Goal: Task Accomplishment & Management: Manage account settings

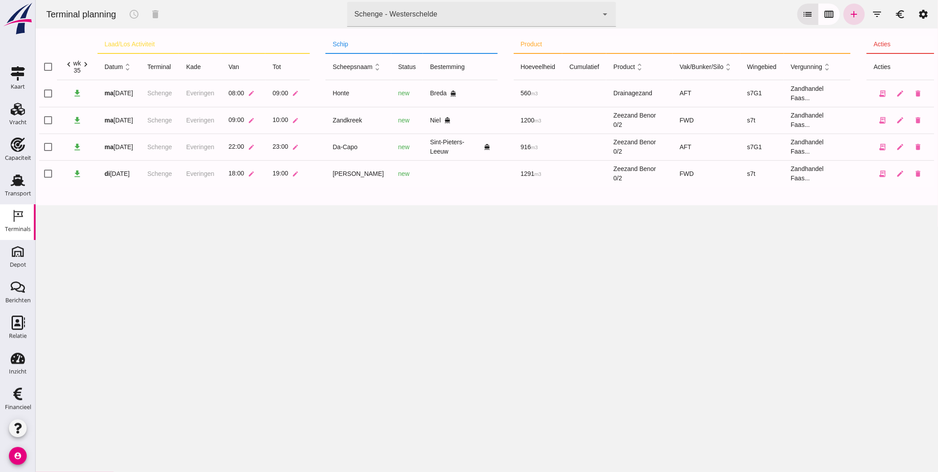
click at [601, 14] on icon "arrow_drop_down" at bounding box center [605, 14] width 11 height 11
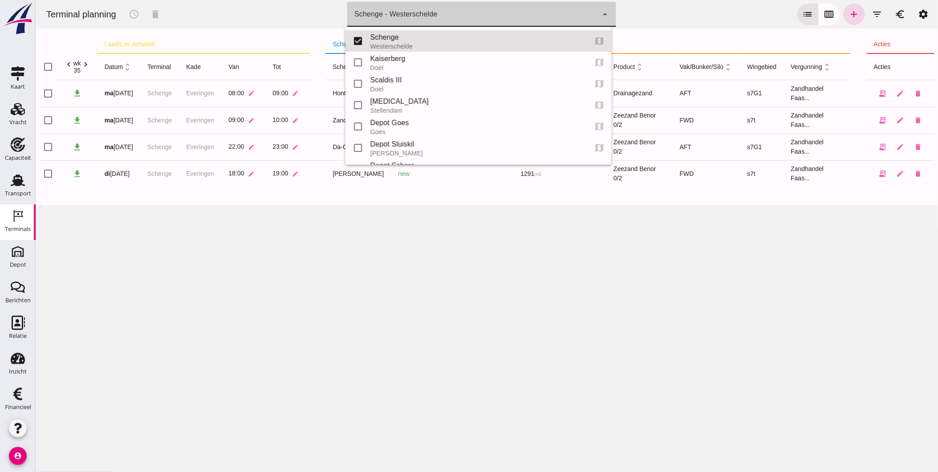
click at [442, 33] on div "Schenge" at bounding box center [475, 37] width 210 height 11
type input "9c876888-926f-4f5f-969d-c779b766b815"
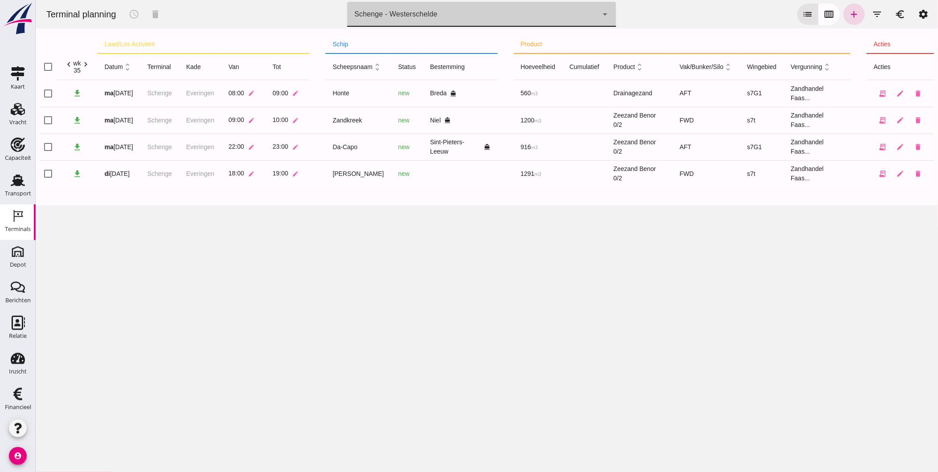
click at [479, 7] on div "Schenge - Westerschelde 9c876888-926f-4f5f-969d-c779b766b815" at bounding box center [472, 14] width 251 height 25
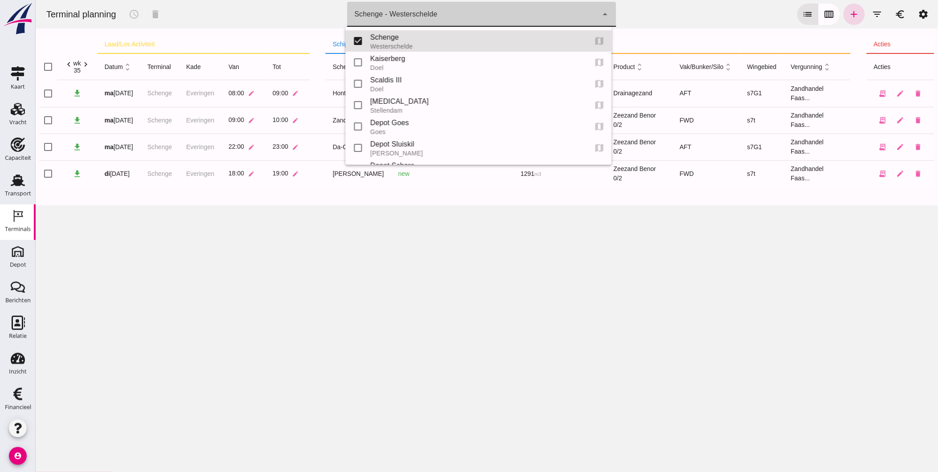
click at [674, 9] on div "Terminal planning schedule delete terminal Schenge - [GEOGRAPHIC_DATA] 9c876888…" at bounding box center [486, 14] width 895 height 28
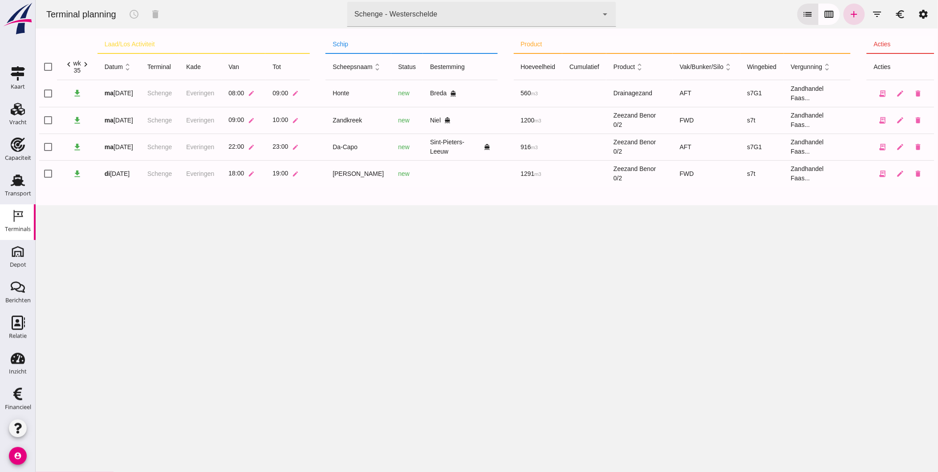
click at [437, 223] on div "Terminal planning schedule delete terminal Schenge - Westerschelde 9c876888-926…" at bounding box center [486, 236] width 903 height 472
click at [852, 13] on link "add" at bounding box center [853, 14] width 21 height 21
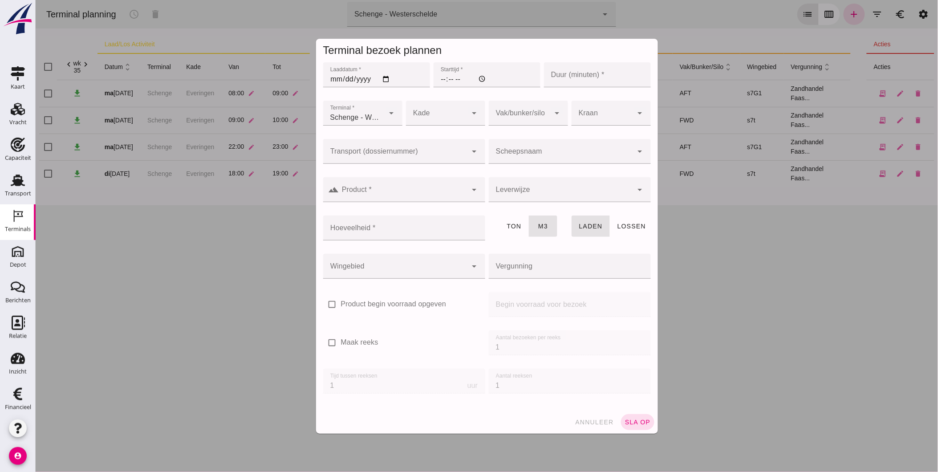
type input "Zandhandel Faasse B.V."
click at [385, 77] on input "Laaddatum *" at bounding box center [376, 74] width 107 height 25
type input "[DATE]"
click at [442, 79] on input "Starttijd *" at bounding box center [486, 74] width 107 height 25
type input "19:00"
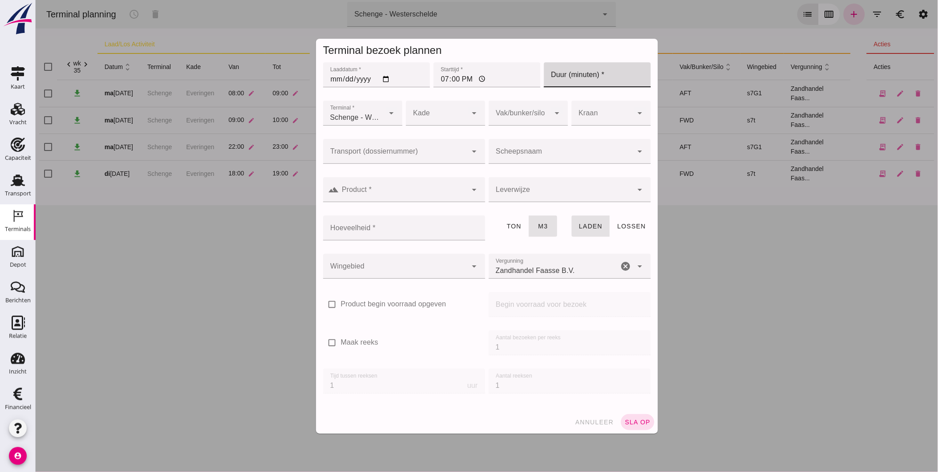
click at [616, 73] on input "Duur (minuten) *" at bounding box center [597, 74] width 107 height 25
type input "60"
click at [430, 118] on div at bounding box center [436, 113] width 61 height 25
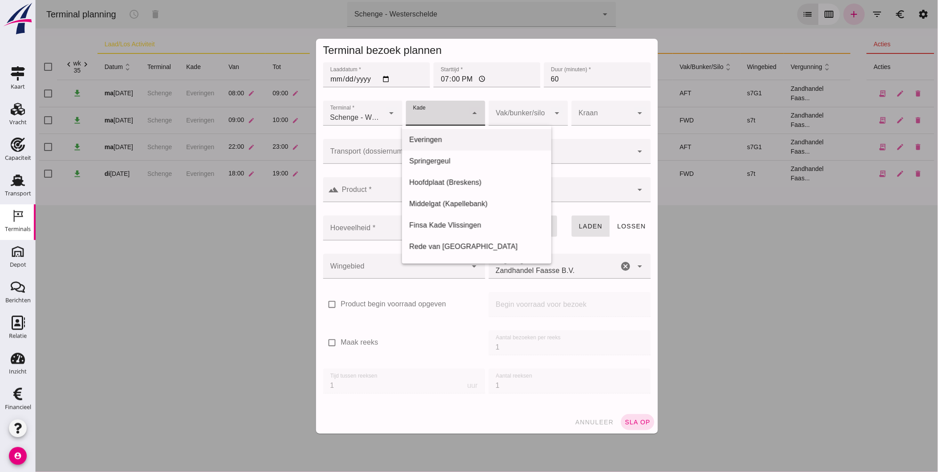
click at [433, 138] on div "Everingen" at bounding box center [476, 139] width 135 height 11
type input "7"
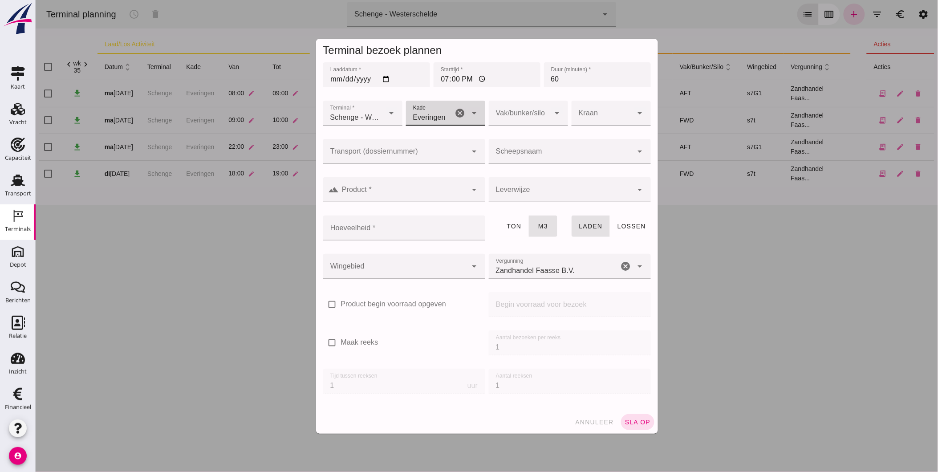
click at [525, 121] on div at bounding box center [518, 113] width 61 height 25
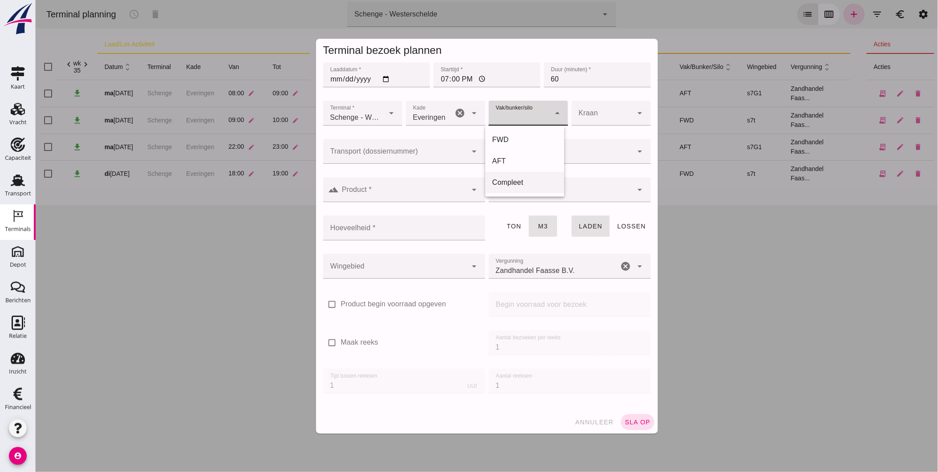
click at [528, 187] on div "Compleet" at bounding box center [524, 182] width 65 height 11
type input "291"
click at [525, 152] on input "Scheepsnaam" at bounding box center [560, 155] width 144 height 11
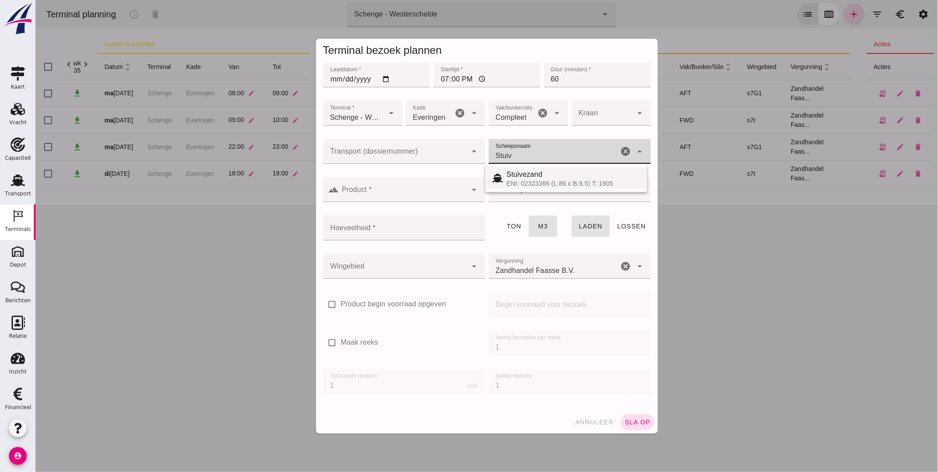
click at [550, 175] on div "Stuivezand" at bounding box center [573, 174] width 134 height 11
type input "Stuivezand"
type input "1184"
type input "Stuivezand"
click at [424, 187] on div at bounding box center [403, 189] width 128 height 25
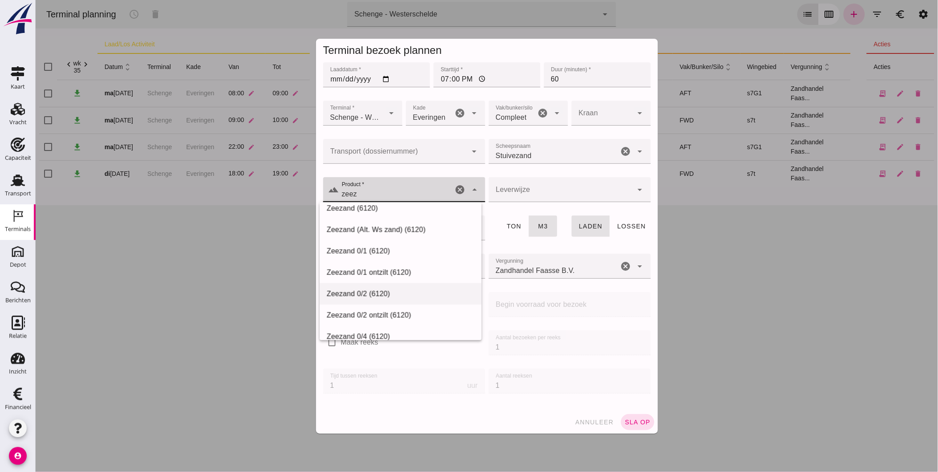
scroll to position [126, 0]
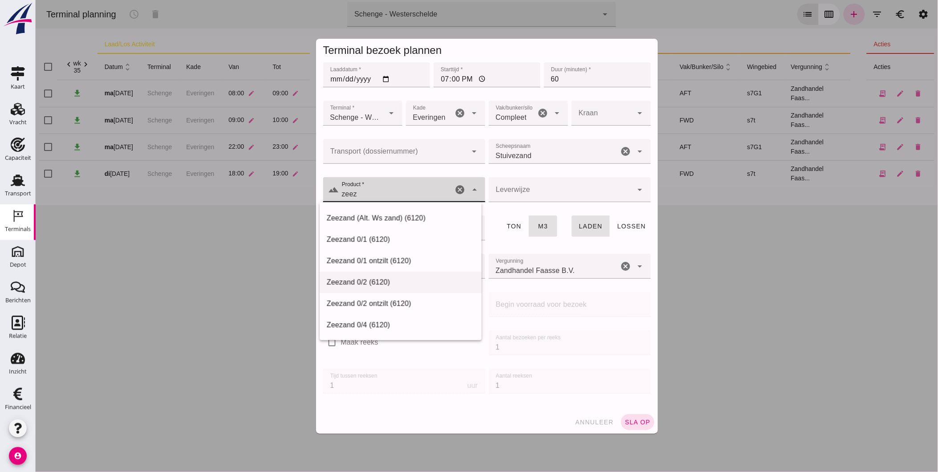
click at [414, 285] on div "Zeezand 0/2 (6120)" at bounding box center [400, 282] width 148 height 11
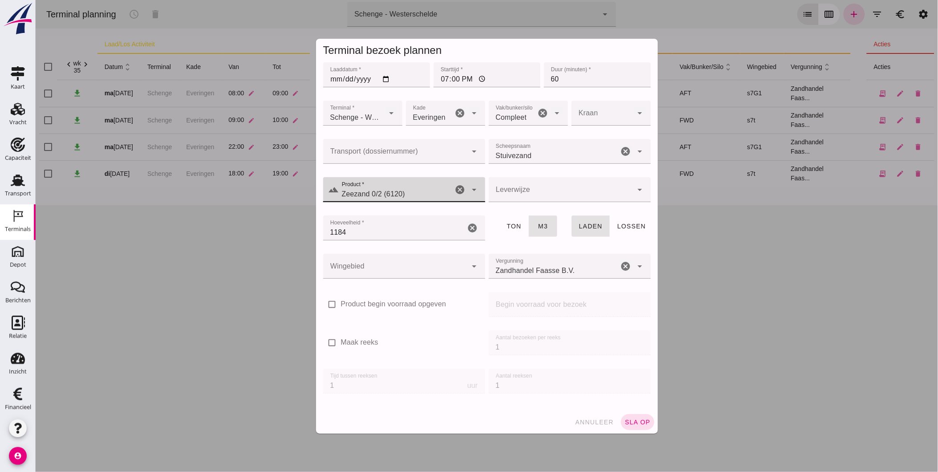
type input "Zeezand 0/2 (6120)"
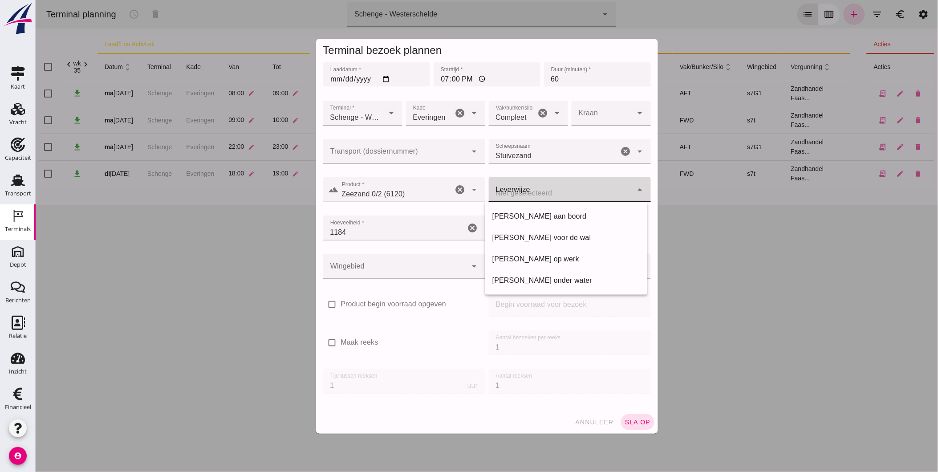
click at [545, 189] on div at bounding box center [560, 189] width 144 height 25
click at [546, 237] on div "[PERSON_NAME] voor de wal" at bounding box center [566, 237] width 148 height 11
type input "franco_on_shore"
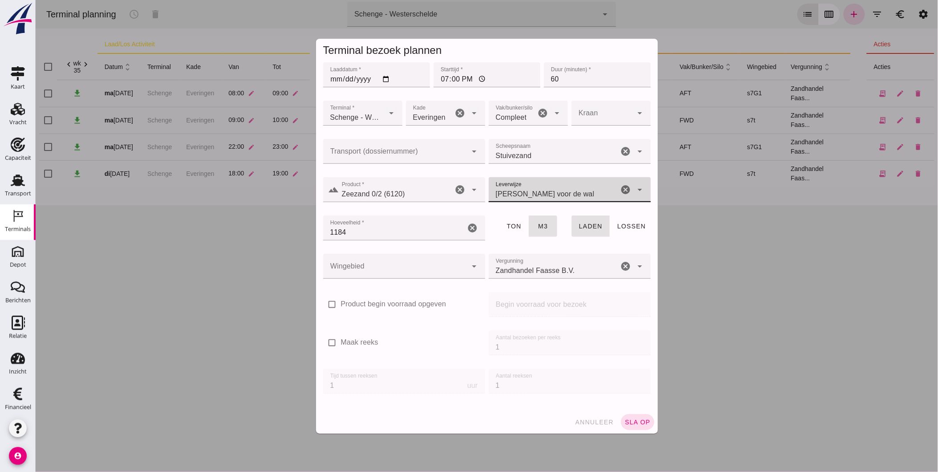
click at [455, 264] on div at bounding box center [395, 266] width 144 height 25
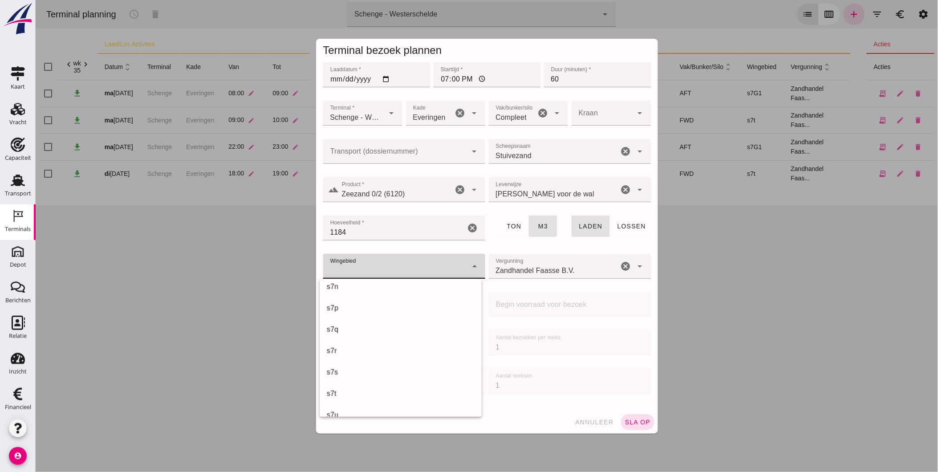
scroll to position [458, 0]
click at [437, 370] on div "s7t" at bounding box center [400, 369] width 148 height 11
type input "234"
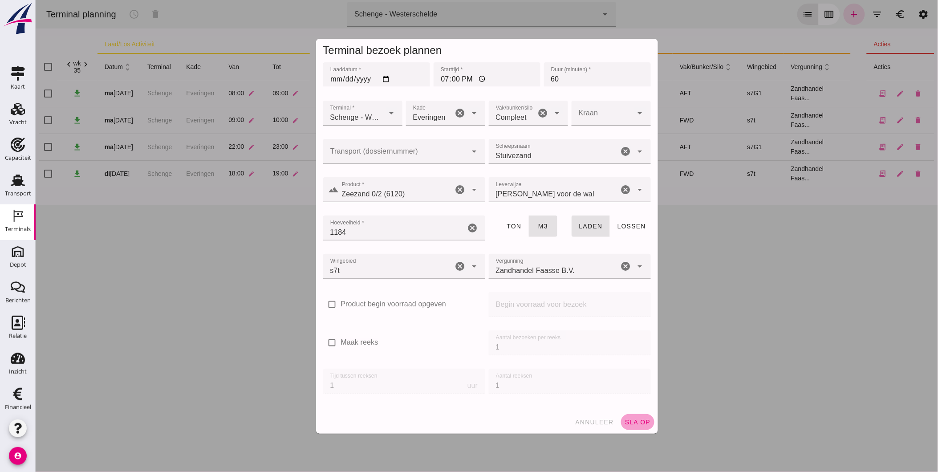
click at [635, 419] on span "sla op" at bounding box center [637, 422] width 26 height 7
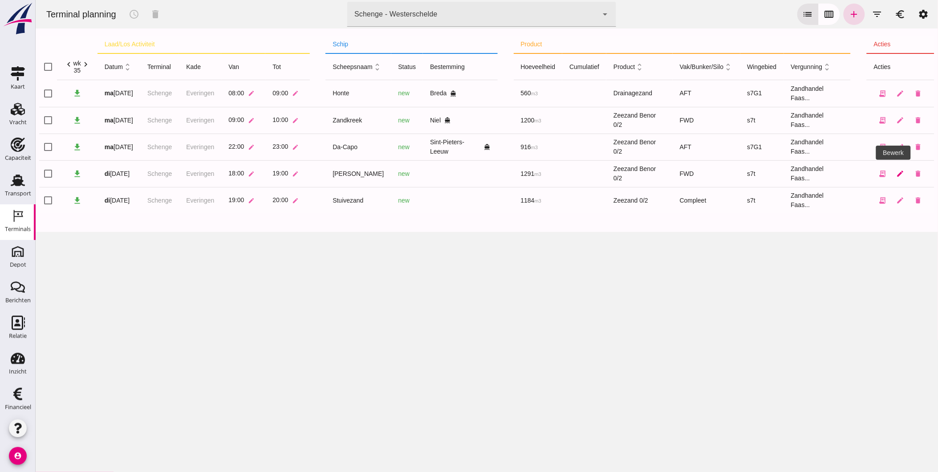
click at [896, 172] on icon "edit" at bounding box center [900, 174] width 8 height 8
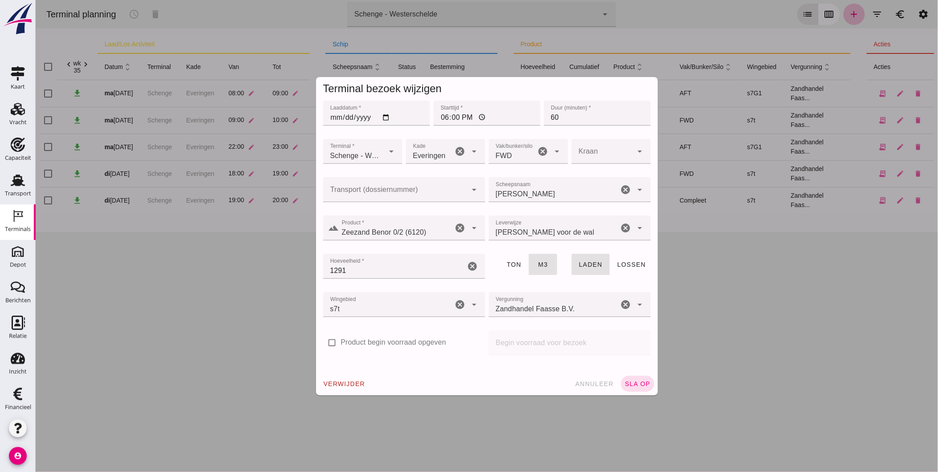
click at [527, 154] on div "FWD 104" at bounding box center [511, 151] width 47 height 25
click at [517, 219] on div "Compleet" at bounding box center [524, 221] width 65 height 11
type input "291"
click at [637, 382] on span "sla op" at bounding box center [637, 383] width 26 height 7
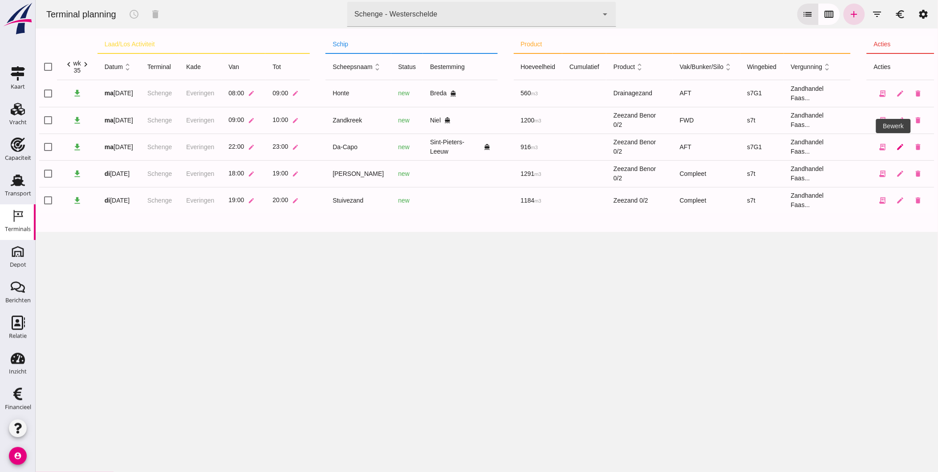
click at [897, 147] on icon "edit" at bounding box center [900, 147] width 8 height 8
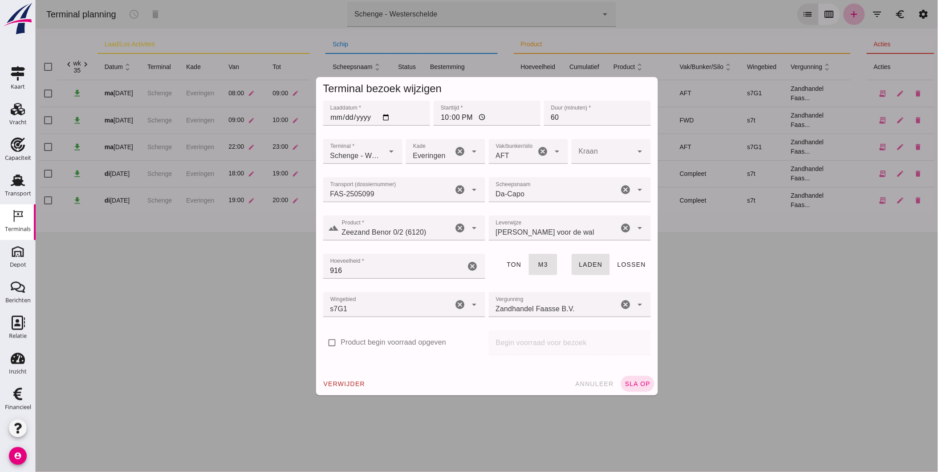
click at [527, 152] on div "AFT 105" at bounding box center [511, 151] width 47 height 25
click at [519, 219] on div "Compleet" at bounding box center [524, 221] width 65 height 11
type input "291"
click at [633, 385] on span "sla op" at bounding box center [637, 383] width 26 height 7
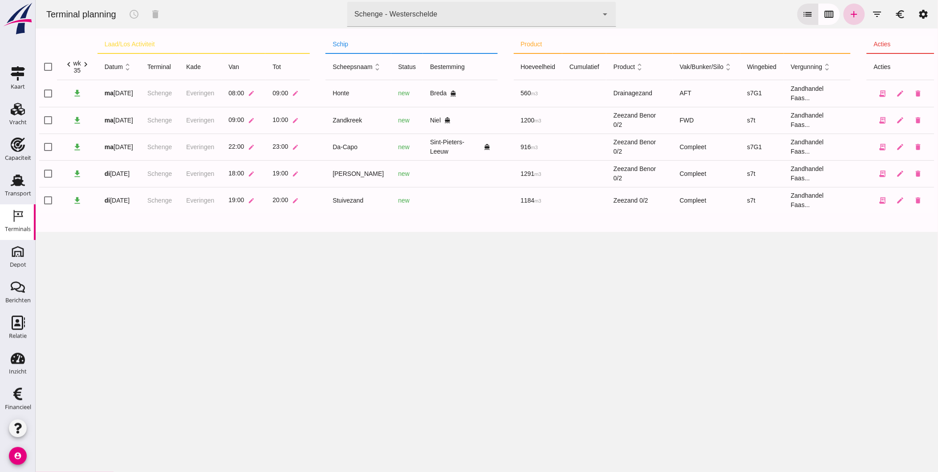
click at [849, 16] on icon "add" at bounding box center [854, 14] width 11 height 11
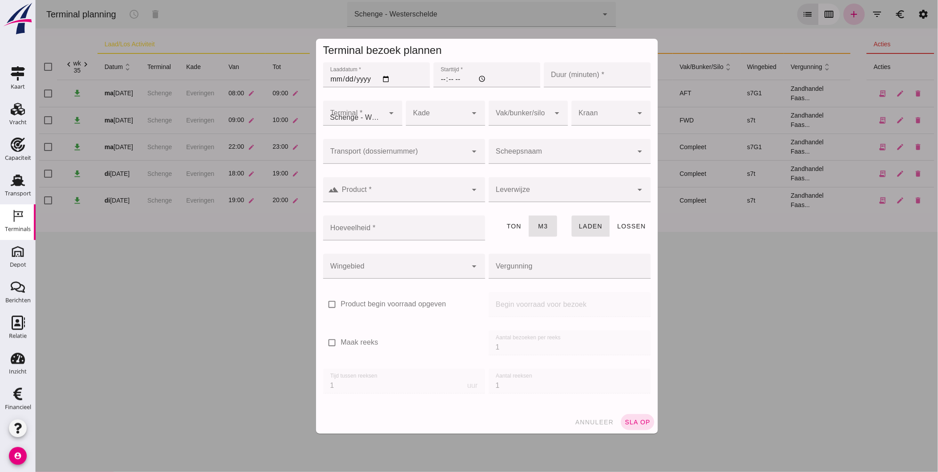
type input "Zandhandel Faasse B.V."
click at [383, 80] on input "Laaddatum *" at bounding box center [376, 74] width 107 height 25
type input "[DATE]"
drag, startPoint x: 439, startPoint y: 79, endPoint x: 497, endPoint y: 137, distance: 82.5
click at [441, 81] on input "Starttijd *" at bounding box center [486, 74] width 107 height 25
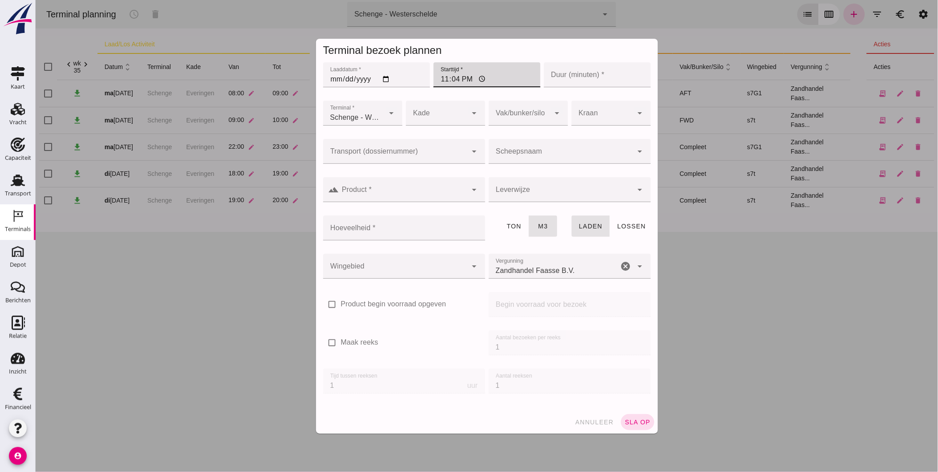
type input "23:45"
click at [612, 79] on input "Duur (minuten) *" at bounding box center [597, 74] width 107 height 25
type input "60"
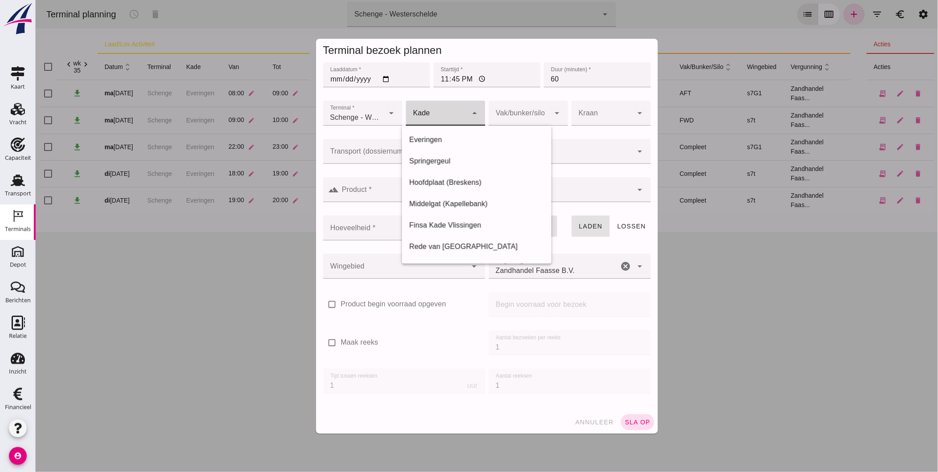
click at [457, 114] on div at bounding box center [436, 113] width 61 height 25
click at [453, 146] on div "Everingen" at bounding box center [477, 139] width 150 height 21
type input "7"
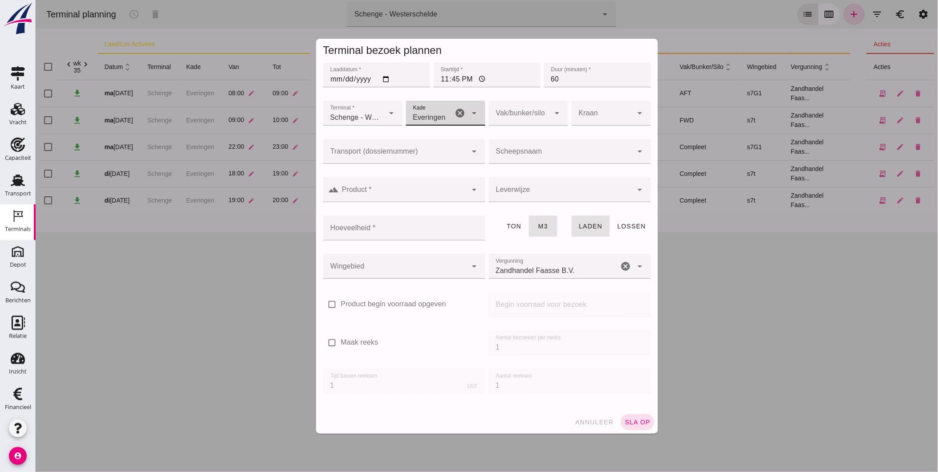
click at [535, 107] on div at bounding box center [518, 113] width 61 height 25
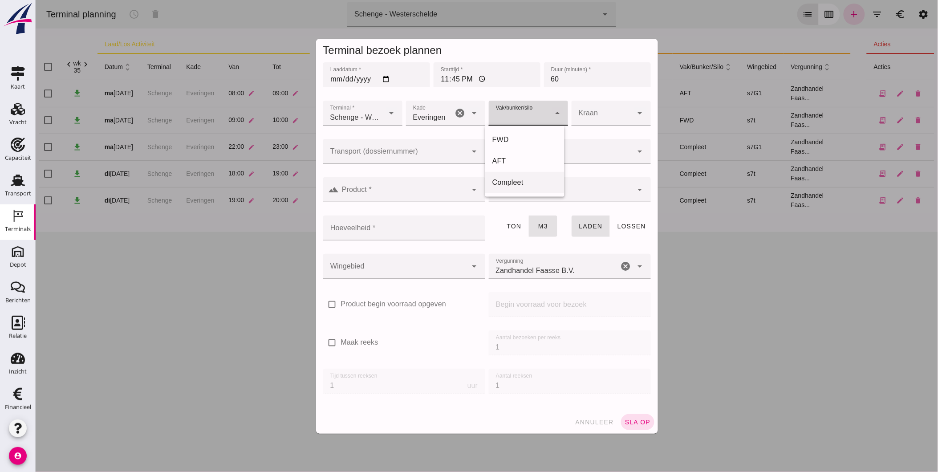
click at [530, 185] on div "Compleet" at bounding box center [524, 182] width 65 height 11
type input "291"
click at [531, 150] on input "Scheepsnaam" at bounding box center [560, 155] width 144 height 11
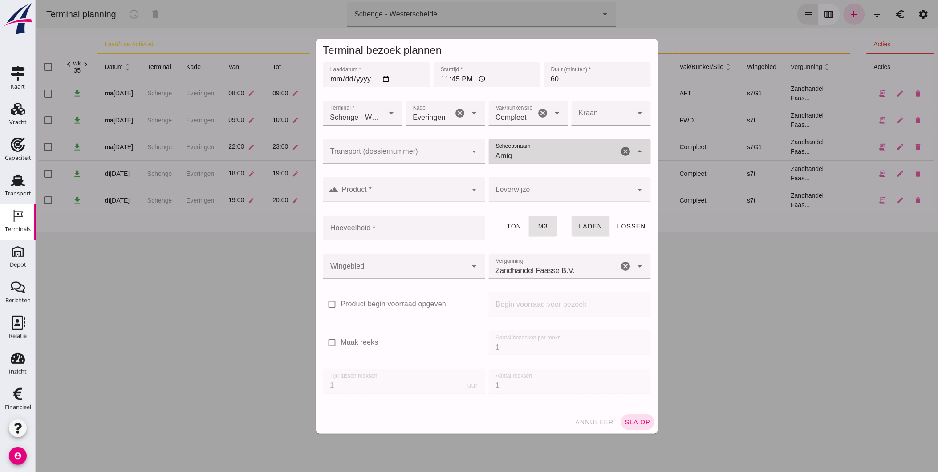
type input "Amigo"
click at [544, 201] on div "ENI: 02324875 (L:79.98 x B:8.2) T: 1394" at bounding box center [573, 204] width 134 height 7
type input "843"
type input "Amigo"
click at [419, 192] on input "Product *" at bounding box center [403, 194] width 128 height 11
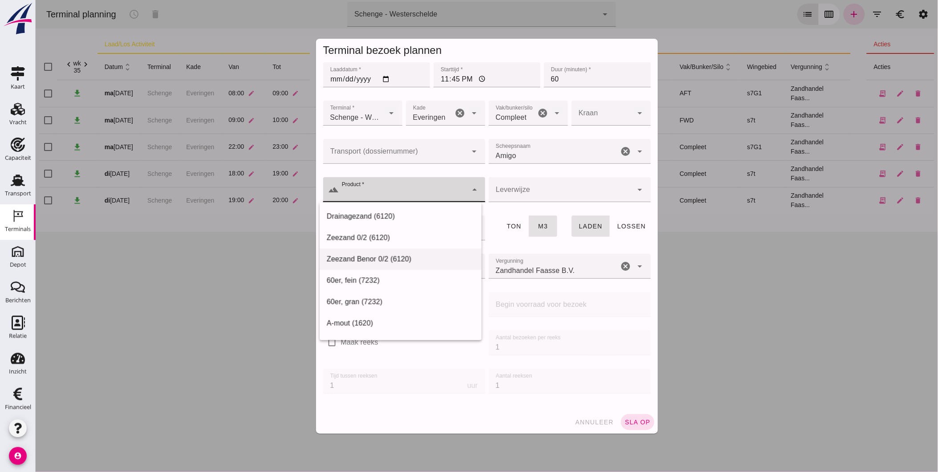
click at [402, 259] on div "Zeezand Benor 0/2 (6120)" at bounding box center [400, 259] width 148 height 11
type input "Zeezand Benor 0/2 (6120)"
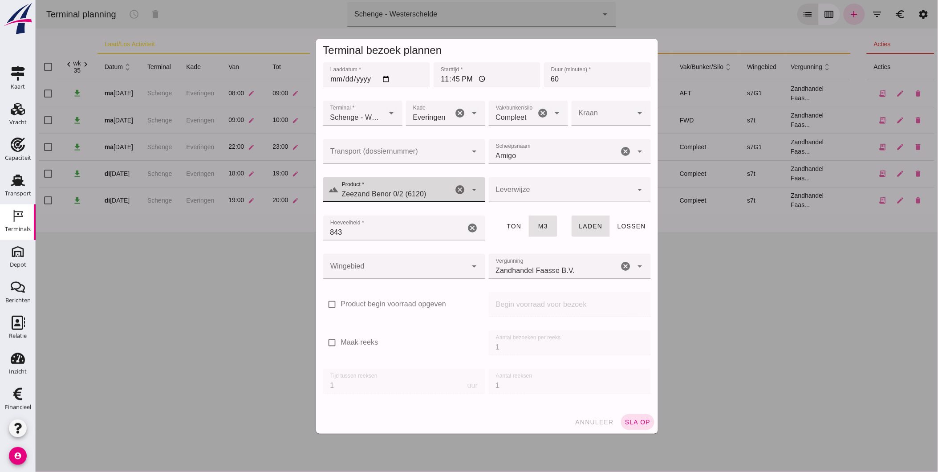
click at [459, 187] on icon "cancel" at bounding box center [460, 189] width 11 height 11
click at [431, 190] on input "Product *" at bounding box center [401, 194] width 125 height 11
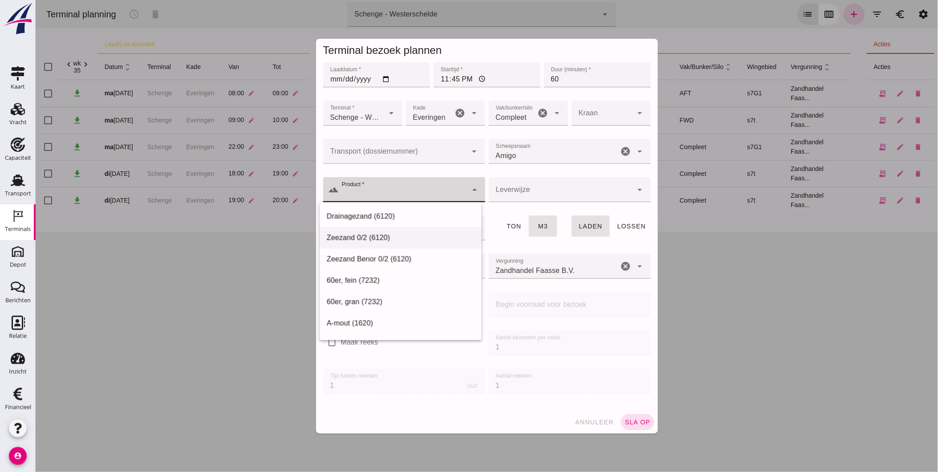
click at [411, 239] on div "Zeezand 0/2 (6120)" at bounding box center [400, 237] width 148 height 11
type input "Zeezand 0/2 (6120)"
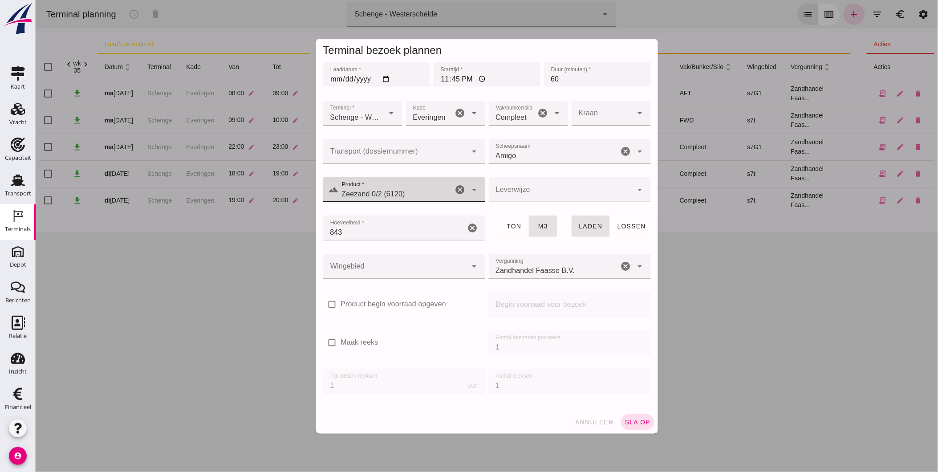
click at [531, 190] on div at bounding box center [560, 189] width 144 height 25
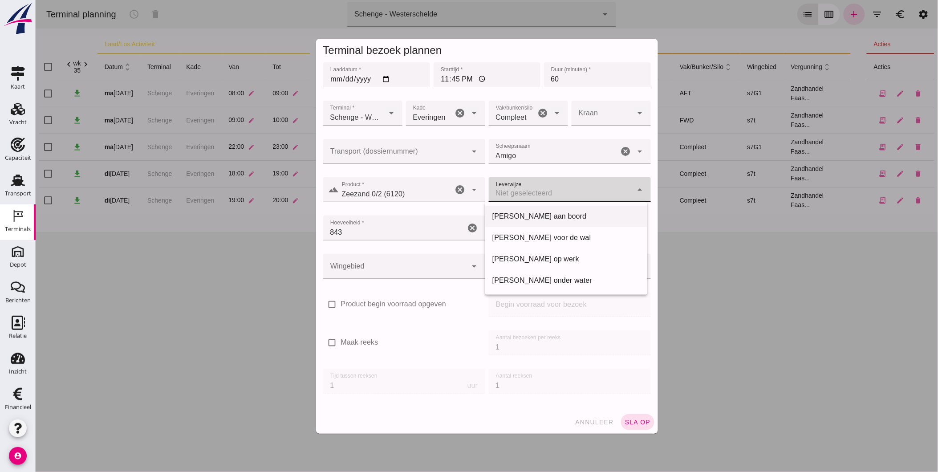
click at [555, 220] on div "[PERSON_NAME] aan boord" at bounding box center [566, 216] width 148 height 11
type input "franco_on_board"
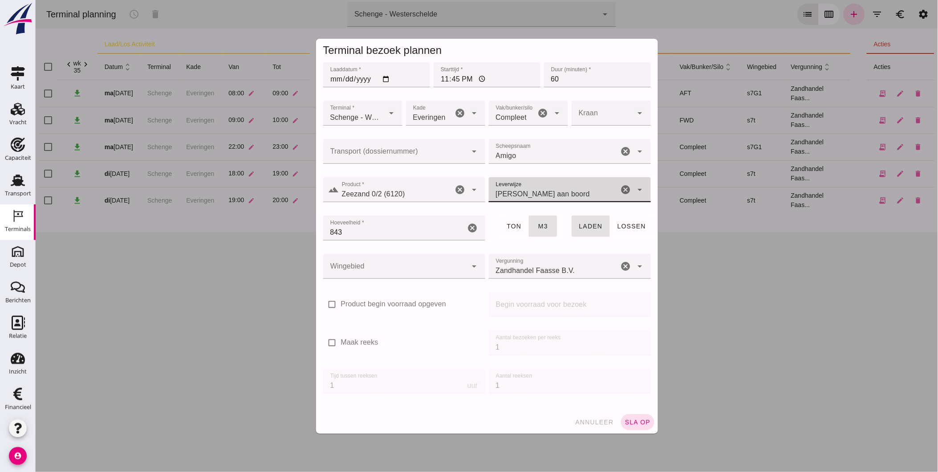
click at [424, 269] on div at bounding box center [395, 266] width 144 height 25
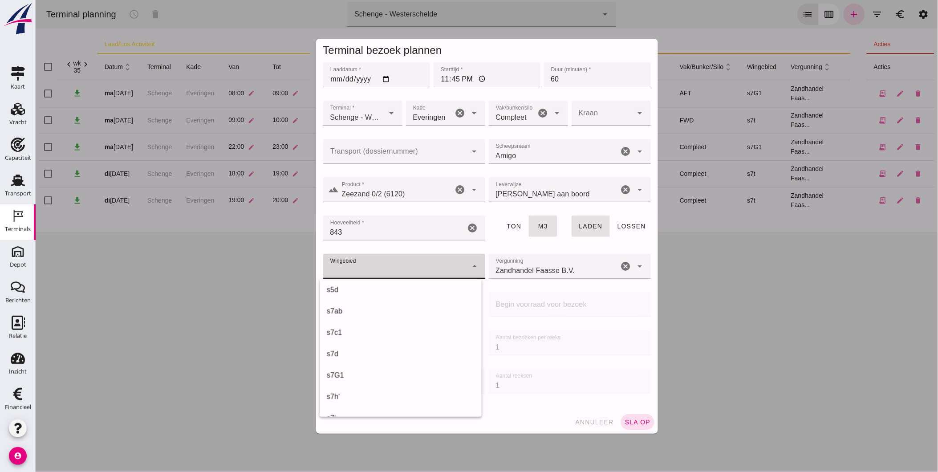
scroll to position [263, 0]
click at [408, 346] on div "s7G1" at bounding box center [400, 351] width 148 height 11
type input "224"
click at [637, 423] on span "sla op" at bounding box center [637, 422] width 26 height 7
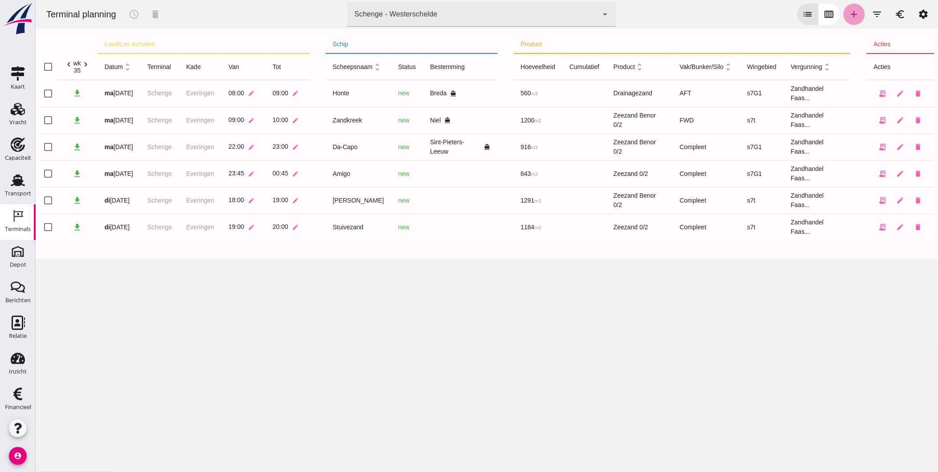
click at [849, 12] on icon "add" at bounding box center [854, 14] width 11 height 11
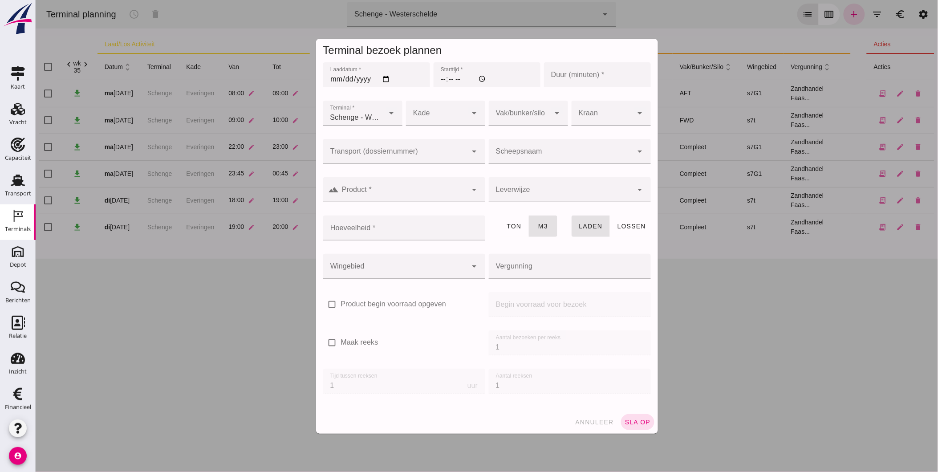
type input "Zandhandel Faasse B.V."
click at [385, 81] on input "Laaddatum *" at bounding box center [376, 74] width 107 height 25
type input "[DATE]"
click at [439, 79] on input "Starttijd *" at bounding box center [486, 74] width 107 height 25
type input "04:00"
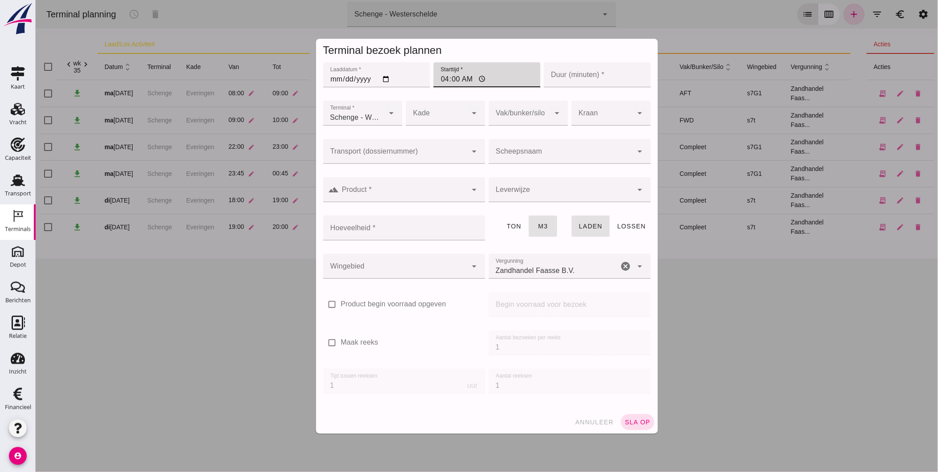
click at [579, 76] on input "Duur (minuten) *" at bounding box center [597, 74] width 107 height 25
type input "60"
click at [445, 108] on div at bounding box center [436, 113] width 61 height 25
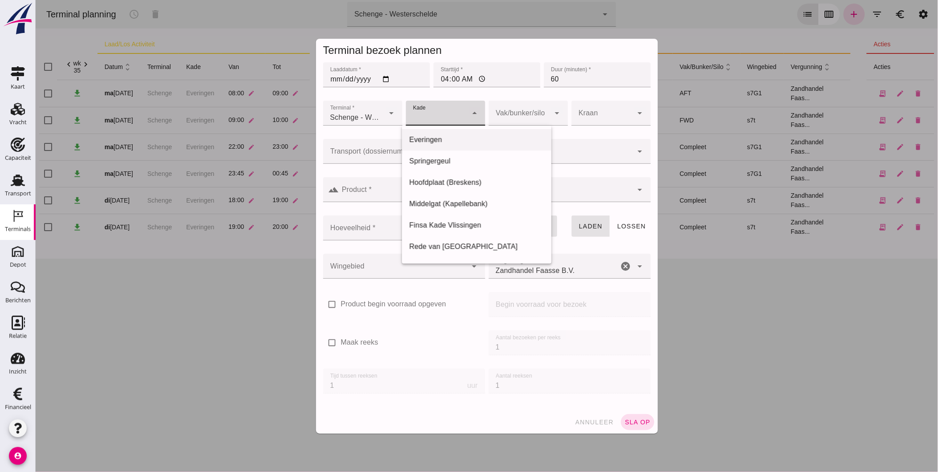
click at [464, 142] on div "Everingen" at bounding box center [476, 139] width 135 height 11
type input "7"
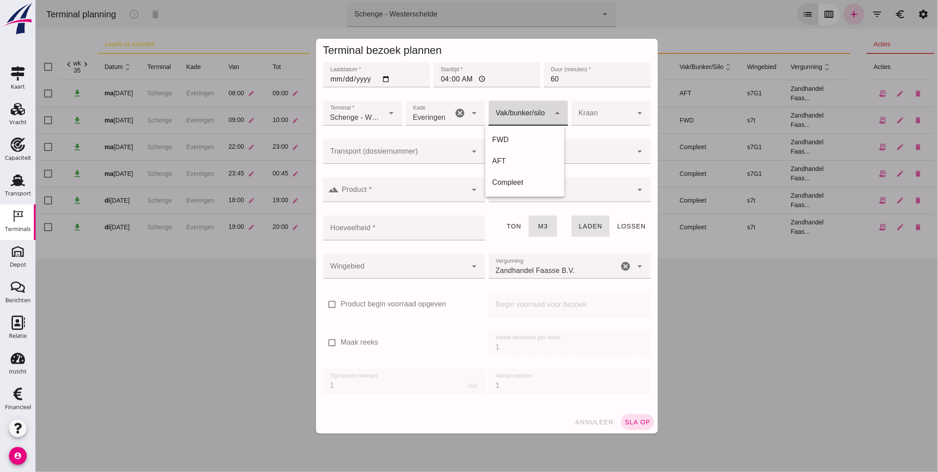
click at [523, 119] on div at bounding box center [518, 113] width 61 height 25
click at [523, 181] on div "Compleet" at bounding box center [524, 182] width 65 height 11
type input "291"
click at [512, 152] on input "Scheepsnaam" at bounding box center [560, 155] width 144 height 11
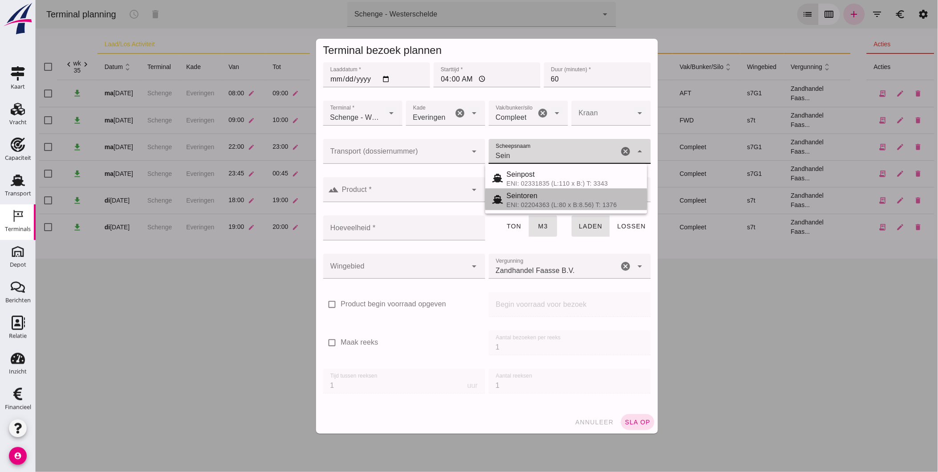
click at [549, 198] on div "Seintoren" at bounding box center [573, 196] width 134 height 11
type input "Seintoren"
type input "800"
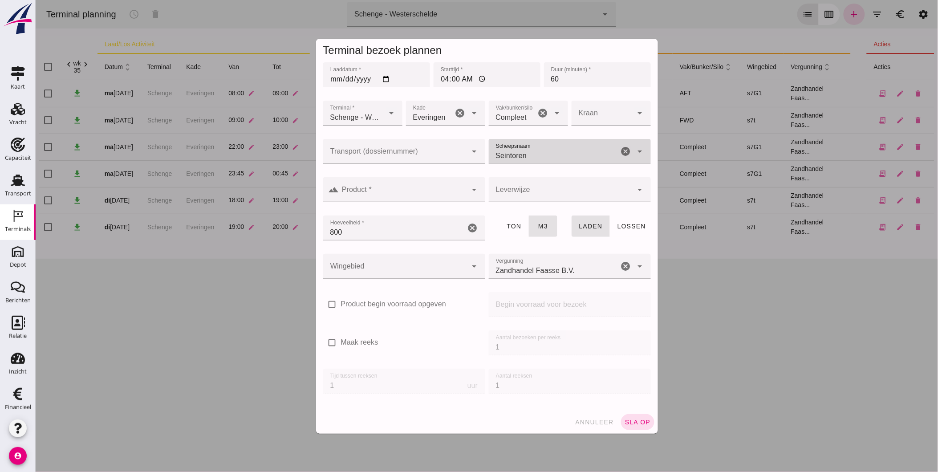
type input "Seintoren"
click at [419, 188] on div at bounding box center [403, 189] width 128 height 25
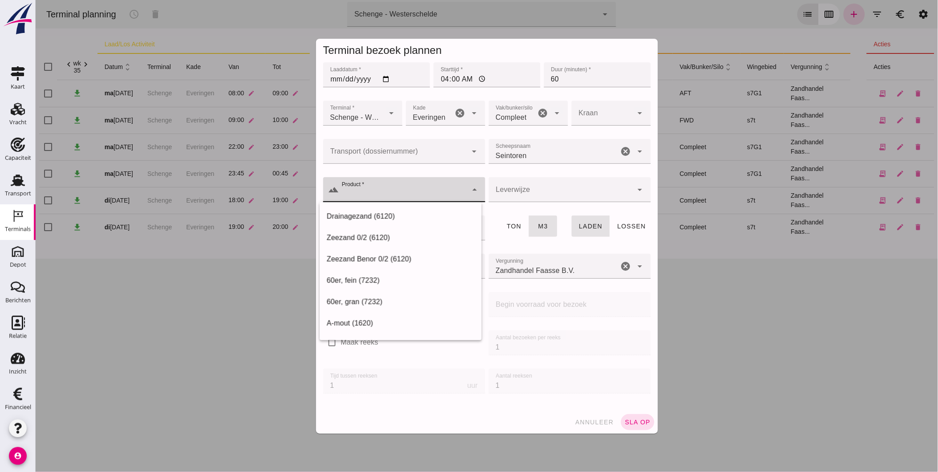
click at [415, 256] on div "Zeezand Benor 0/2 (6120)" at bounding box center [400, 259] width 148 height 11
type input "Zeezand Benor 0/2 (6120)"
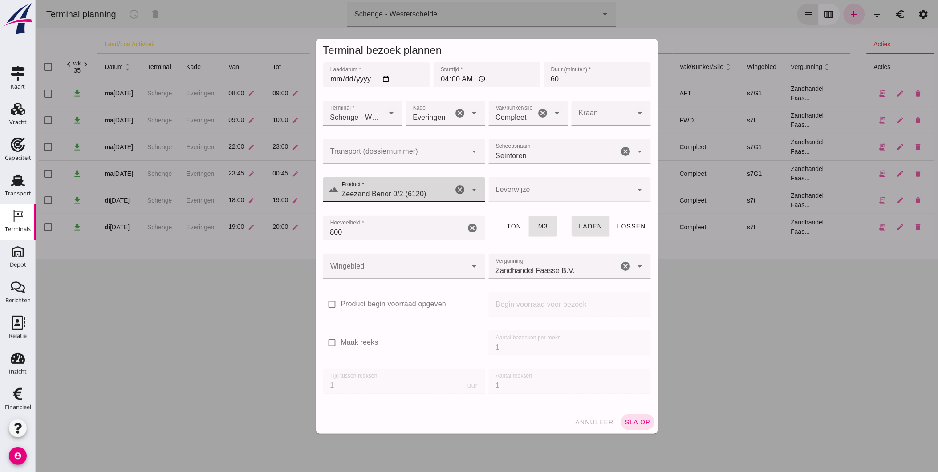
click at [531, 196] on div at bounding box center [560, 189] width 144 height 25
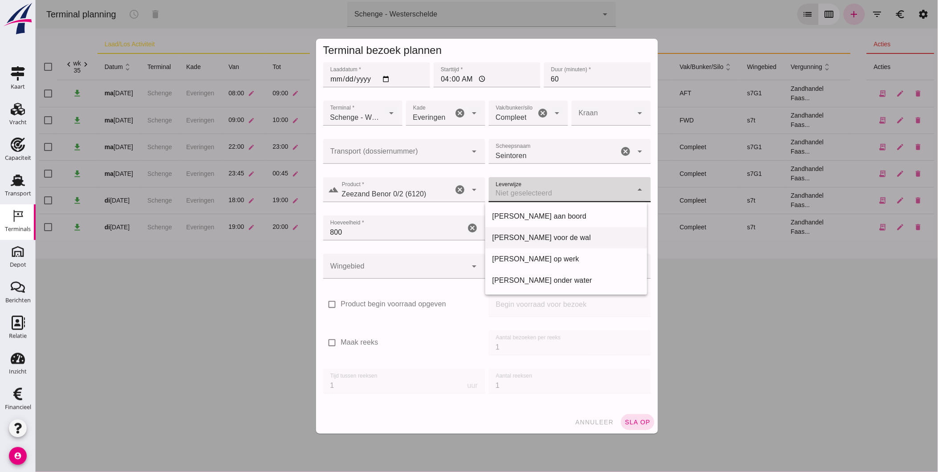
click at [533, 238] on div "[PERSON_NAME] voor de wal" at bounding box center [566, 237] width 148 height 11
type input "franco_on_shore"
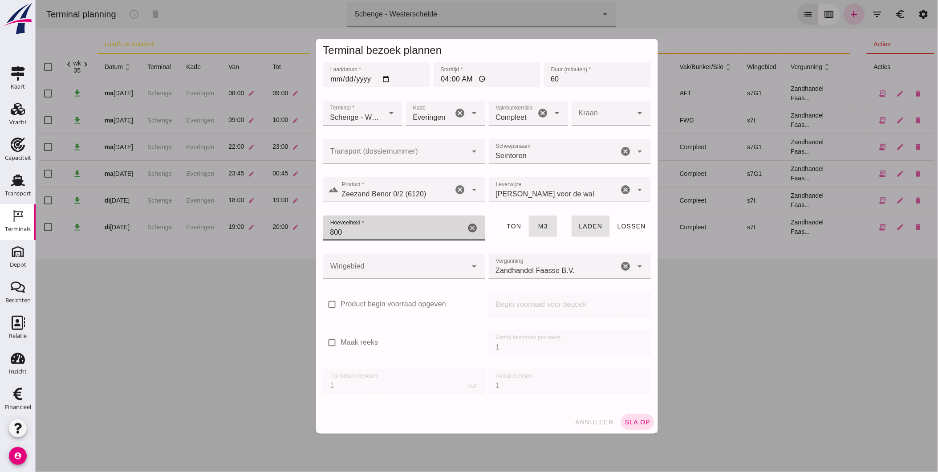
drag, startPoint x: 365, startPoint y: 232, endPoint x: 246, endPoint y: 225, distance: 118.6
click at [247, 225] on div "Terminal bezoek plannen Laaddatum * Laaddatum * [DATE] Starttijd * Starttijd * …" at bounding box center [486, 236] width 903 height 472
type input "650"
click at [446, 267] on div at bounding box center [395, 266] width 144 height 25
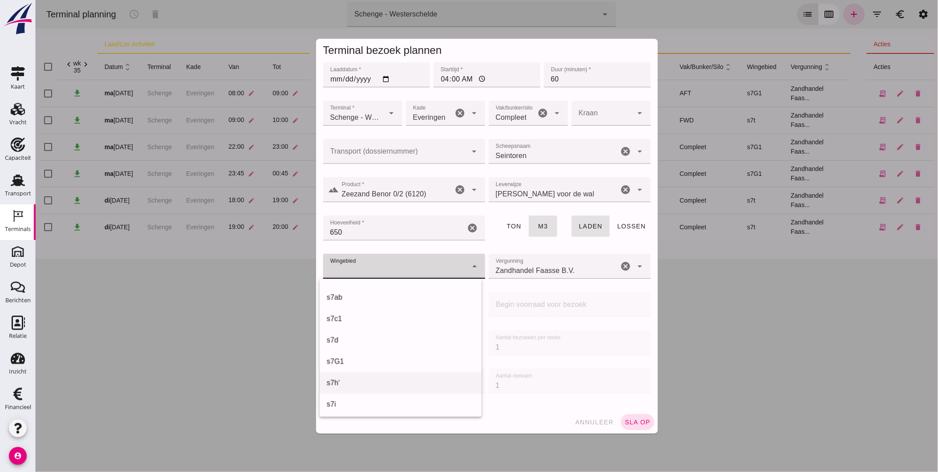
scroll to position [252, 0]
click at [432, 362] on div "s7G1" at bounding box center [400, 361] width 148 height 11
type input "224"
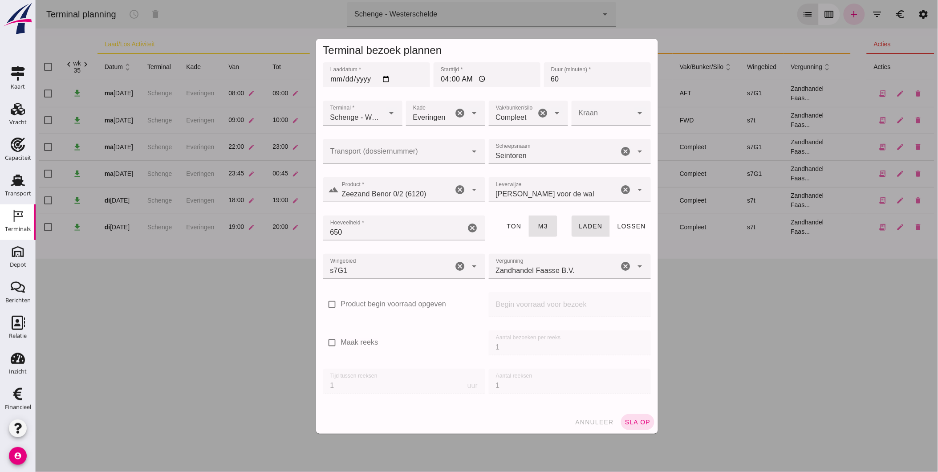
click at [370, 340] on label "Maak reeks" at bounding box center [359, 342] width 37 height 10
click at [341, 340] on input "Maak reeks" at bounding box center [332, 343] width 18 height 18
checkbox input "true"
click at [479, 345] on div "check_box Maak reeks Aantal bezoeken per reeks Aantal bezoeken per reeks 1 Tijd…" at bounding box center [486, 367] width 331 height 77
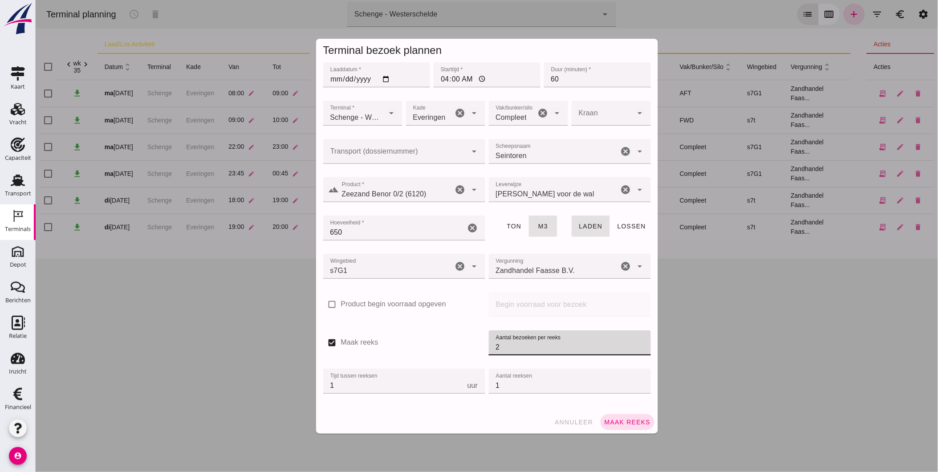
type input "2"
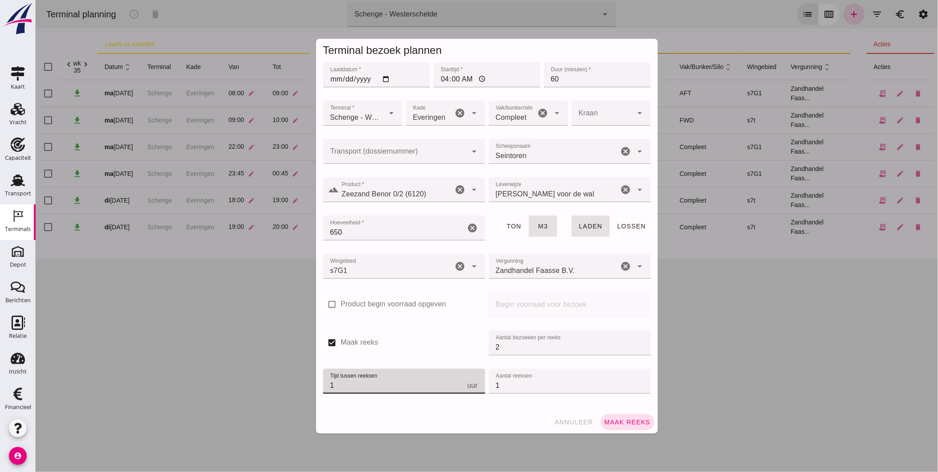
drag, startPoint x: 297, startPoint y: 389, endPoint x: 278, endPoint y: 389, distance: 19.2
click at [278, 389] on div "Terminal bezoek plannen Laaddatum * Laaddatum * [DATE] Starttijd * Starttijd * …" at bounding box center [486, 236] width 903 height 472
click at [641, 426] on button "Maak reeks" at bounding box center [627, 422] width 54 height 16
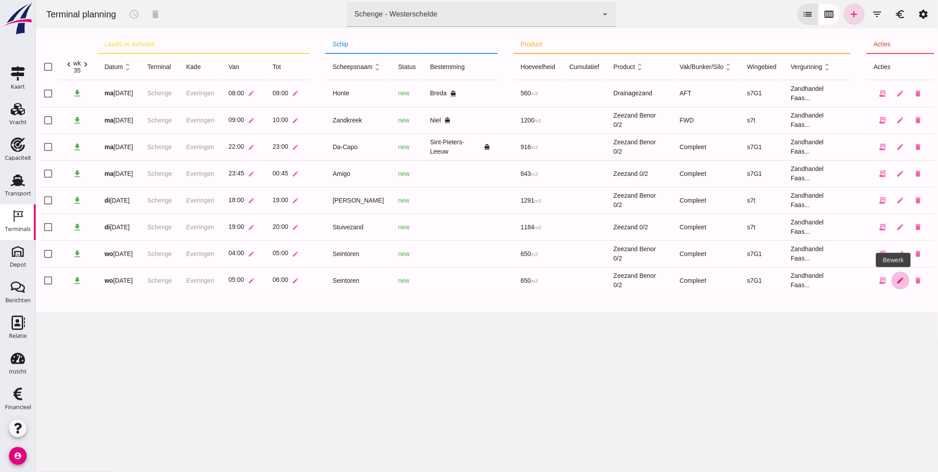
click at [896, 277] on icon "edit" at bounding box center [900, 280] width 8 height 8
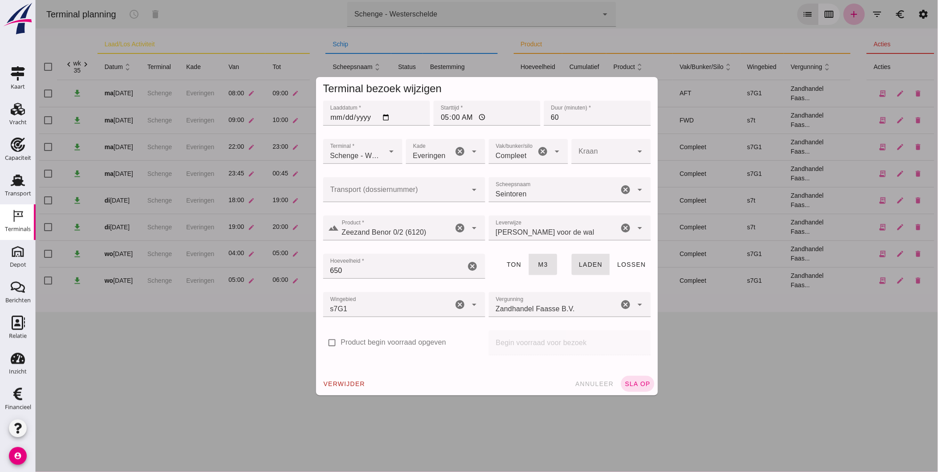
click at [622, 187] on icon "cancel" at bounding box center [625, 189] width 11 height 11
click at [455, 229] on icon "cancel" at bounding box center [460, 228] width 11 height 11
click at [435, 229] on input "Product *" at bounding box center [401, 232] width 125 height 11
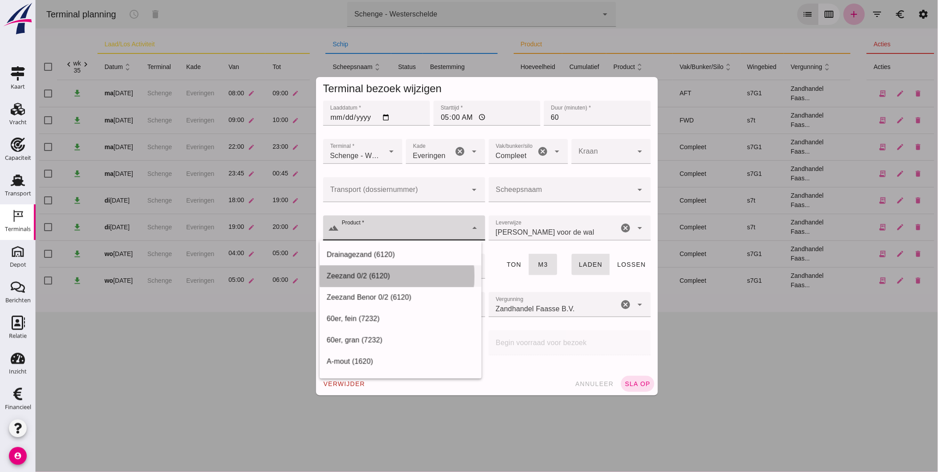
click at [423, 274] on div "Zeezand 0/2 (6120)" at bounding box center [400, 276] width 148 height 11
type input "Zeezand 0/2 (6120)"
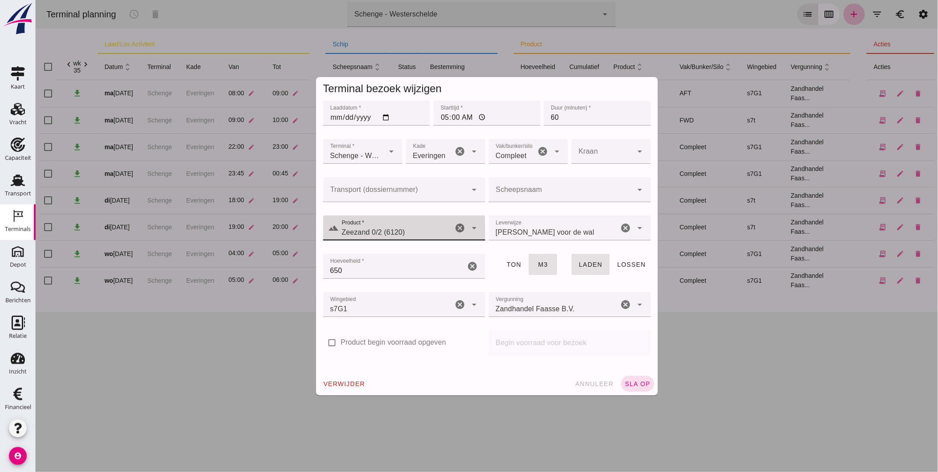
click at [467, 267] on icon "cancel" at bounding box center [472, 266] width 11 height 11
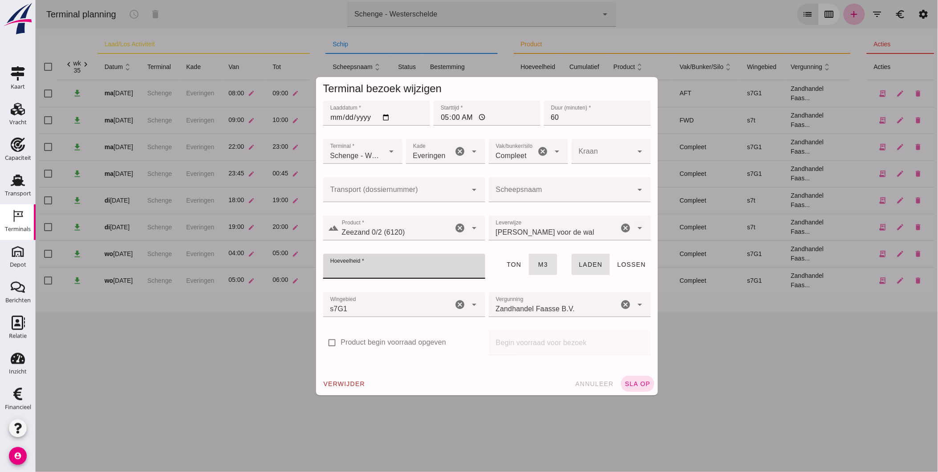
click at [429, 266] on input "Hoeveelheid *" at bounding box center [401, 266] width 157 height 25
type input "530"
click at [517, 186] on div at bounding box center [560, 189] width 144 height 25
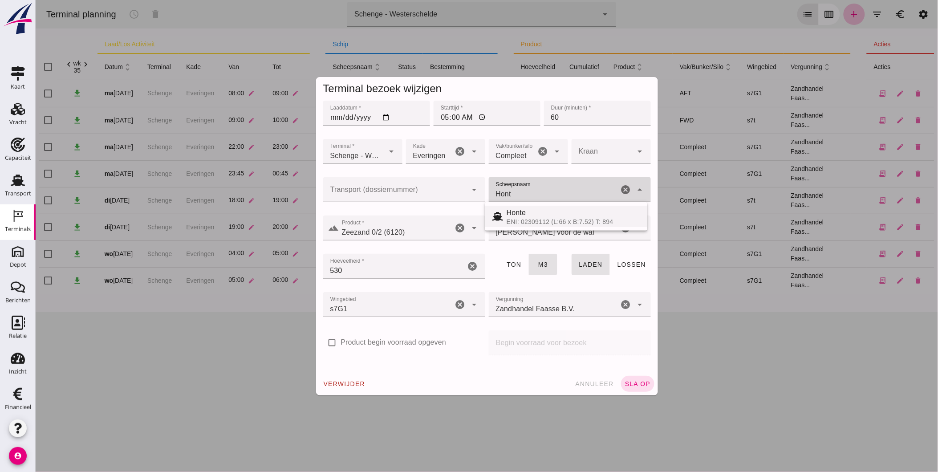
click at [529, 216] on div "Honte" at bounding box center [573, 212] width 134 height 11
type input "Honte"
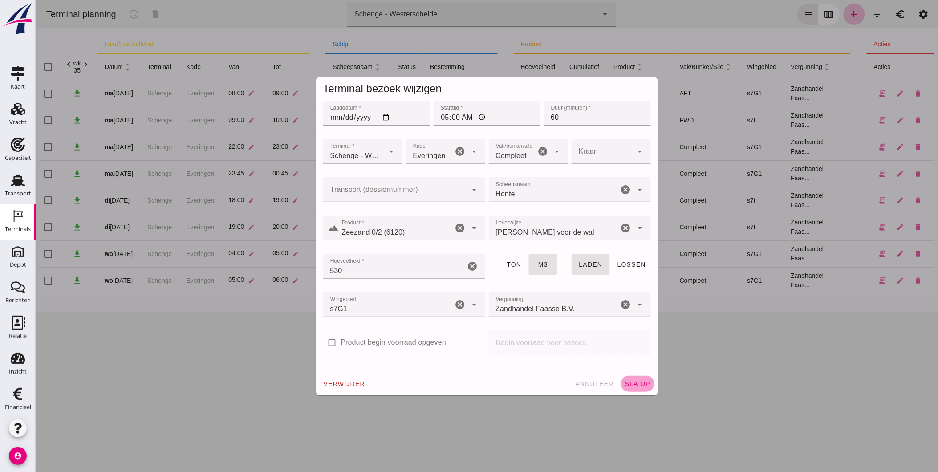
click at [644, 381] on span "sla op" at bounding box center [637, 383] width 26 height 7
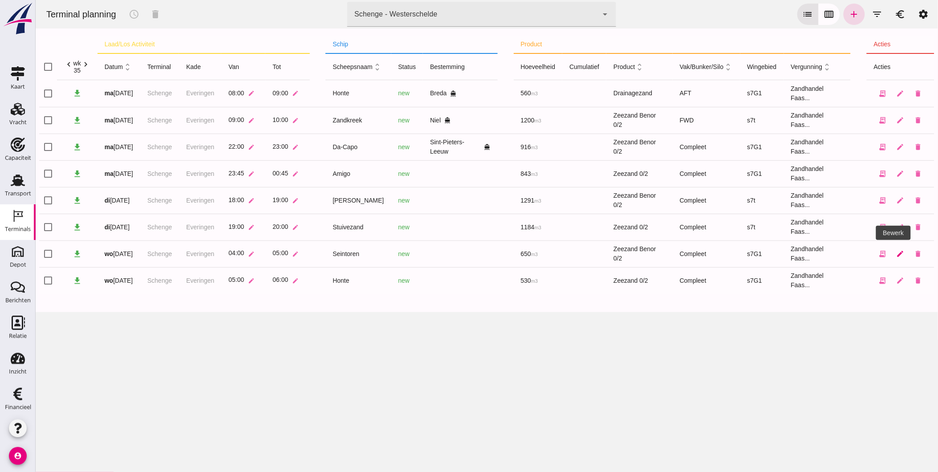
click at [896, 250] on icon "edit" at bounding box center [900, 254] width 8 height 8
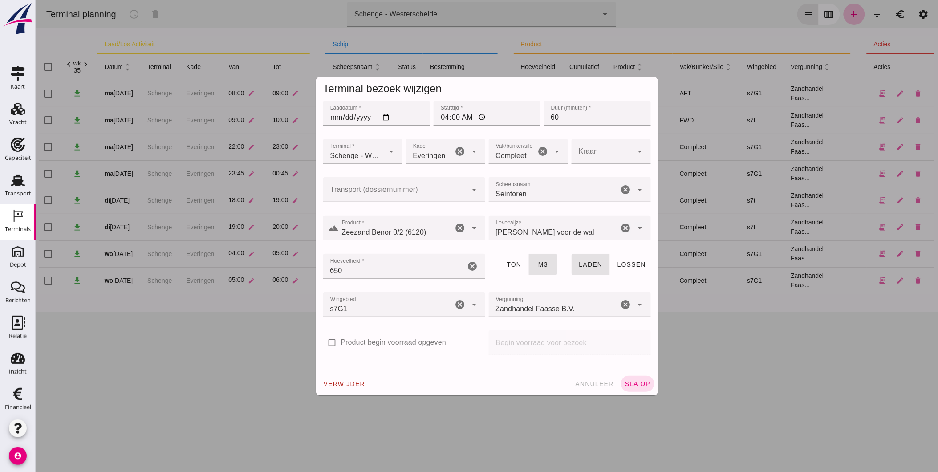
drag, startPoint x: 535, startPoint y: 155, endPoint x: 530, endPoint y: 156, distance: 4.5
click at [537, 155] on icon "cancel" at bounding box center [542, 151] width 11 height 11
click at [530, 155] on div at bounding box center [518, 151] width 61 height 25
click at [525, 171] on div "FWD" at bounding box center [524, 177] width 79 height 21
type input "104"
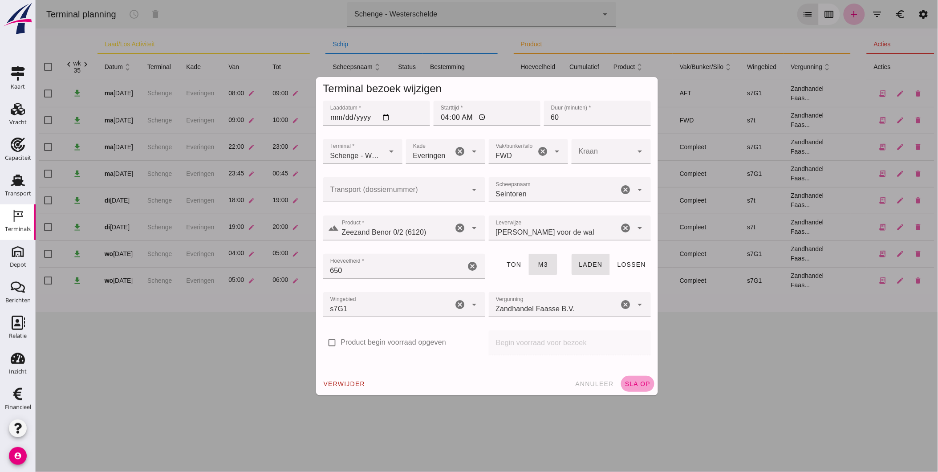
click at [634, 382] on span "sla op" at bounding box center [637, 383] width 26 height 7
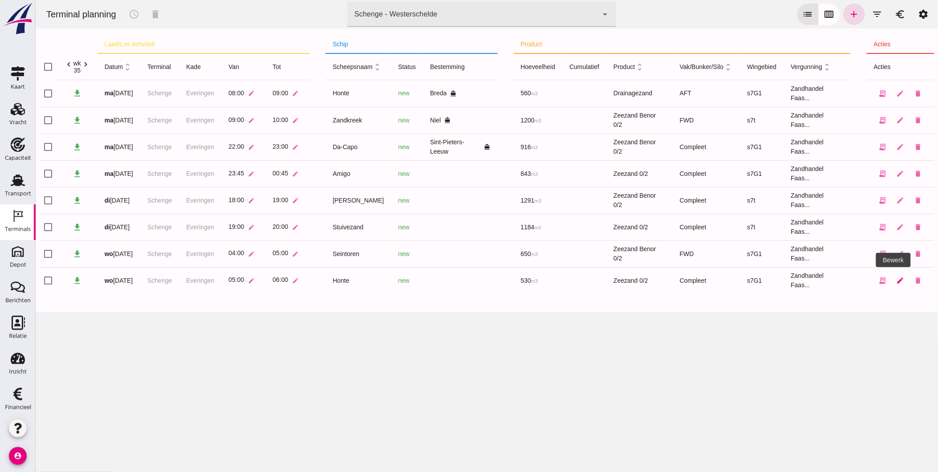
click at [896, 279] on icon "edit" at bounding box center [900, 280] width 8 height 8
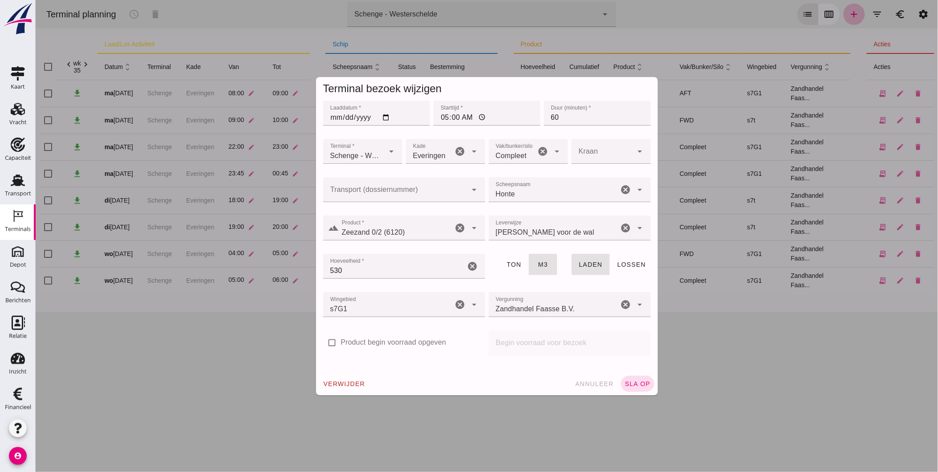
click at [530, 151] on div "Compleet 291" at bounding box center [511, 151] width 47 height 25
click at [521, 183] on div "FWD" at bounding box center [524, 177] width 79 height 21
type input "104"
click at [638, 383] on span "sla op" at bounding box center [637, 383] width 26 height 7
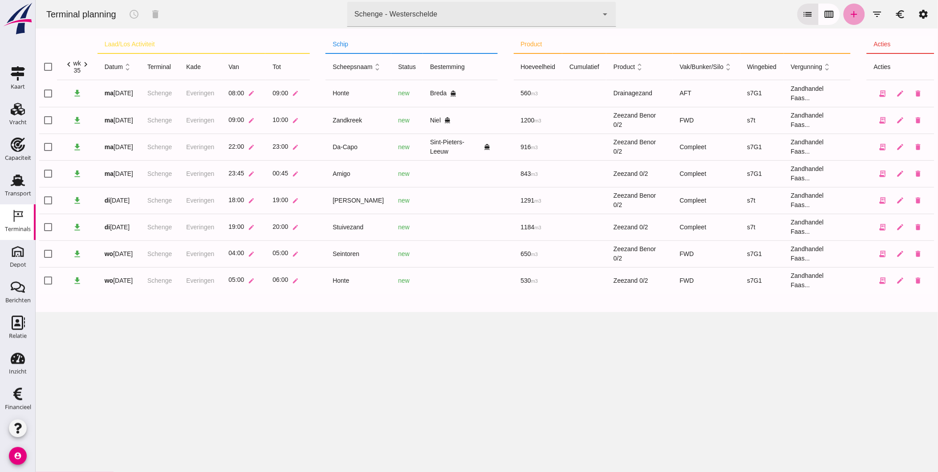
click at [850, 13] on icon "add" at bounding box center [854, 14] width 11 height 11
type input "Zandhandel Faasse B.V."
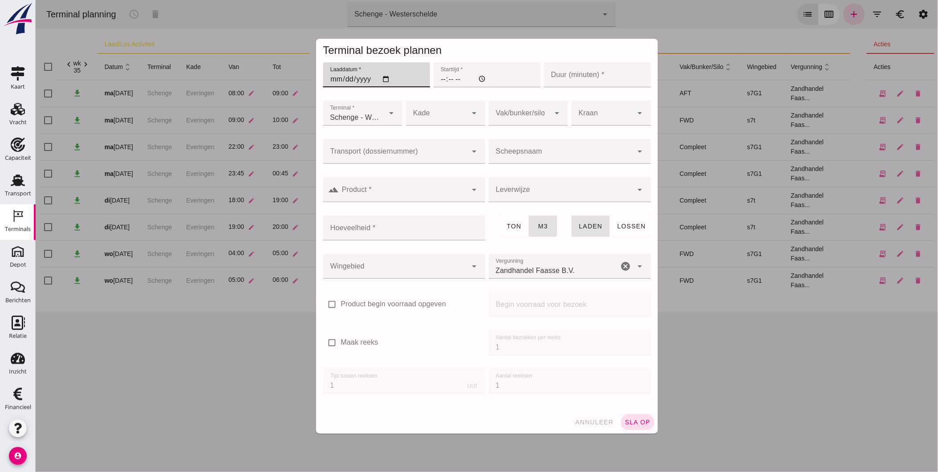
click at [379, 79] on input "Laaddatum *" at bounding box center [376, 74] width 107 height 25
type input "[DATE]"
click at [438, 79] on input "Starttijd *" at bounding box center [486, 74] width 107 height 25
type input "14:00"
click at [596, 79] on input "Duur (minuten) *" at bounding box center [597, 74] width 107 height 25
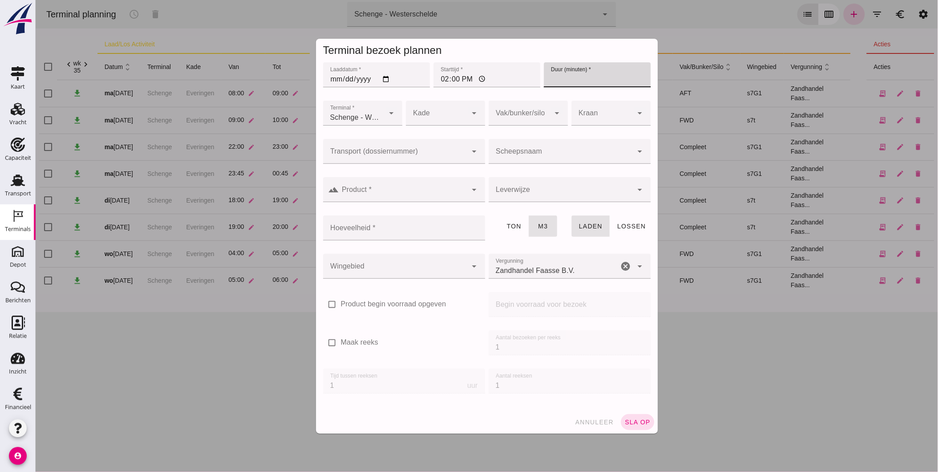
click at [434, 118] on div at bounding box center [436, 113] width 61 height 25
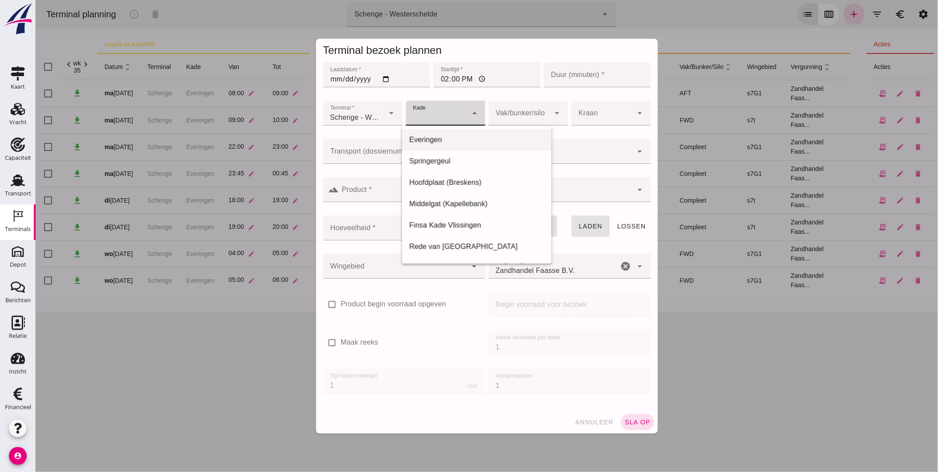
click at [455, 140] on div "Everingen" at bounding box center [476, 139] width 135 height 11
type input "7"
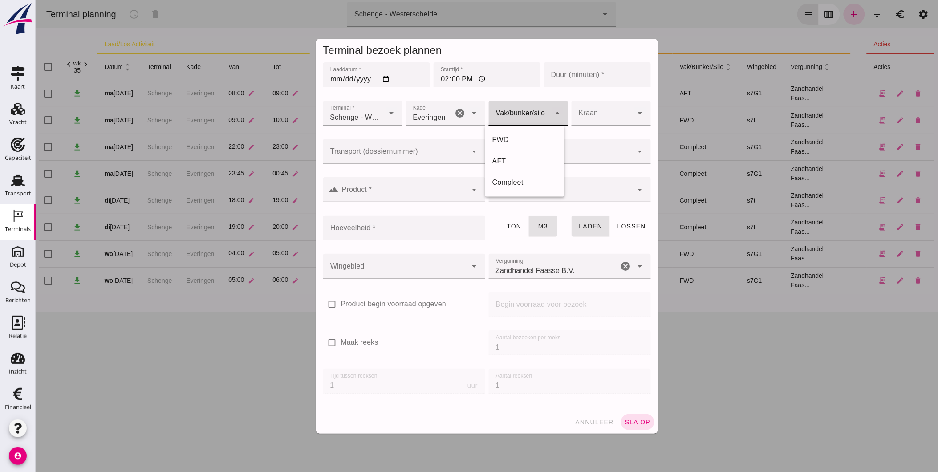
click at [522, 113] on div at bounding box center [518, 113] width 61 height 25
click at [537, 160] on div "AFT" at bounding box center [524, 161] width 65 height 11
type input "105"
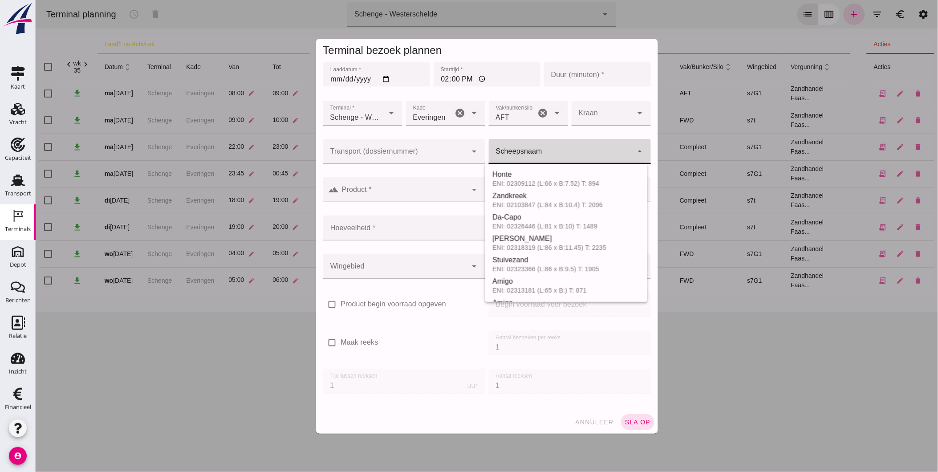
click at [515, 155] on input "Scheepsnaam" at bounding box center [560, 155] width 144 height 11
click at [553, 237] on div "[PERSON_NAME]" at bounding box center [573, 238] width 134 height 11
type input "[PERSON_NAME]"
type input "1291"
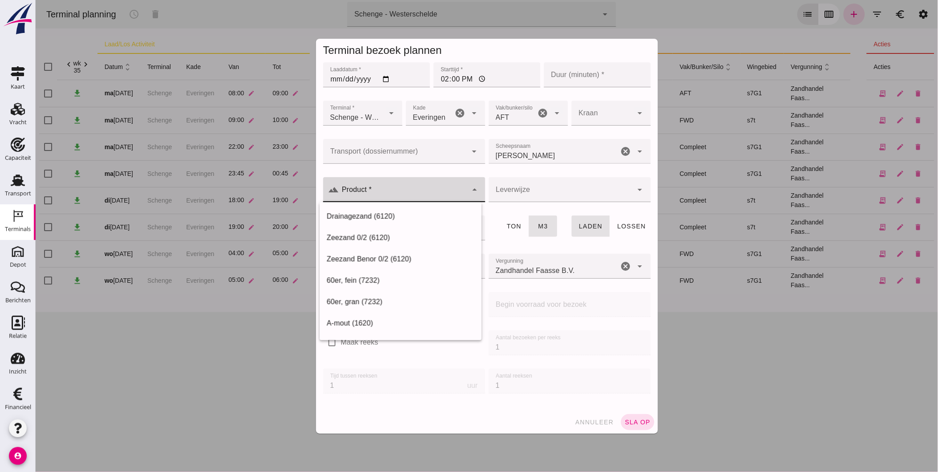
click at [439, 188] on div at bounding box center [403, 189] width 128 height 25
click at [437, 253] on div "Zeezand Benor 0/2 (6120)" at bounding box center [400, 258] width 162 height 21
type input "Zeezand Benor 0/2 (6120)"
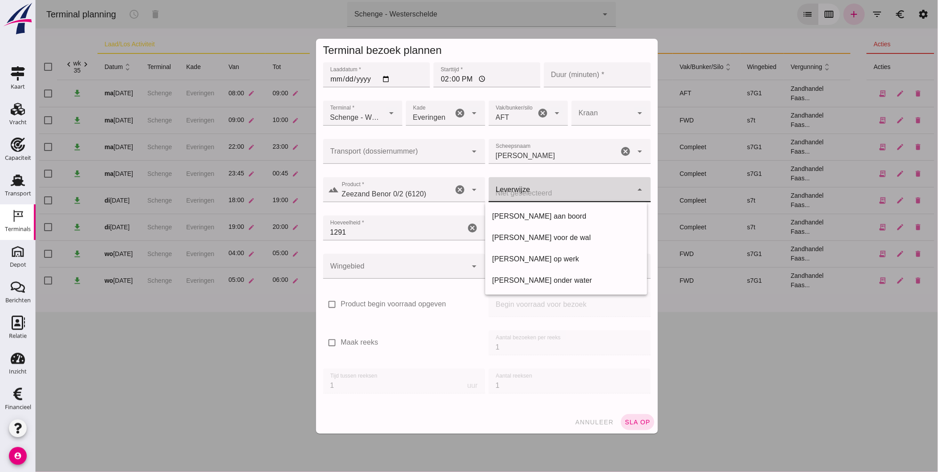
click at [512, 195] on div at bounding box center [560, 189] width 144 height 25
click at [546, 237] on div "[PERSON_NAME] voor de wal" at bounding box center [566, 237] width 148 height 11
type input "franco_on_shore"
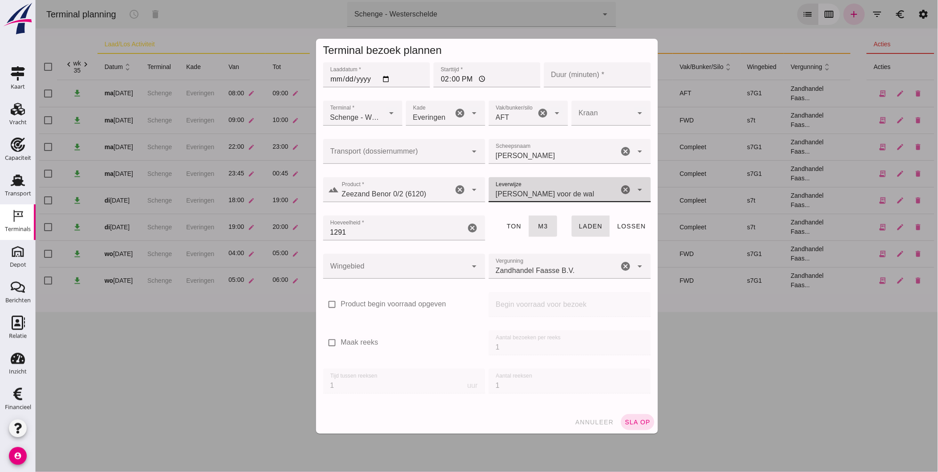
click at [441, 261] on div at bounding box center [395, 266] width 144 height 25
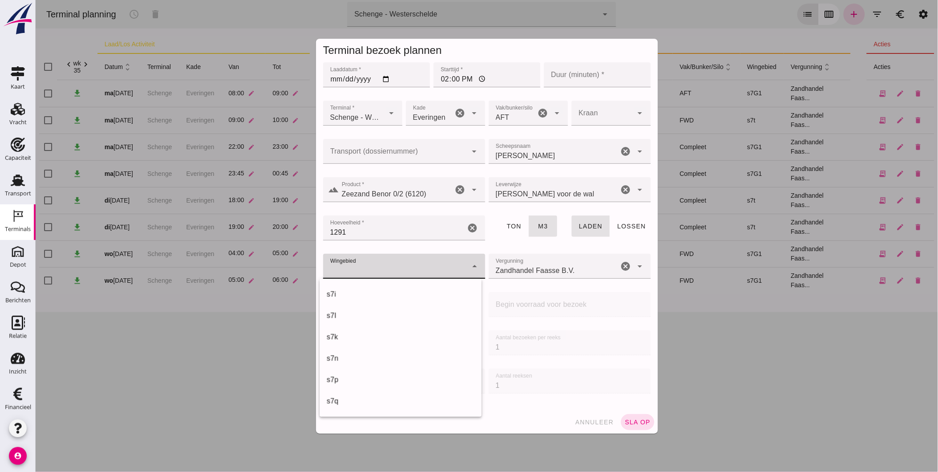
scroll to position [483, 0]
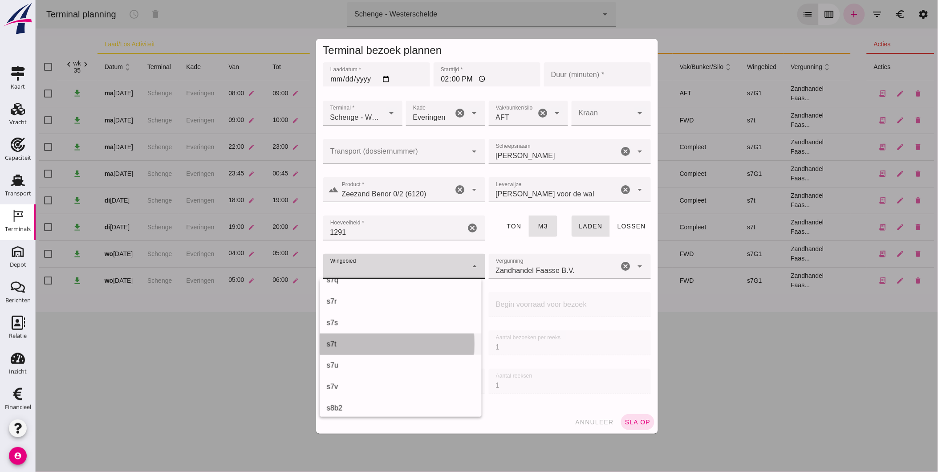
click at [407, 348] on div "s7t" at bounding box center [400, 344] width 148 height 11
type input "234"
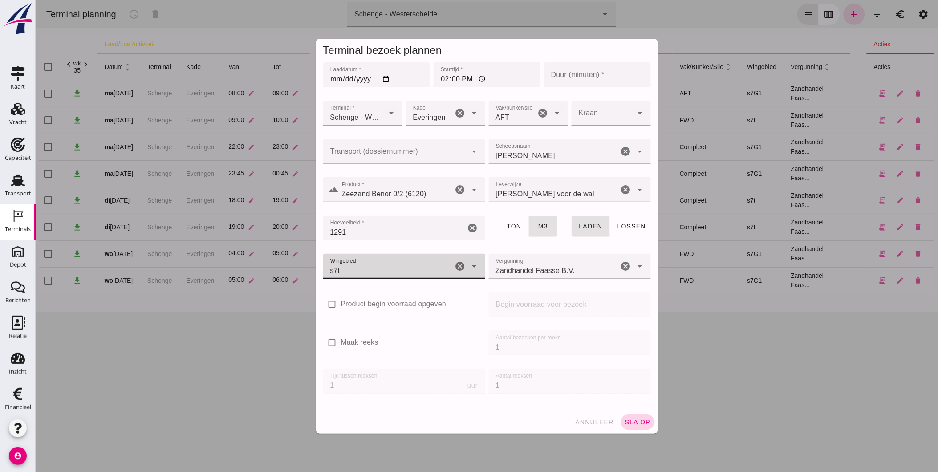
click at [638, 424] on span "sla op" at bounding box center [637, 422] width 26 height 7
click at [586, 73] on input "Duur (minuten) *" at bounding box center [597, 74] width 107 height 25
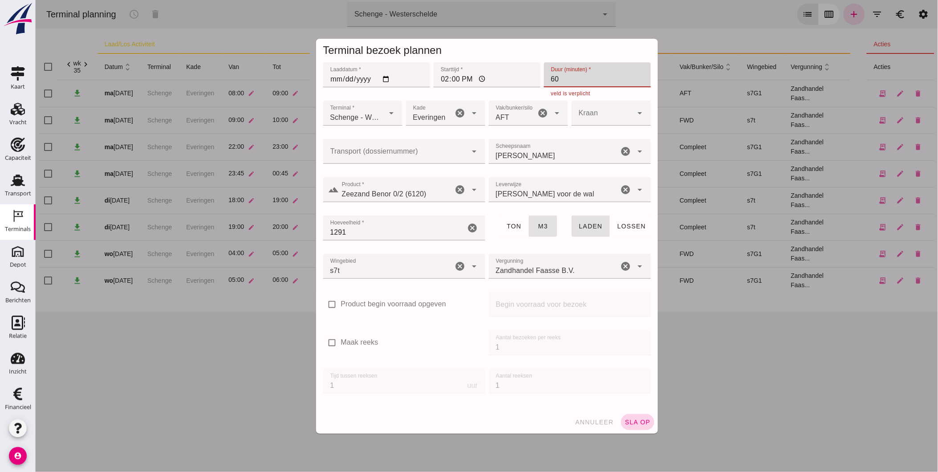
type input "60"
click at [645, 422] on span "sla op" at bounding box center [637, 422] width 26 height 7
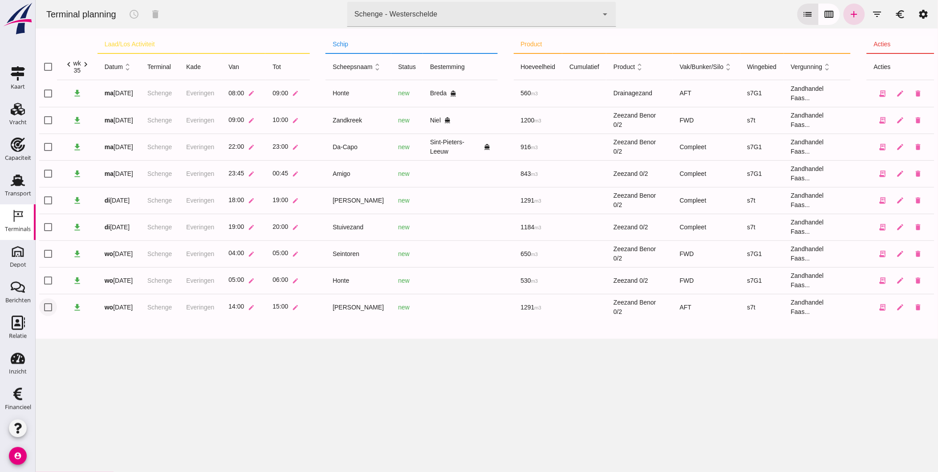
click at [53, 306] on input "checkbox" at bounding box center [48, 307] width 18 height 18
click at [151, 15] on icon "delete" at bounding box center [155, 14] width 11 height 11
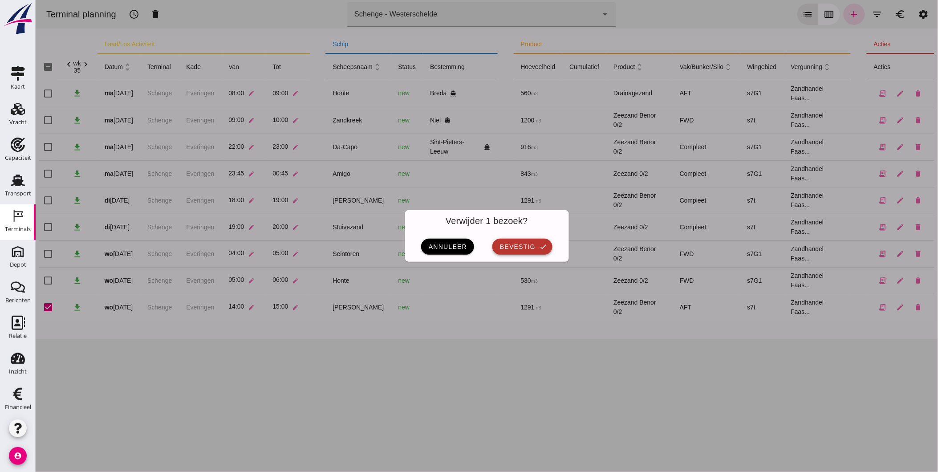
click at [520, 248] on span "bevestig" at bounding box center [517, 246] width 36 height 7
checkbox input "false"
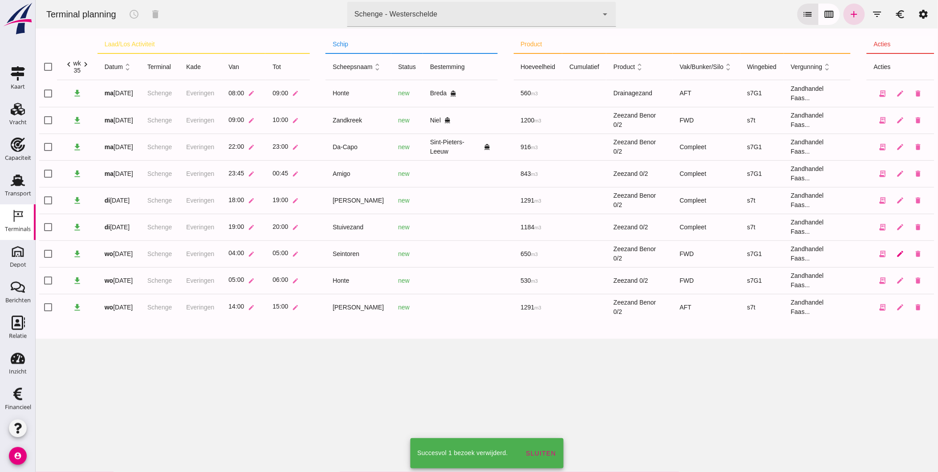
click at [896, 252] on icon "edit" at bounding box center [900, 254] width 8 height 8
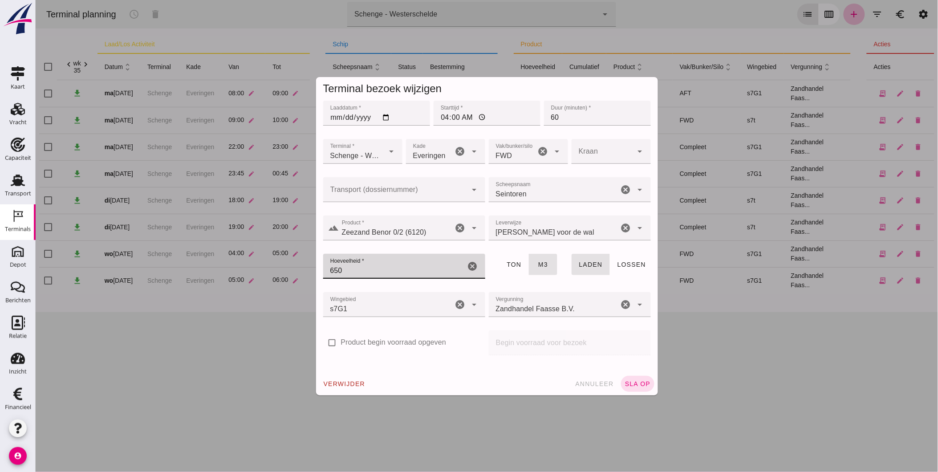
drag, startPoint x: 386, startPoint y: 262, endPoint x: 396, endPoint y: 266, distance: 10.8
click at [386, 263] on input "650" at bounding box center [394, 266] width 142 height 25
drag, startPoint x: 224, startPoint y: 256, endPoint x: 194, endPoint y: 260, distance: 29.6
click at [207, 260] on div "Terminal bezoek wijzigen Laaddatum * Laaddatum * [DATE] Starttijd * Starttijd *…" at bounding box center [486, 236] width 903 height 472
type input "773"
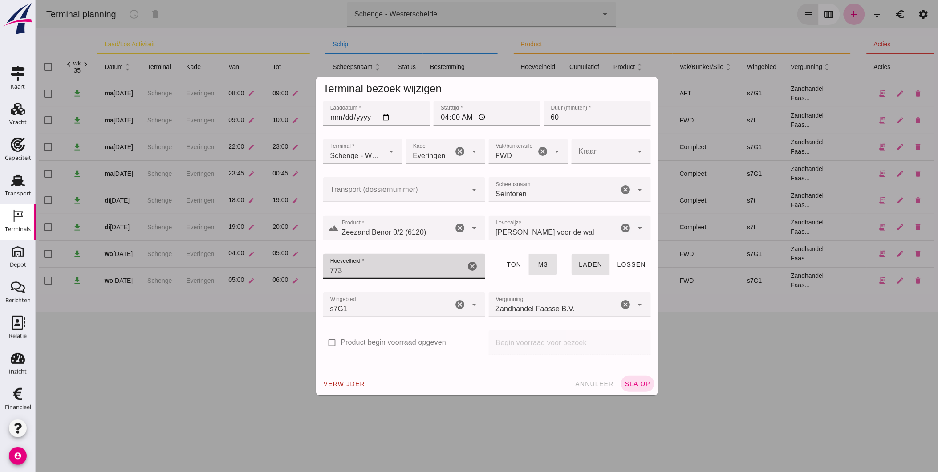
click at [634, 385] on span "sla op" at bounding box center [637, 383] width 26 height 7
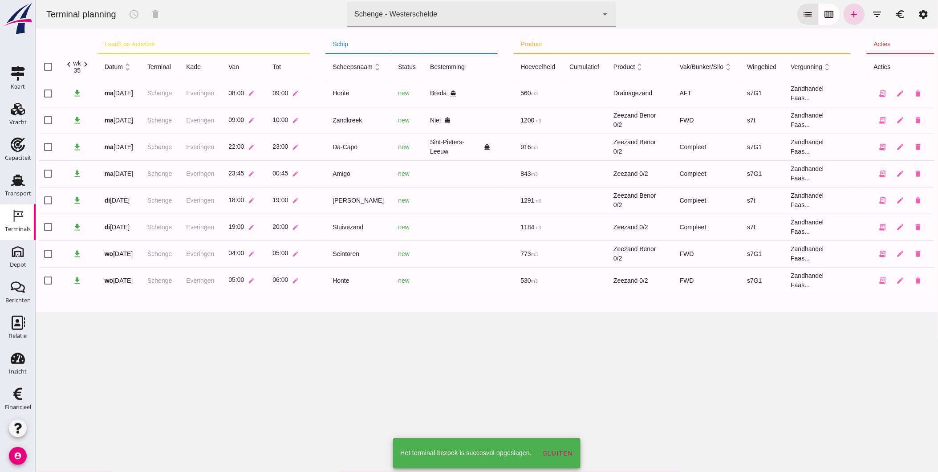
click at [565, 351] on div "Terminal planning schedule delete terminal Schenge - Westerschelde 9c876888-926…" at bounding box center [486, 236] width 903 height 472
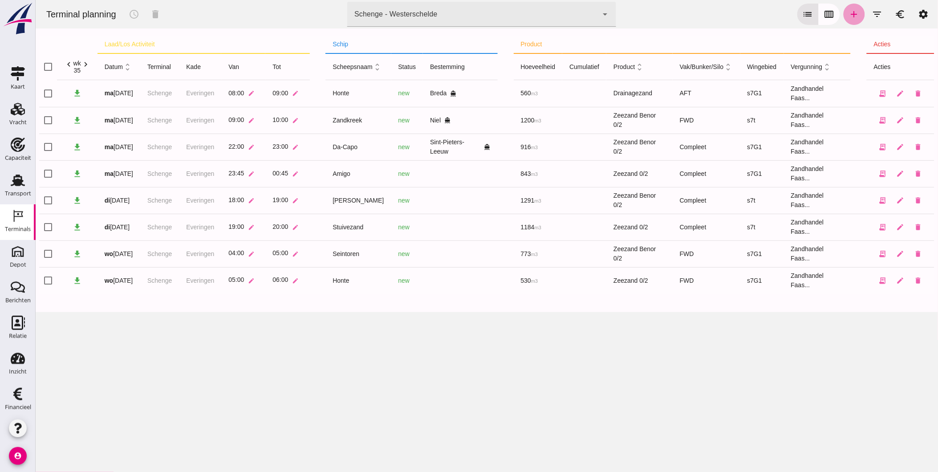
click at [851, 15] on icon "add" at bounding box center [854, 14] width 11 height 11
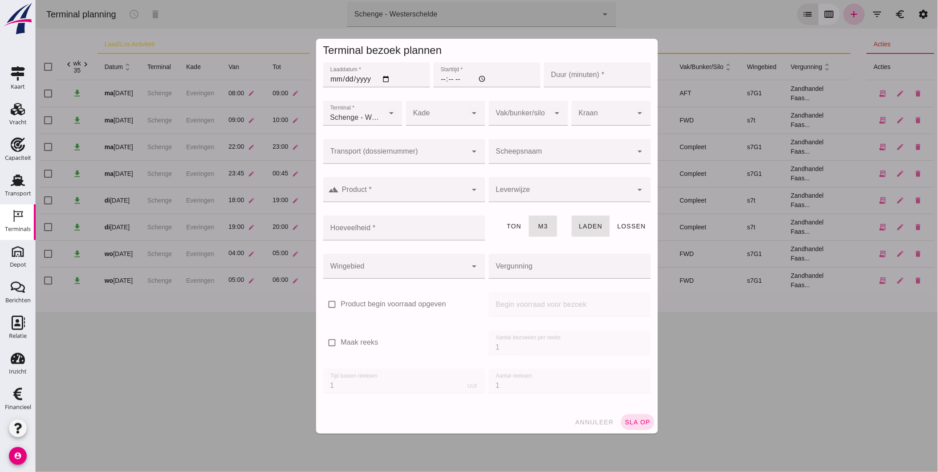
type input "Zandhandel Faasse B.V."
click at [385, 79] on input "Laaddatum *" at bounding box center [376, 74] width 107 height 25
click at [380, 81] on input "[DATE]" at bounding box center [376, 74] width 107 height 25
type input "[DATE]"
click at [436, 80] on input "Starttijd *" at bounding box center [486, 74] width 107 height 25
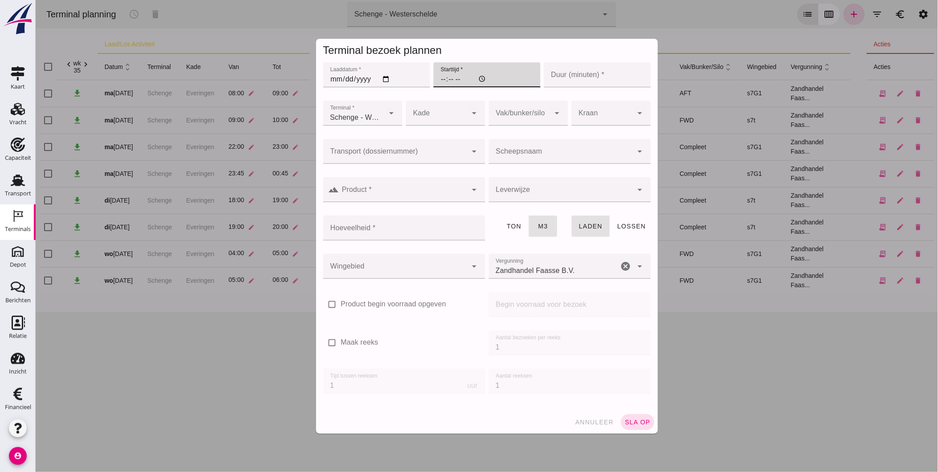
type input "18:00"
click at [579, 73] on input "Duur (minuten) *" at bounding box center [597, 74] width 107 height 25
type input "60"
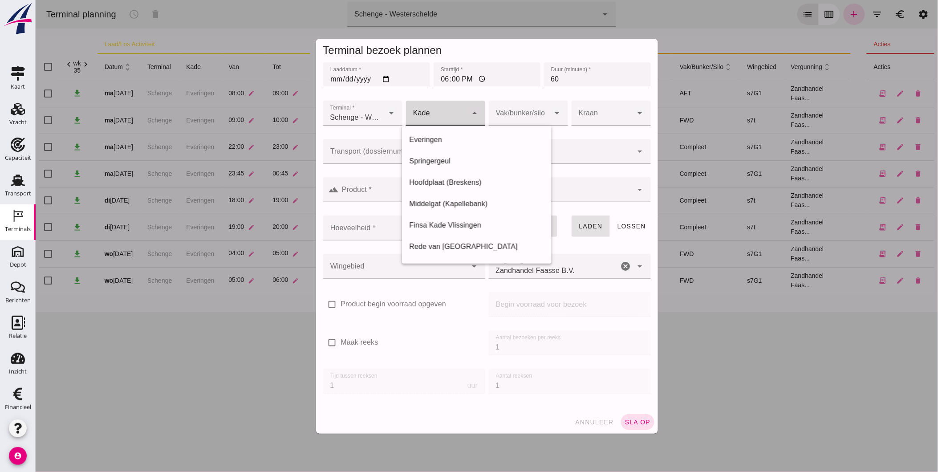
click at [447, 118] on div at bounding box center [436, 113] width 61 height 25
click at [443, 138] on div "Everingen" at bounding box center [476, 139] width 135 height 11
type input "7"
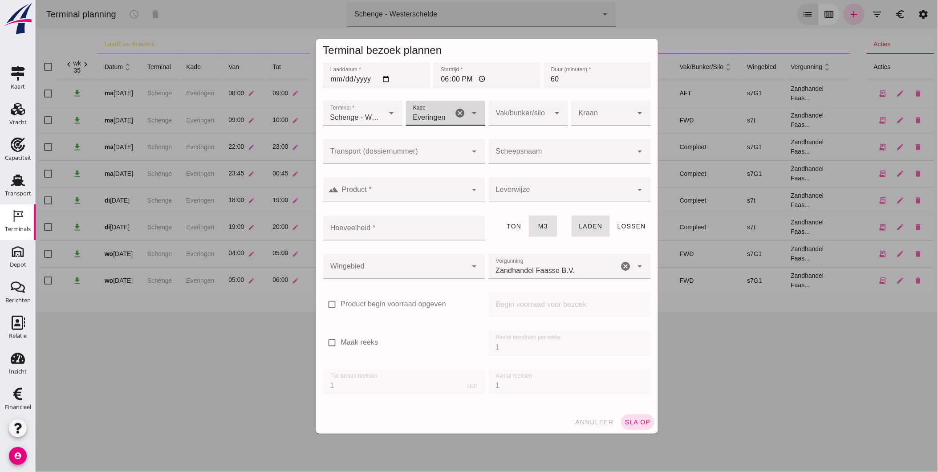
click at [512, 119] on div at bounding box center [518, 113] width 61 height 25
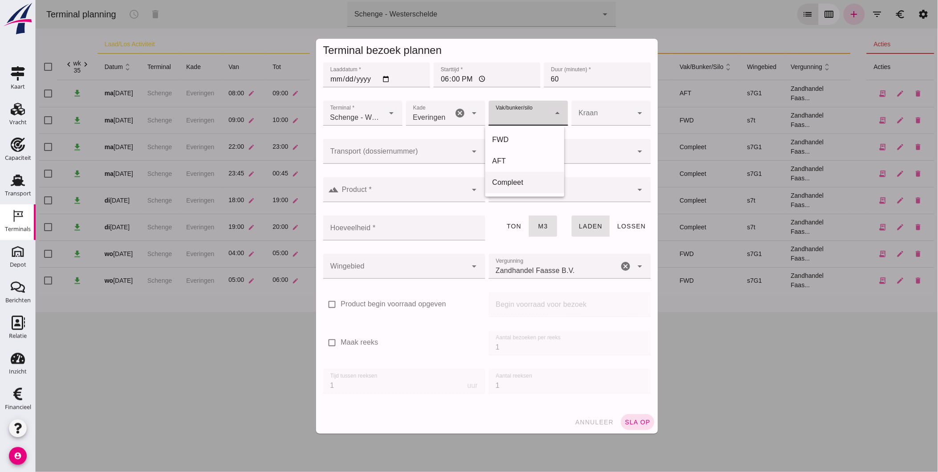
click at [517, 181] on div "Compleet" at bounding box center [524, 182] width 65 height 11
type input "291"
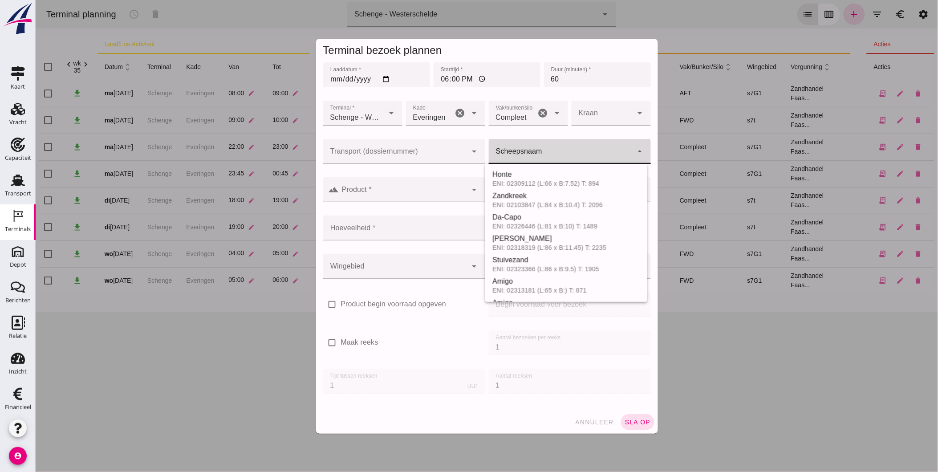
click at [519, 156] on input "Scheepsnaam" at bounding box center [560, 155] width 144 height 11
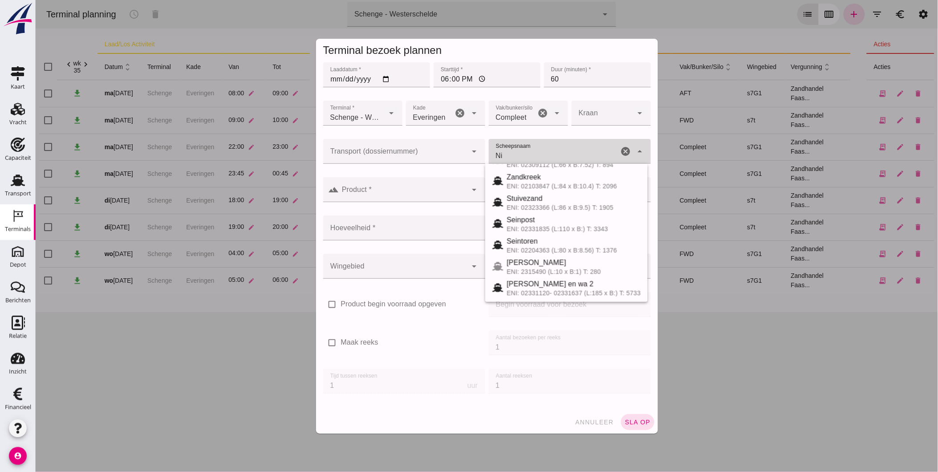
scroll to position [0, 0]
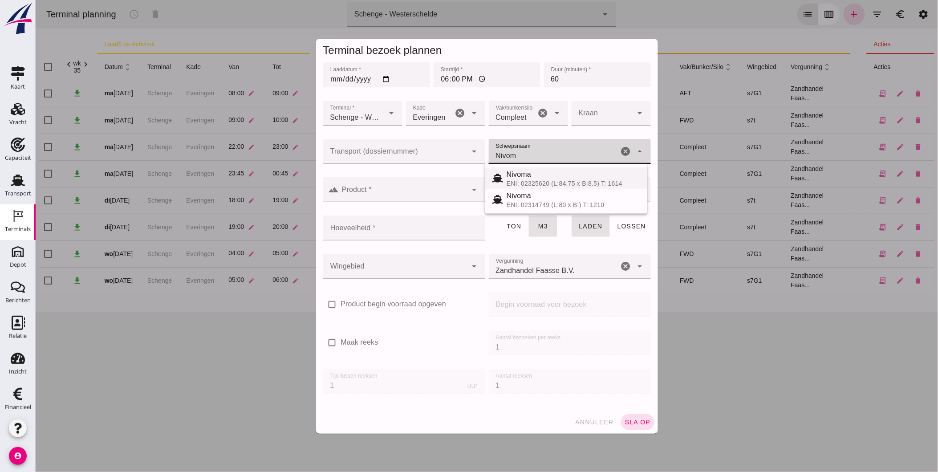
click at [570, 184] on div "ENI: 02325620 (L:84.75 x B:8.5) T: 1614" at bounding box center [573, 183] width 134 height 7
type input "Nivoma"
type input "914"
type input "Nivoma"
click at [429, 189] on input "Product *" at bounding box center [403, 194] width 128 height 11
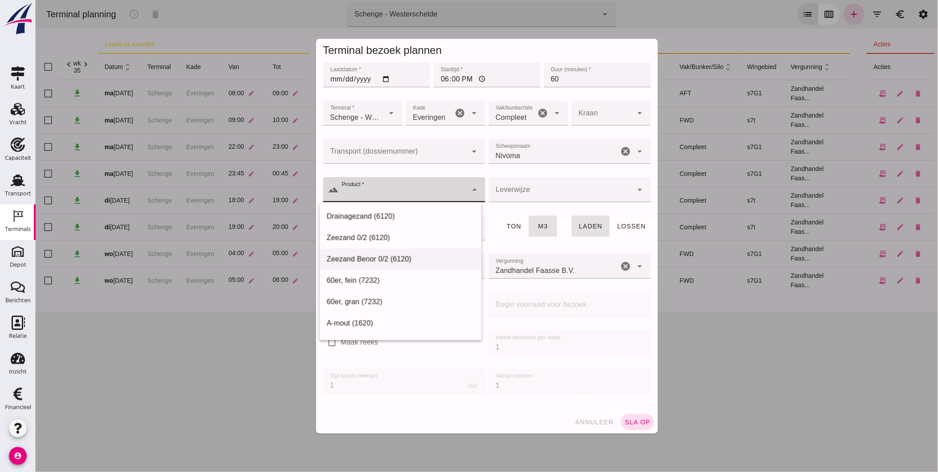
click at [410, 256] on div "Zeezand Benor 0/2 (6120)" at bounding box center [400, 259] width 148 height 11
type input "Zeezand Benor 0/2 (6120)"
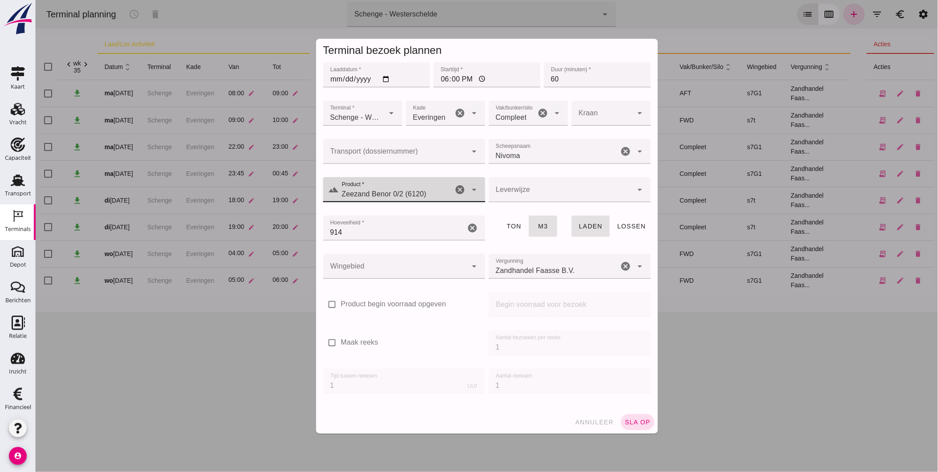
click at [543, 192] on div at bounding box center [560, 189] width 144 height 25
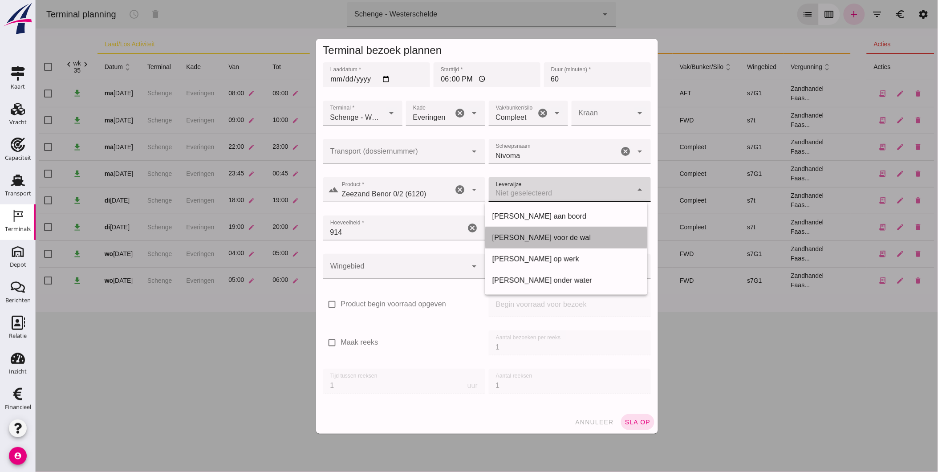
click at [541, 236] on div "[PERSON_NAME] voor de wal" at bounding box center [566, 237] width 148 height 11
type input "franco_on_shore"
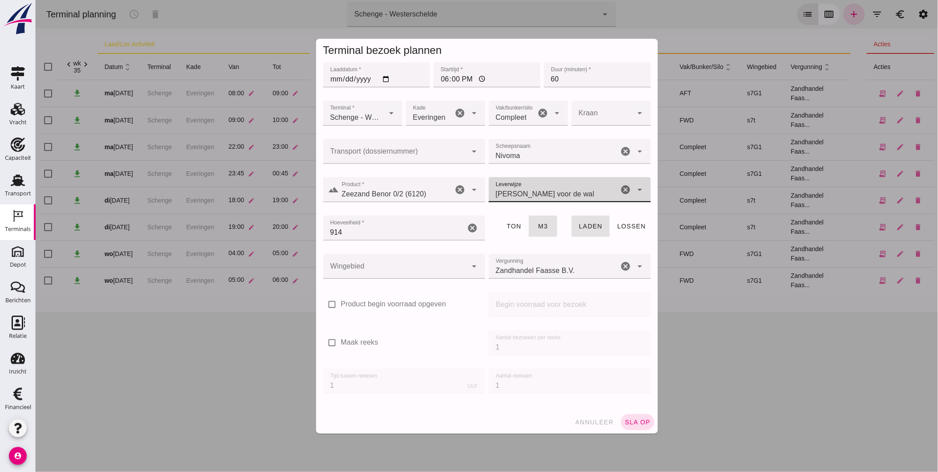
click at [418, 257] on div at bounding box center [395, 266] width 144 height 25
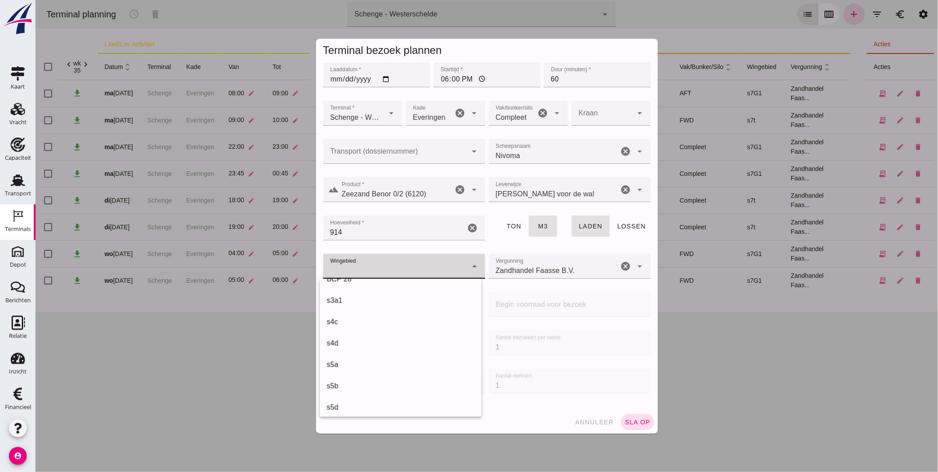
scroll to position [241, 0]
click at [439, 372] on div "s7G1" at bounding box center [400, 372] width 148 height 11
type input "224"
click at [633, 420] on span "sla op" at bounding box center [637, 422] width 26 height 7
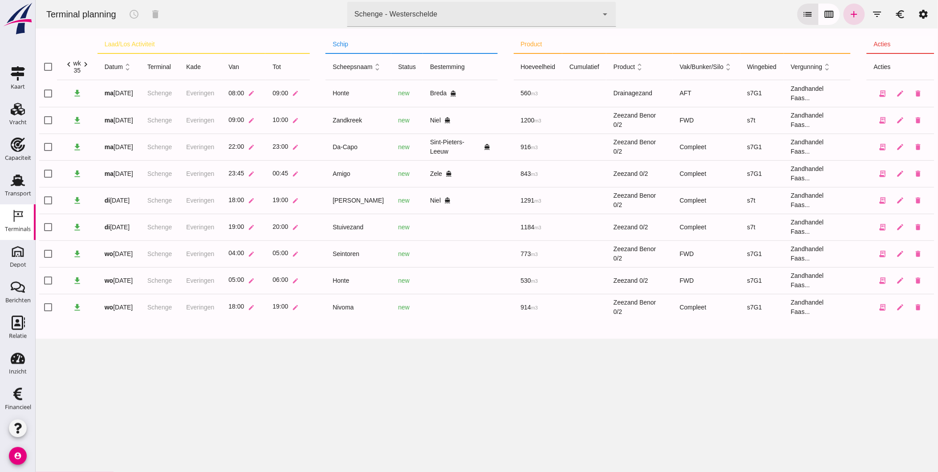
drag, startPoint x: 408, startPoint y: 10, endPoint x: 410, endPoint y: 73, distance: 62.4
click at [408, 10] on div "Schenge - Westerschelde" at bounding box center [395, 14] width 83 height 11
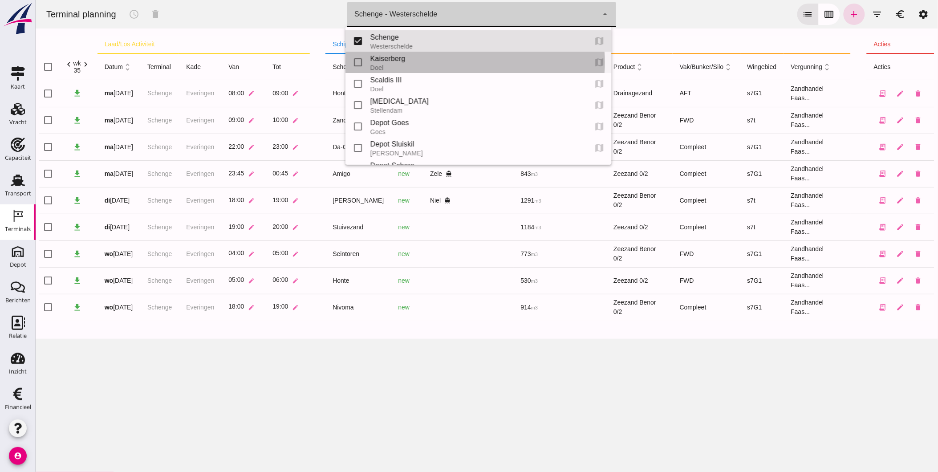
click at [411, 64] on div "Doel" at bounding box center [475, 67] width 210 height 7
type input "7f603609-51ae-4e75-986b-c9057e559465"
checkbox input "false"
checkbox input "true"
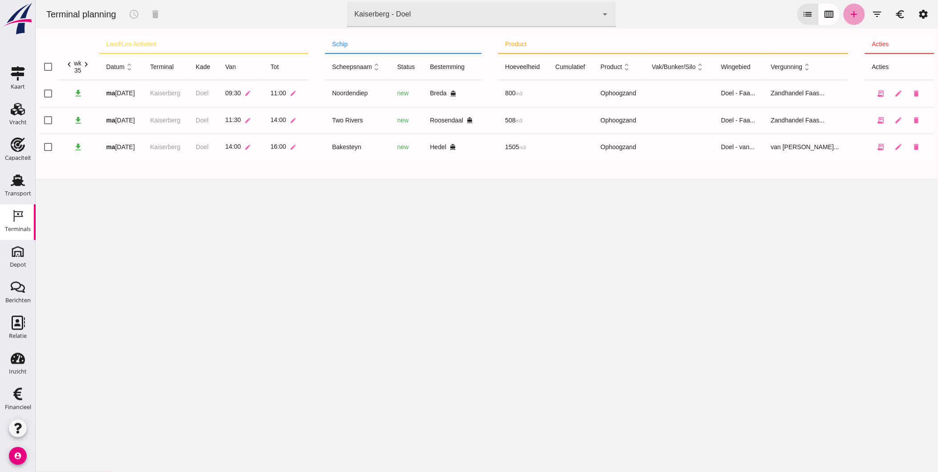
click at [849, 14] on icon "add" at bounding box center [854, 14] width 11 height 11
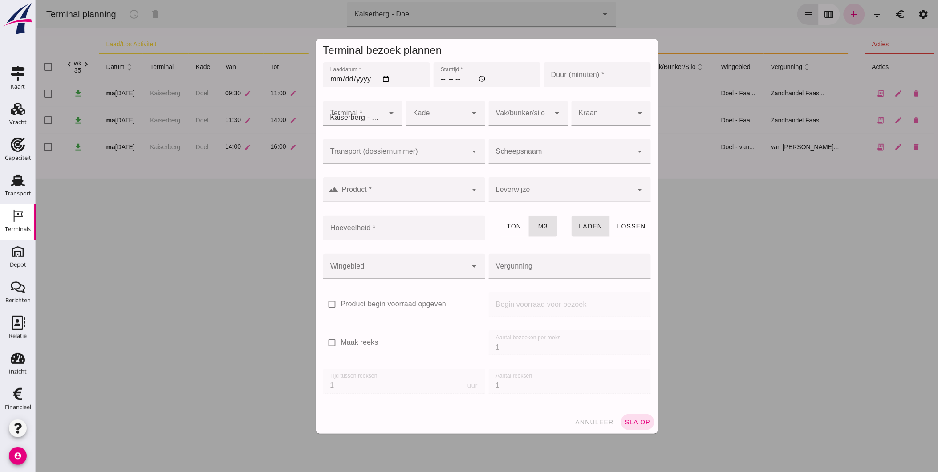
type input "Zandhandel Faasse B.V."
click at [385, 77] on input "Laaddatum *" at bounding box center [376, 74] width 107 height 25
type input "[DATE]"
click at [439, 79] on input "Starttijd *" at bounding box center [486, 74] width 107 height 25
type input "07:00"
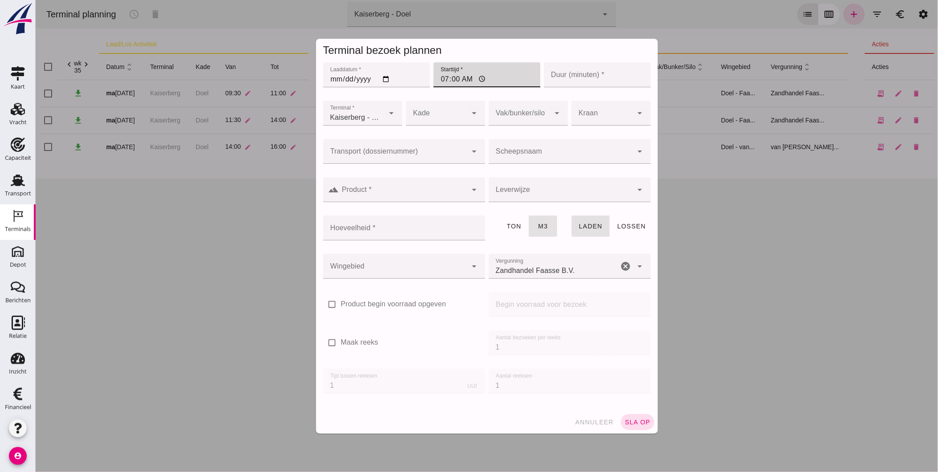
click at [594, 79] on input "Duur (minuten) *" at bounding box center [597, 74] width 107 height 25
type input "120"
click at [451, 116] on div at bounding box center [436, 113] width 61 height 25
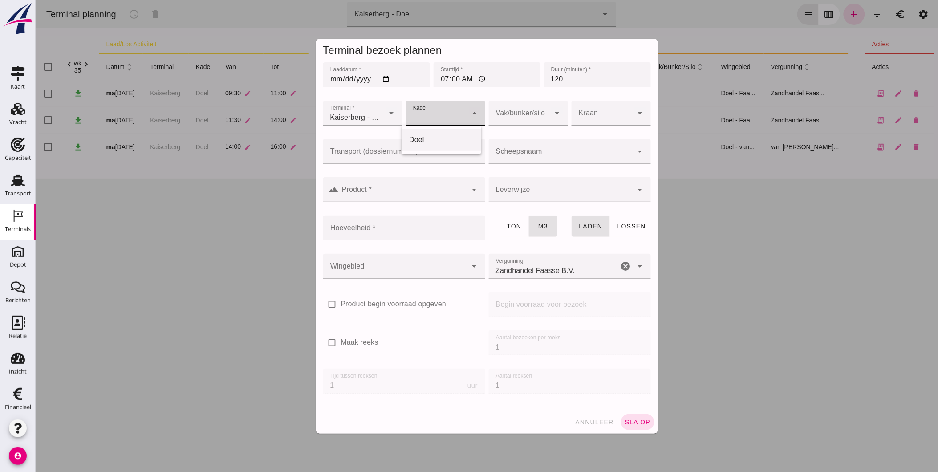
click at [445, 140] on div "Doel" at bounding box center [441, 139] width 65 height 11
type input "11"
click at [435, 191] on input "Product *" at bounding box center [403, 194] width 128 height 11
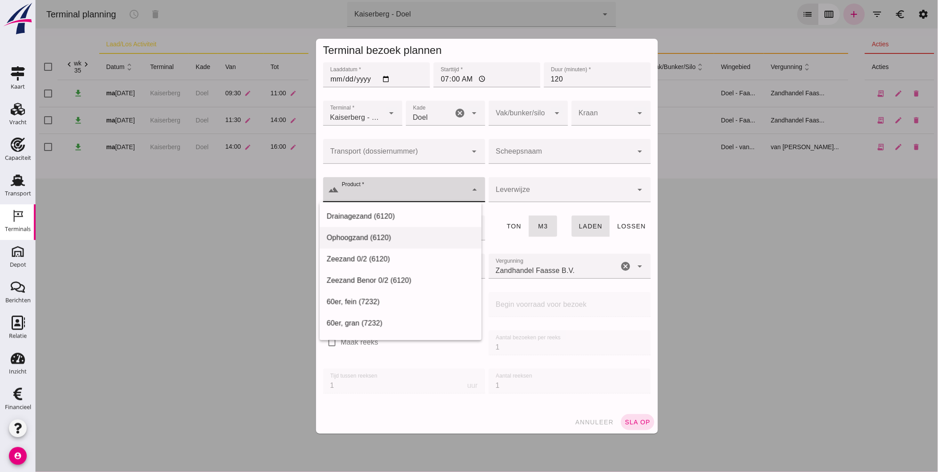
click at [401, 239] on div "Ophoogzand (6120)" at bounding box center [400, 237] width 148 height 11
type input "Ophoogzand (6120)"
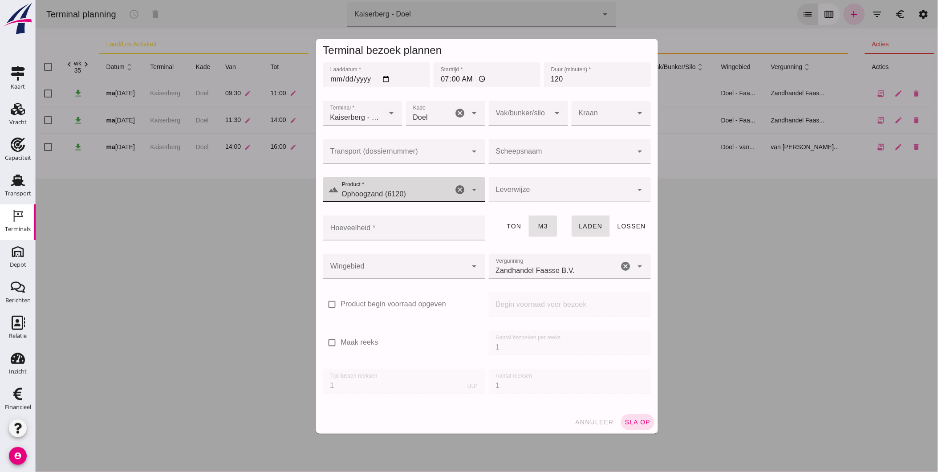
click at [438, 230] on input "Hoeveelheid *" at bounding box center [401, 228] width 157 height 25
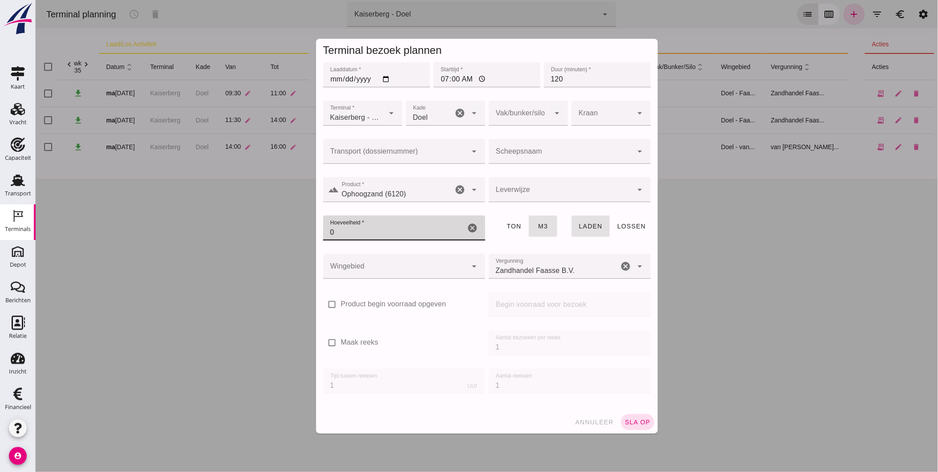
click at [625, 266] on icon "cancel" at bounding box center [625, 266] width 11 height 11
type input "0"
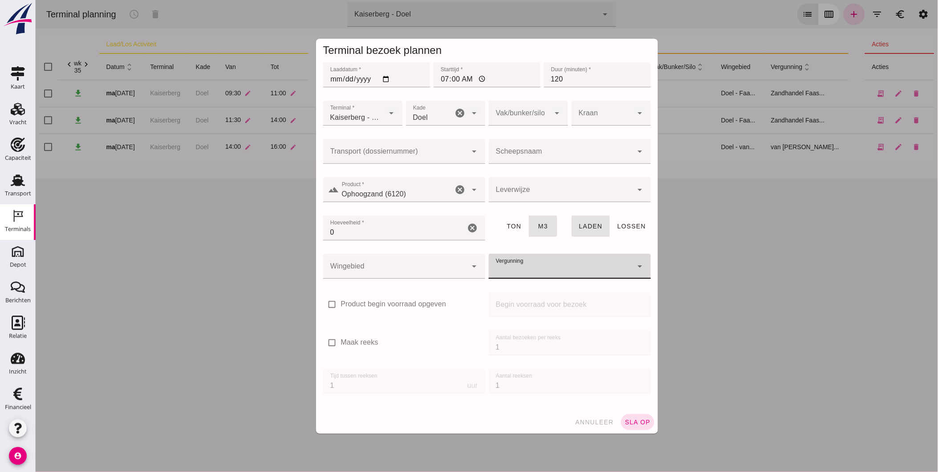
click at [354, 341] on label "Maak reeks" at bounding box center [359, 342] width 37 height 10
click at [341, 341] on input "Maak reeks" at bounding box center [332, 343] width 18 height 18
checkbox input "true"
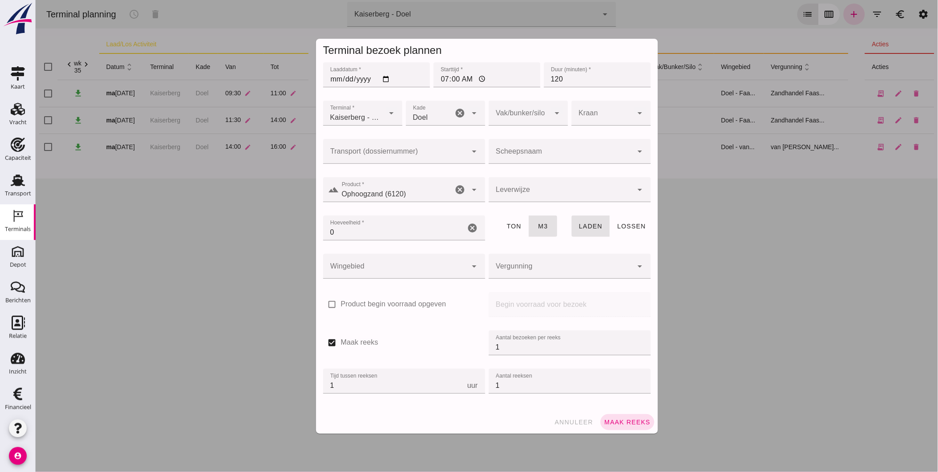
click at [457, 343] on div "check_box Maak reeks Aantal bezoeken per reeks Aantal bezoeken per reeks 1 Tijd…" at bounding box center [486, 367] width 331 height 77
type input "4"
click at [624, 422] on span "Maak reeks" at bounding box center [627, 422] width 47 height 7
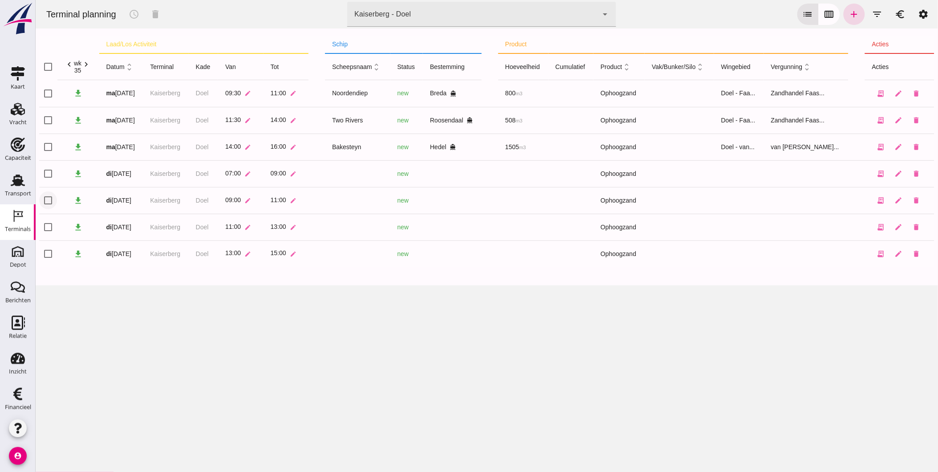
click at [52, 199] on input "checkbox" at bounding box center [48, 200] width 18 height 18
checkbox input "true"
drag, startPoint x: 49, startPoint y: 221, endPoint x: 50, endPoint y: 232, distance: 10.8
click at [49, 221] on input "checkbox" at bounding box center [48, 227] width 18 height 18
checkbox input "true"
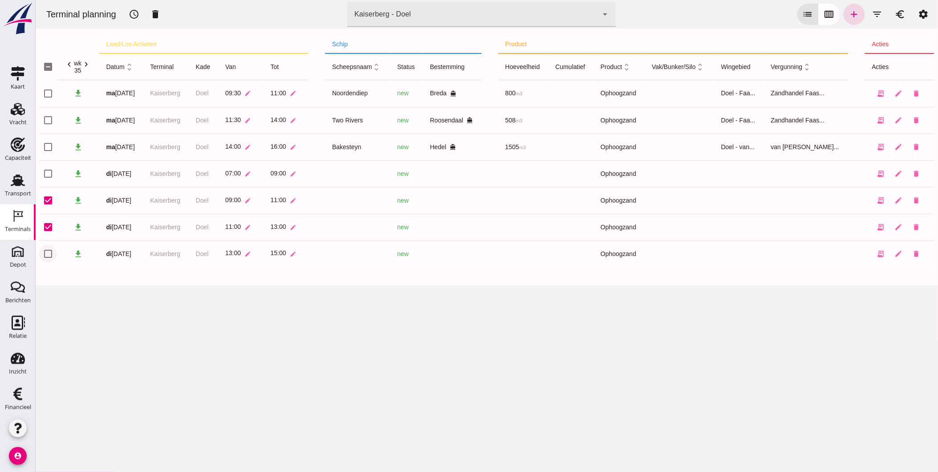
click at [52, 251] on input "checkbox" at bounding box center [48, 254] width 18 height 18
checkbox input "true"
click at [137, 16] on icon "schedule" at bounding box center [133, 14] width 11 height 11
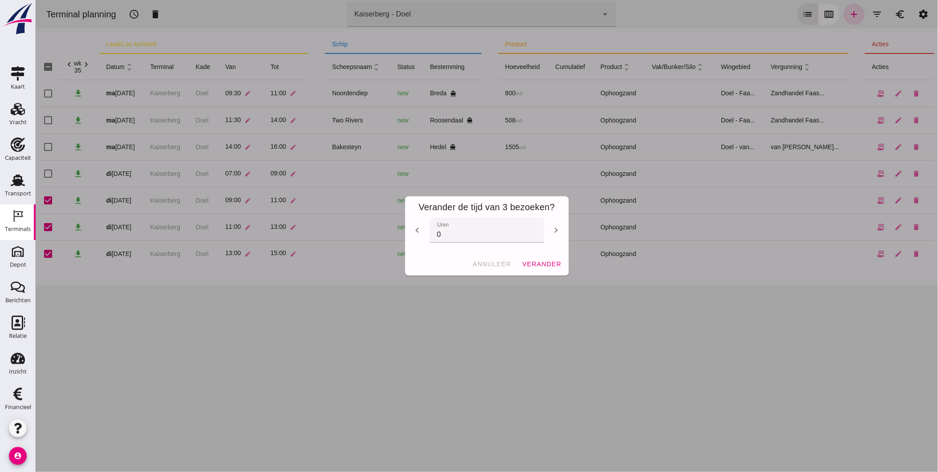
click at [554, 228] on icon "chevron_right" at bounding box center [556, 230] width 11 height 11
type input "1"
click at [537, 267] on span "verander" at bounding box center [541, 263] width 40 height 7
checkbox input "false"
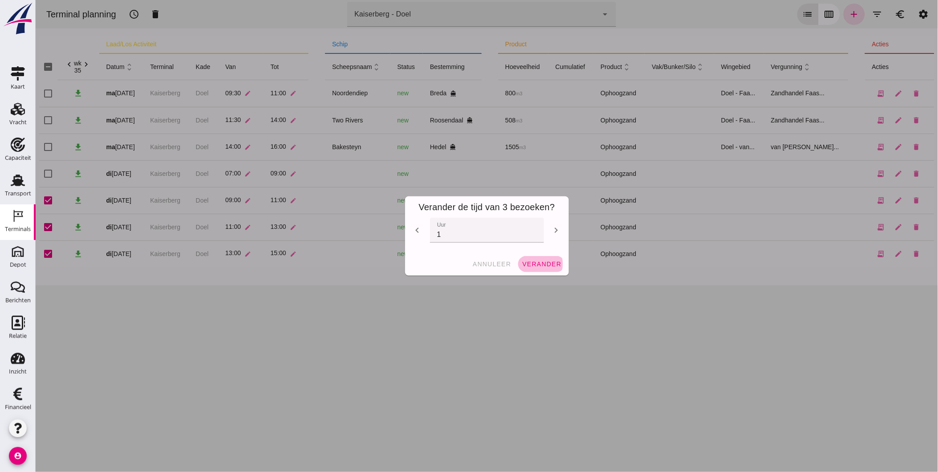
checkbox input "false"
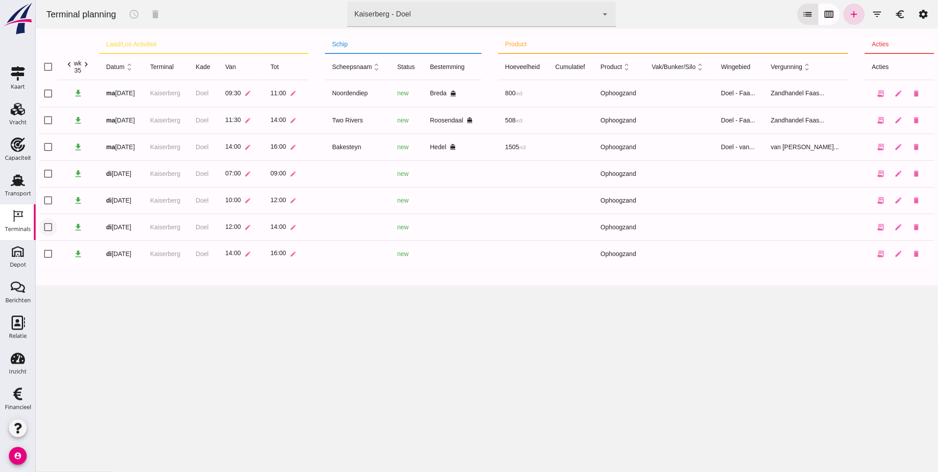
click at [48, 225] on input "checkbox" at bounding box center [48, 227] width 18 height 18
checkbox input "true"
click at [46, 249] on input "checkbox" at bounding box center [48, 254] width 18 height 18
checkbox input "true"
click at [135, 12] on icon "schedule" at bounding box center [133, 14] width 11 height 11
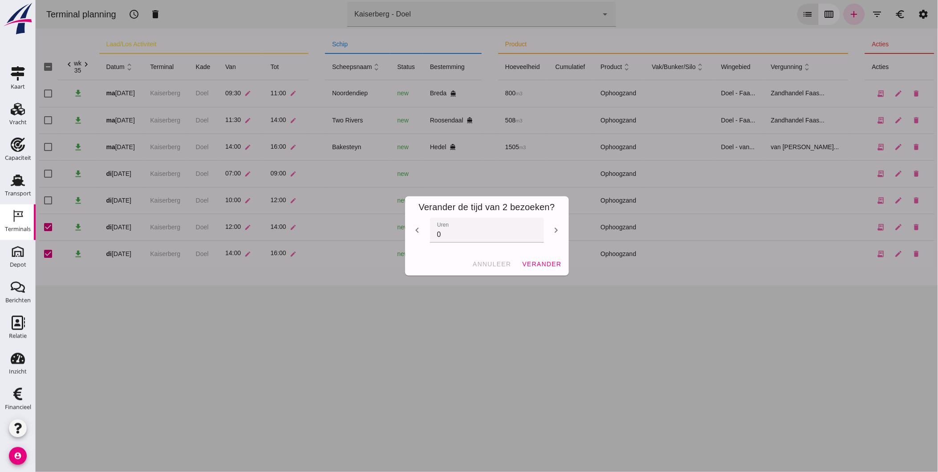
click at [552, 226] on icon "chevron_right" at bounding box center [556, 230] width 11 height 11
click at [552, 229] on icon "chevron_right" at bounding box center [556, 230] width 11 height 11
type input "3"
click at [541, 261] on span "verander" at bounding box center [541, 263] width 40 height 7
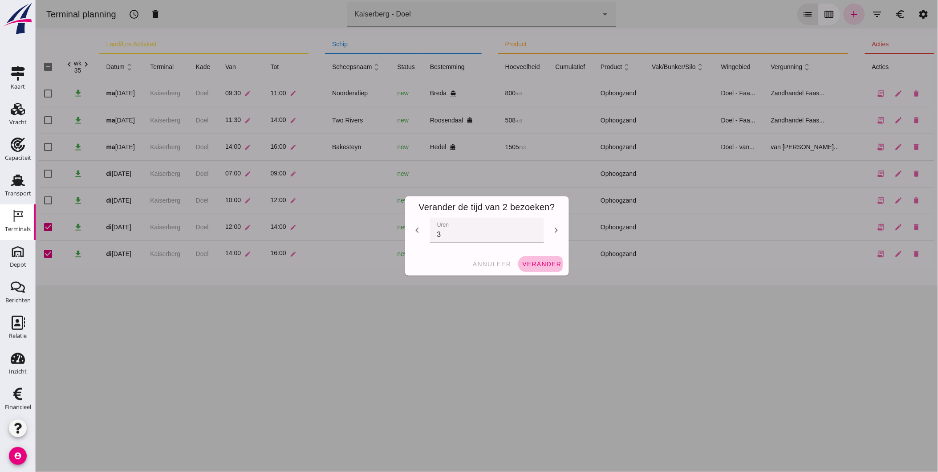
checkbox input "false"
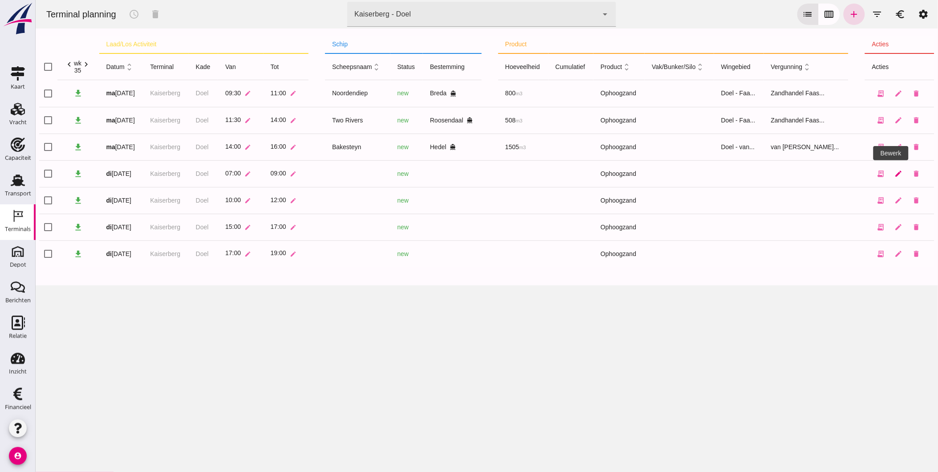
click at [895, 172] on icon "edit" at bounding box center [899, 174] width 8 height 8
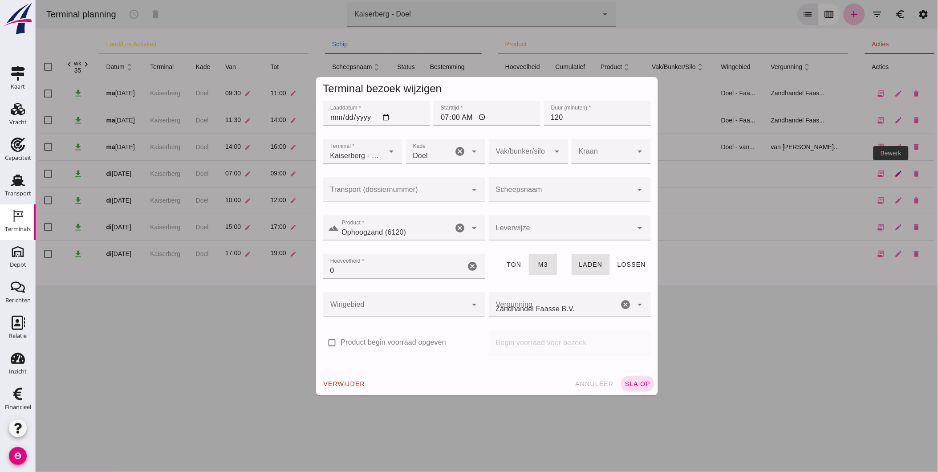
type input "Zandhandel Faasse B.V."
click at [524, 153] on div at bounding box center [518, 151] width 61 height 25
click at [531, 148] on div at bounding box center [518, 151] width 61 height 25
click at [540, 191] on input "Scheepsnaam" at bounding box center [560, 194] width 144 height 11
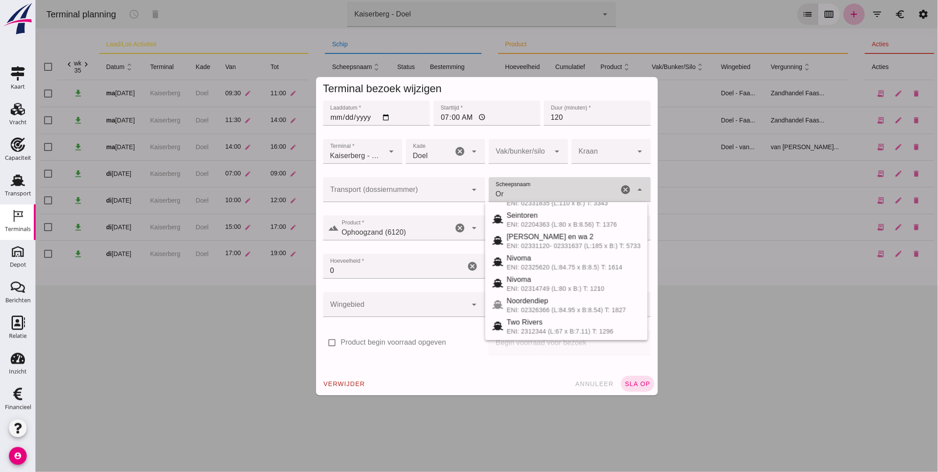
scroll to position [0, 0]
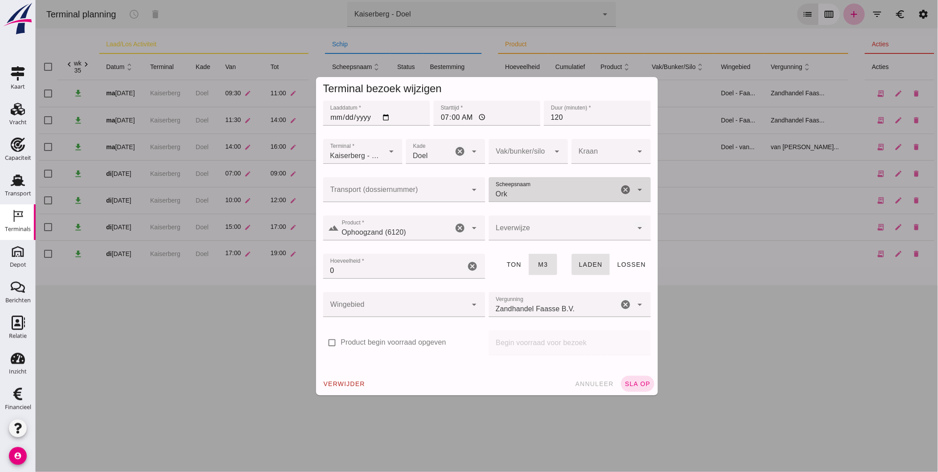
type input "Orka"
click at [541, 235] on div "Orka" at bounding box center [573, 234] width 134 height 11
type input "1091"
type input "Orka"
click at [505, 231] on div at bounding box center [560, 228] width 144 height 25
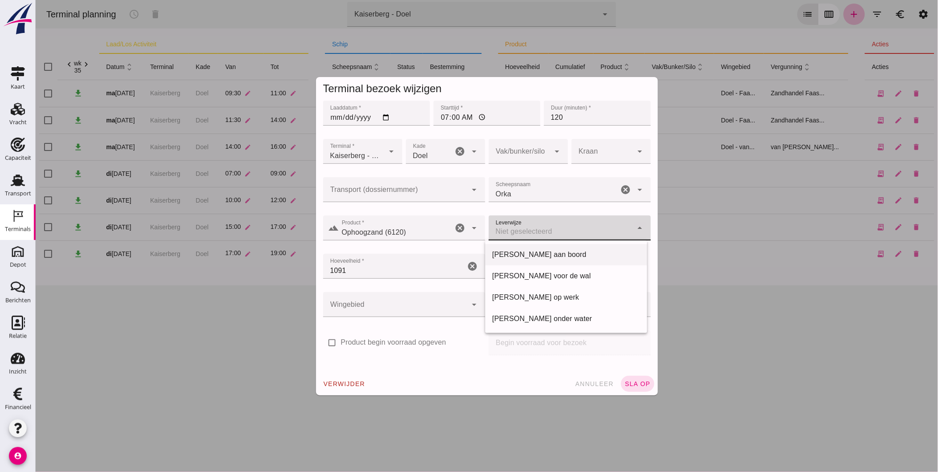
click at [524, 257] on div "[PERSON_NAME] aan boord" at bounding box center [566, 254] width 148 height 11
type input "franco_on_board"
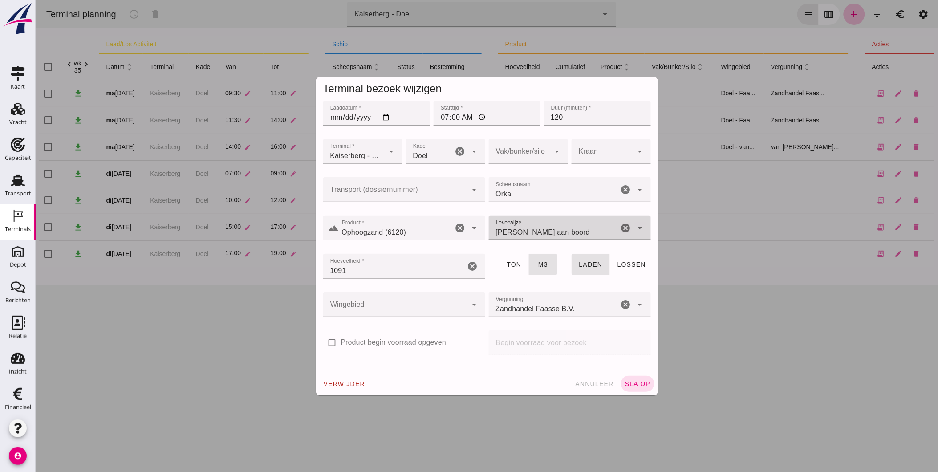
click at [377, 260] on input "1091" at bounding box center [394, 266] width 142 height 25
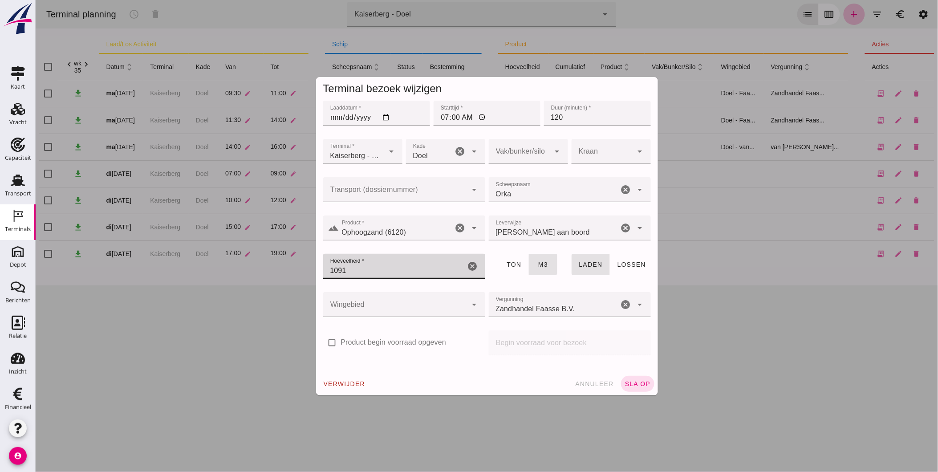
drag, startPoint x: 386, startPoint y: 268, endPoint x: 191, endPoint y: 262, distance: 195.1
click at [191, 262] on div "Terminal bezoek wijzigen Laaddatum * Laaddatum * [DATE] Starttijd * Starttijd *…" at bounding box center [486, 236] width 903 height 472
type input "850"
click at [390, 297] on div at bounding box center [395, 304] width 144 height 25
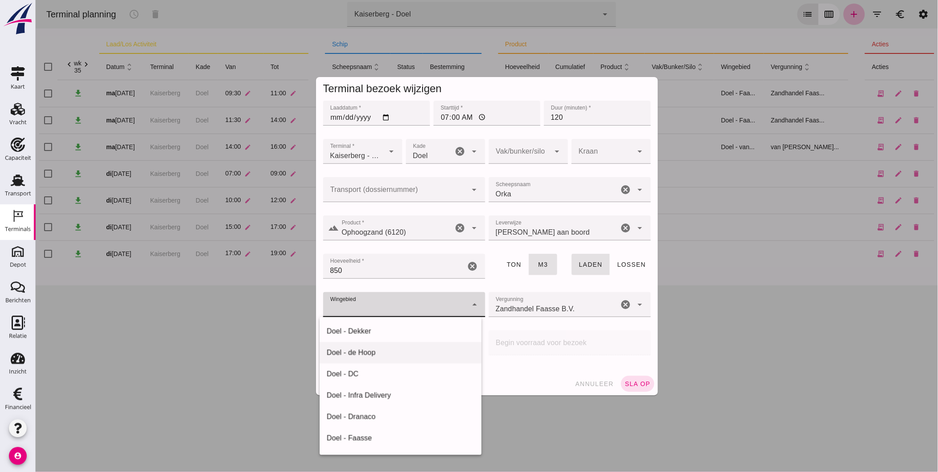
click at [382, 350] on div "Doel - de Hoop" at bounding box center [400, 352] width 148 height 11
type input "193"
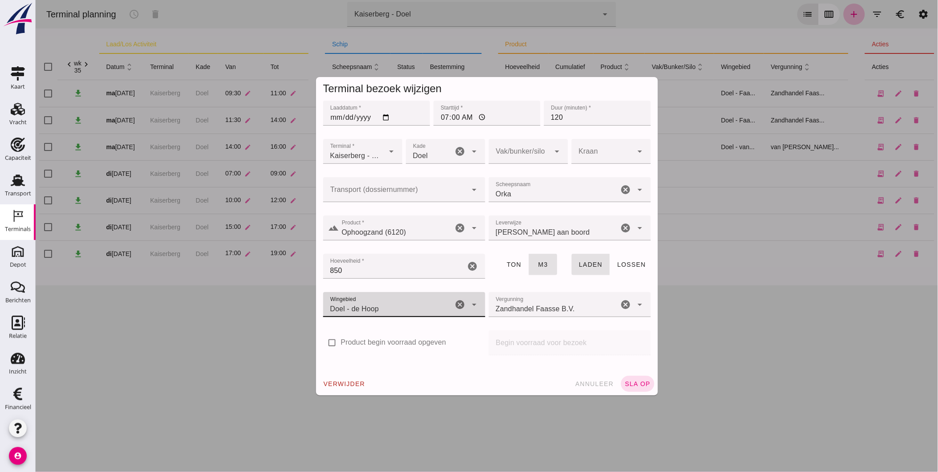
click at [610, 306] on input "Zandhandel Faasse B.V." at bounding box center [553, 309] width 130 height 11
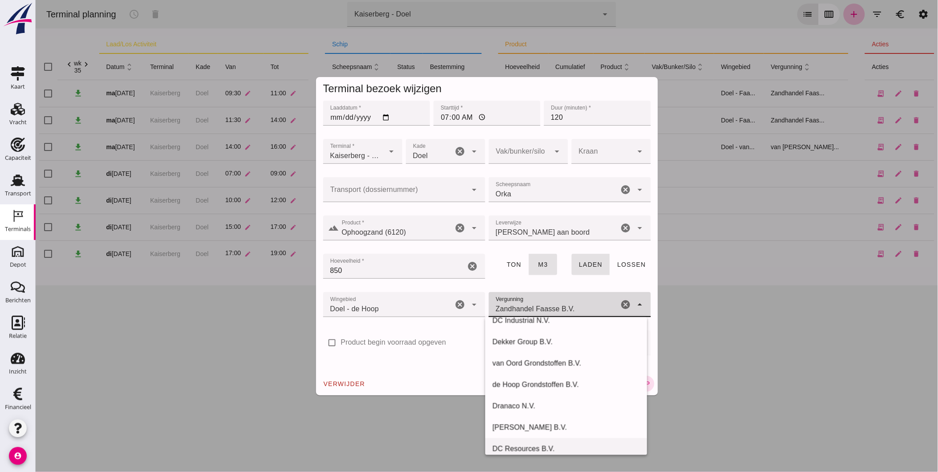
scroll to position [86, 0]
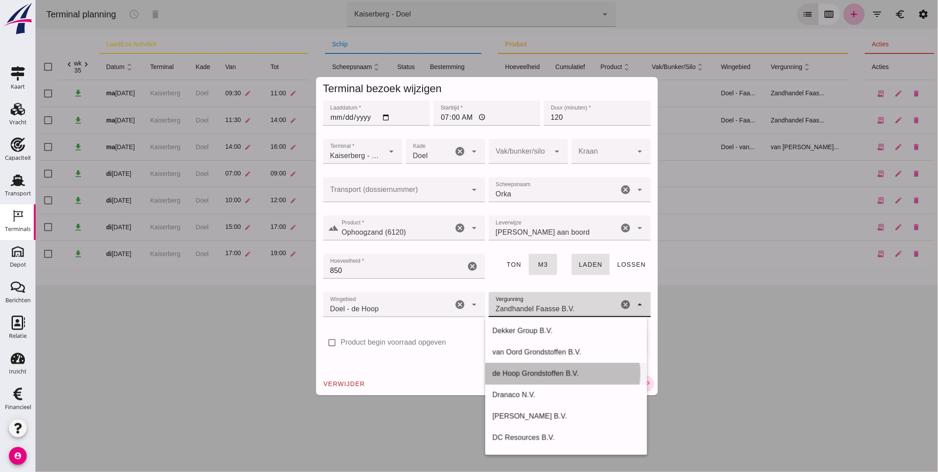
click at [557, 375] on div "de Hoop Grondstoffen B.V." at bounding box center [566, 373] width 148 height 11
type input "de Hoop Grondstoffen B.V."
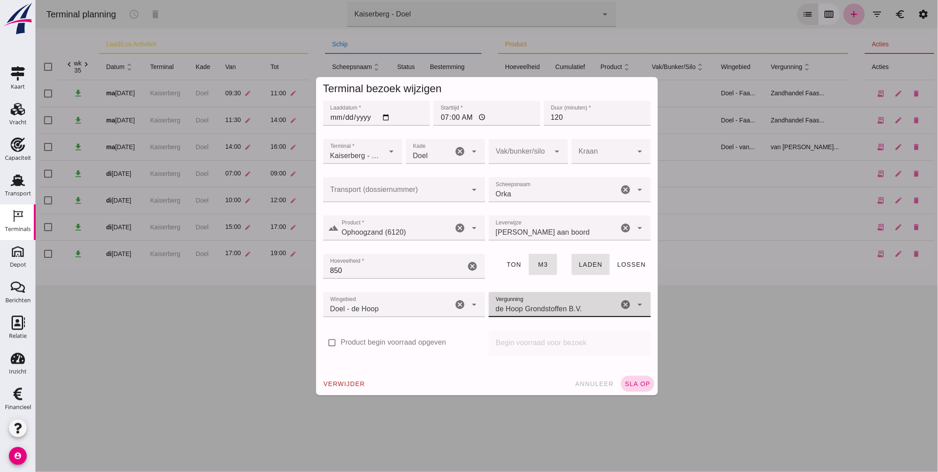
click at [637, 384] on span "sla op" at bounding box center [637, 383] width 26 height 7
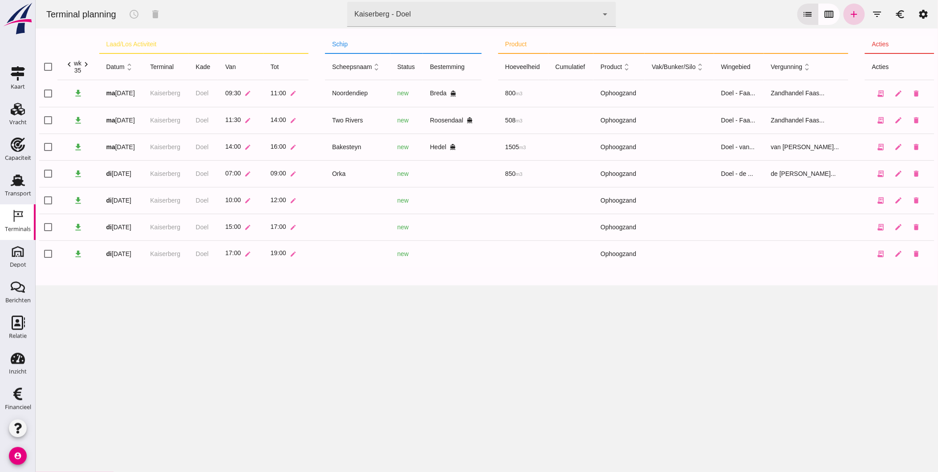
click at [849, 15] on icon "add" at bounding box center [854, 14] width 11 height 11
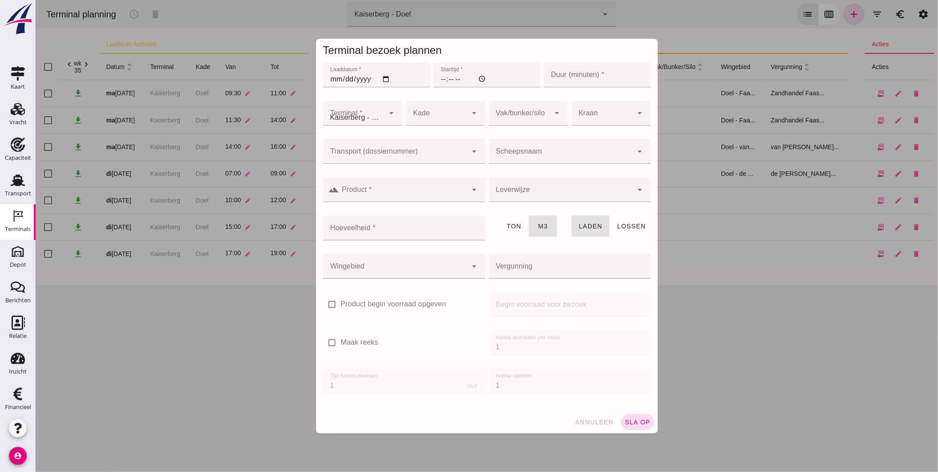
type input "Zandhandel Faasse B.V."
click at [582, 420] on span "annuleer" at bounding box center [593, 422] width 39 height 7
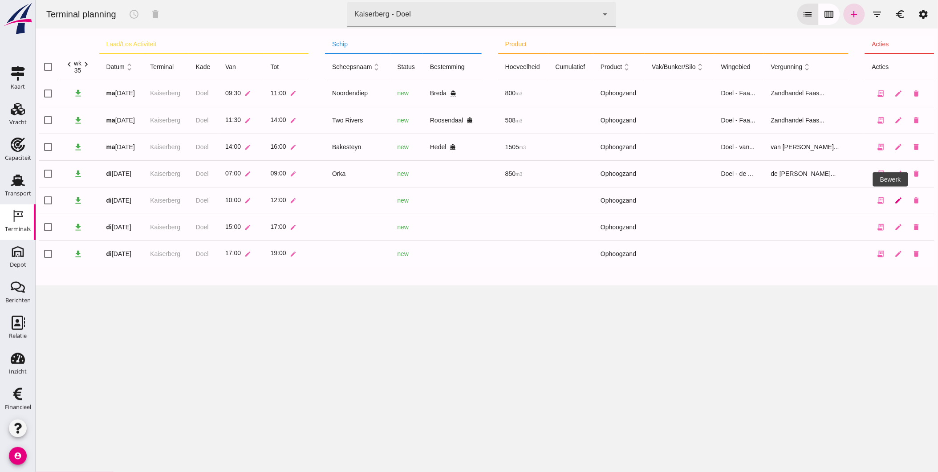
click at [895, 199] on icon "edit" at bounding box center [899, 200] width 8 height 8
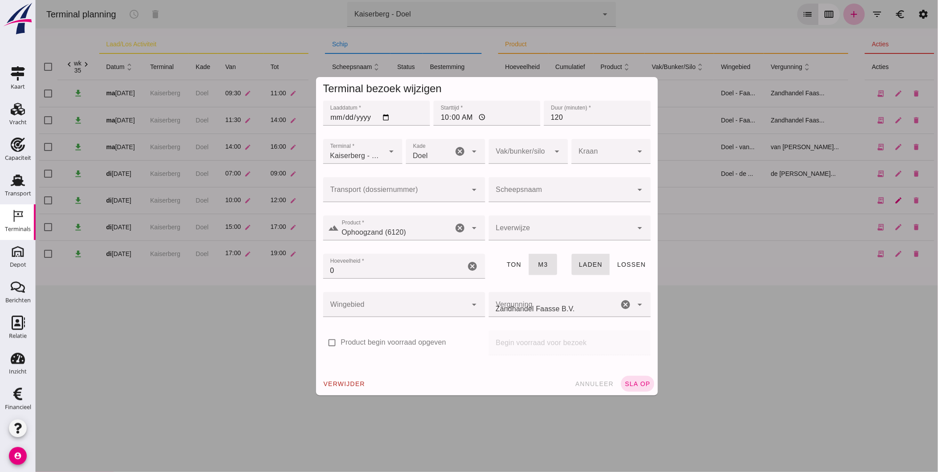
type input "Zandhandel Faasse B.V."
click at [514, 188] on div at bounding box center [560, 189] width 144 height 25
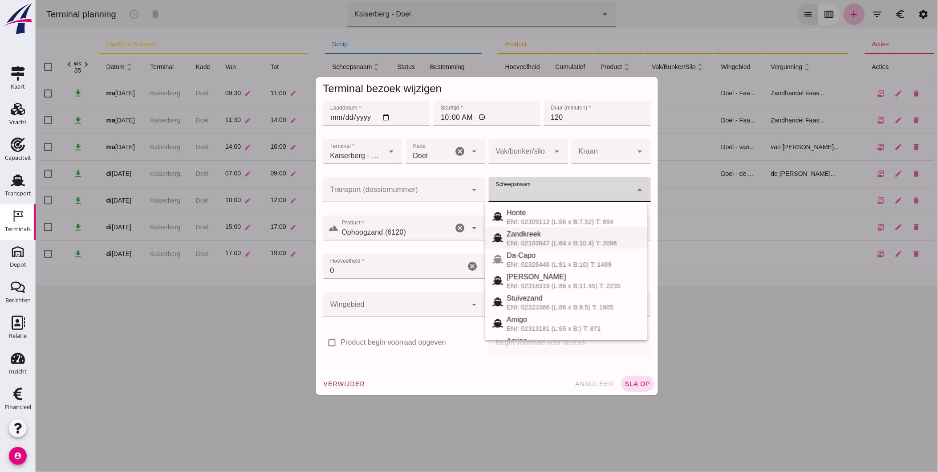
click at [544, 237] on div "Zandkreek" at bounding box center [573, 234] width 134 height 11
type input "Zandkreek"
type input "1200"
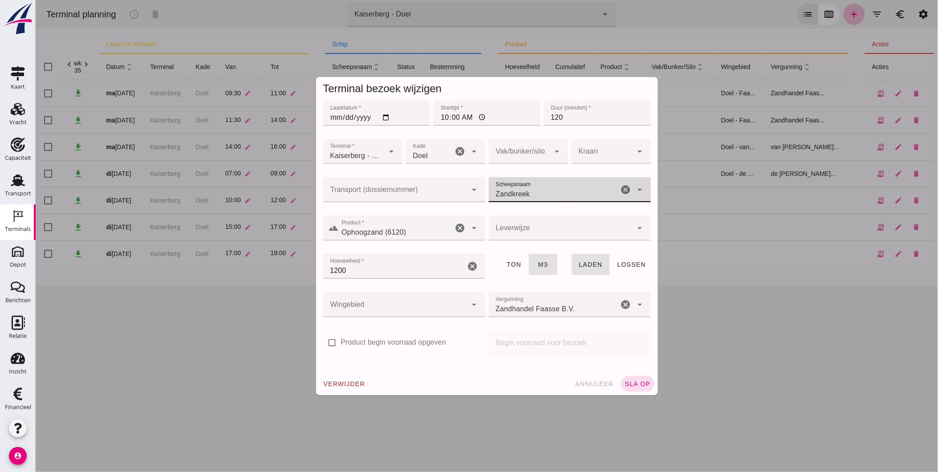
click at [505, 226] on div at bounding box center [560, 228] width 144 height 25
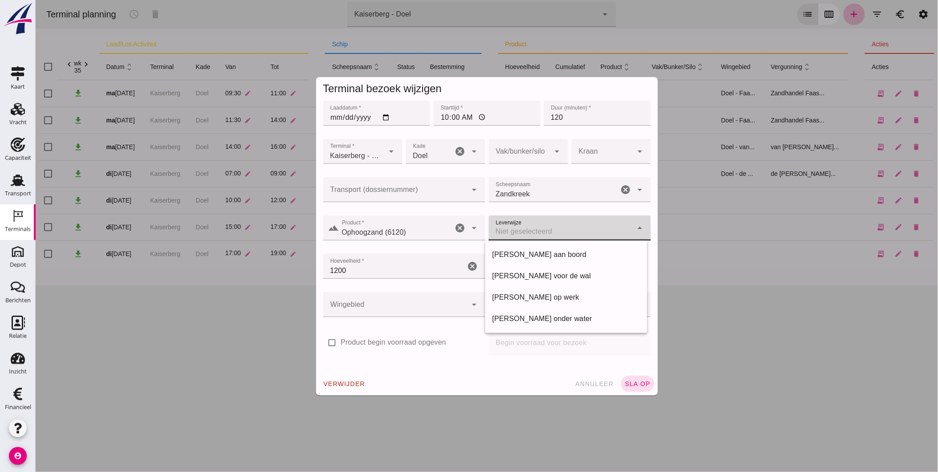
click at [516, 275] on div "[PERSON_NAME] voor de wal" at bounding box center [566, 276] width 148 height 11
type input "franco_on_shore"
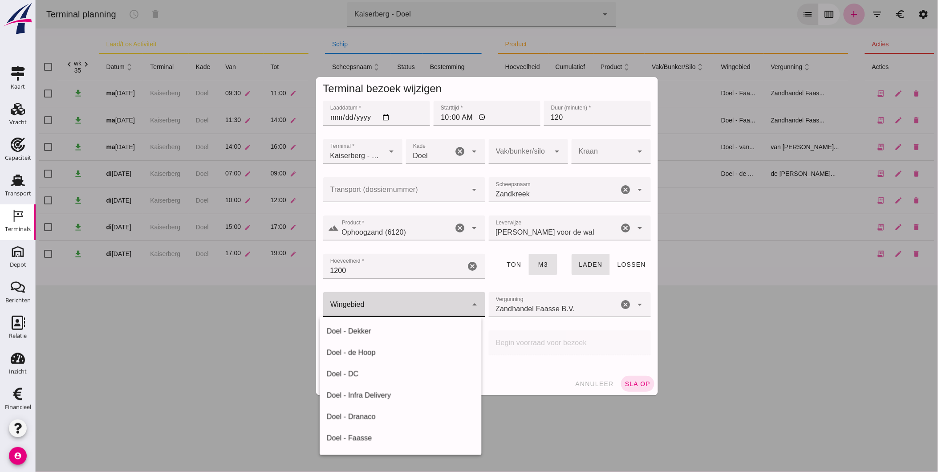
click at [443, 300] on div at bounding box center [395, 304] width 144 height 25
drag, startPoint x: 416, startPoint y: 354, endPoint x: 397, endPoint y: 434, distance: 82.8
click at [397, 434] on div "Doel - Dekker Doel - de Hoop Doel - DC Doel - Infra Delivery Doel - Dranaco Doe…" at bounding box center [400, 386] width 162 height 138
click at [397, 434] on div "Doel - Faasse" at bounding box center [400, 438] width 148 height 11
type input "197"
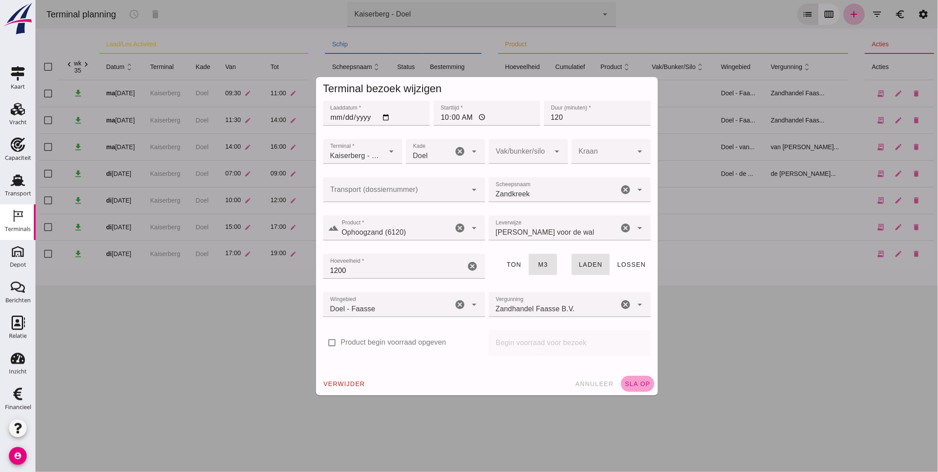
click at [628, 383] on span "sla op" at bounding box center [637, 383] width 26 height 7
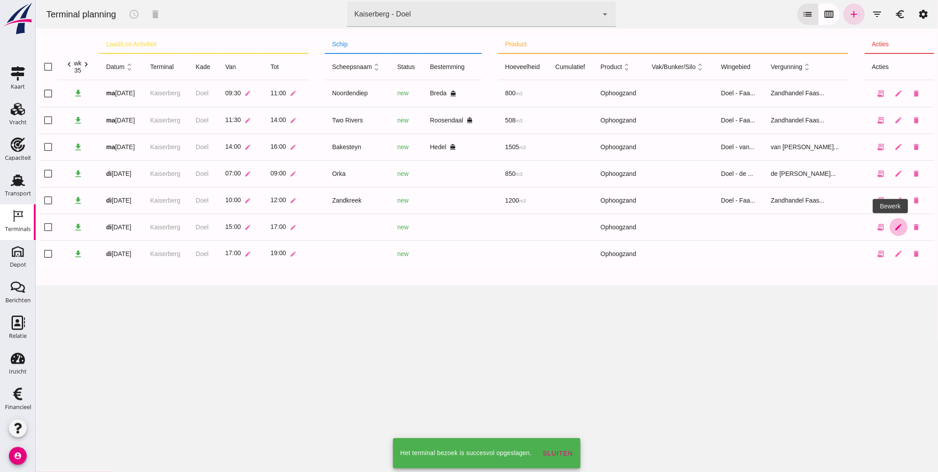
click at [895, 228] on icon "edit" at bounding box center [899, 227] width 8 height 8
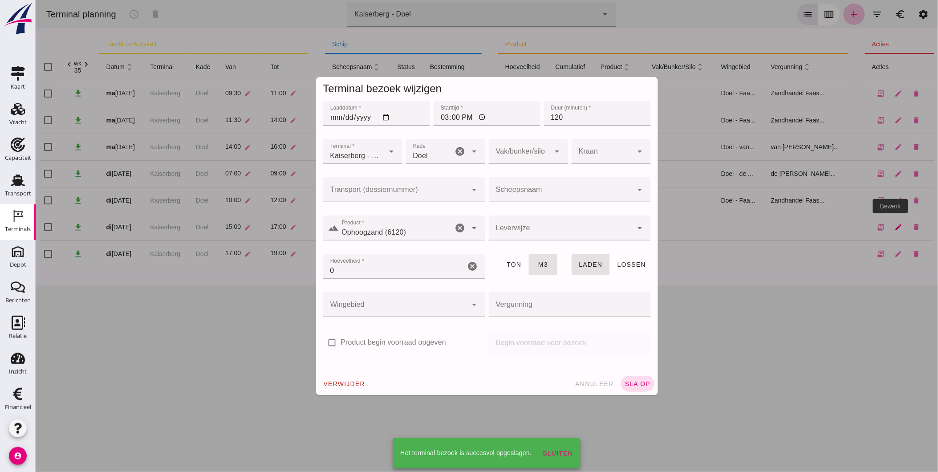
type input "Zandhandel Faasse B.V."
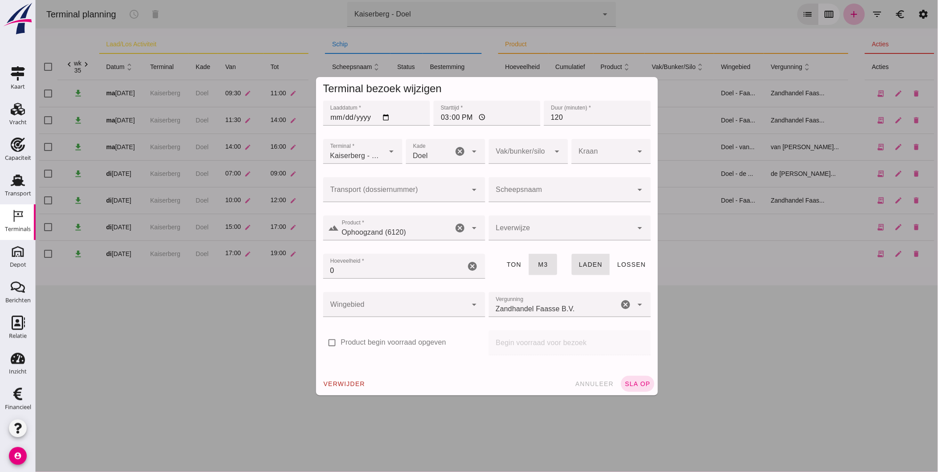
click at [529, 150] on div at bounding box center [518, 151] width 61 height 25
click at [531, 150] on div at bounding box center [518, 151] width 61 height 25
click at [510, 185] on div at bounding box center [560, 189] width 144 height 25
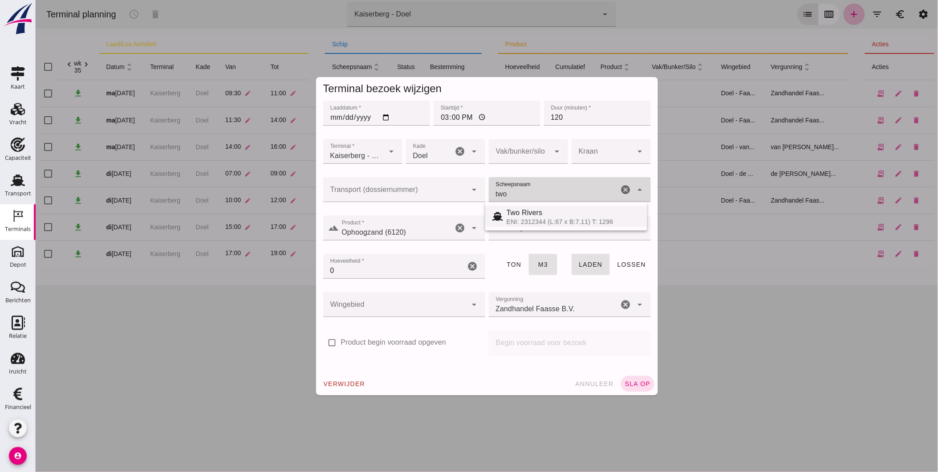
click at [520, 219] on div "ENI: 2312344 (L:67 x B:7.11) T: 1296" at bounding box center [573, 221] width 134 height 7
type input "Two Rivers"
type input "539"
type input "Two Rivers"
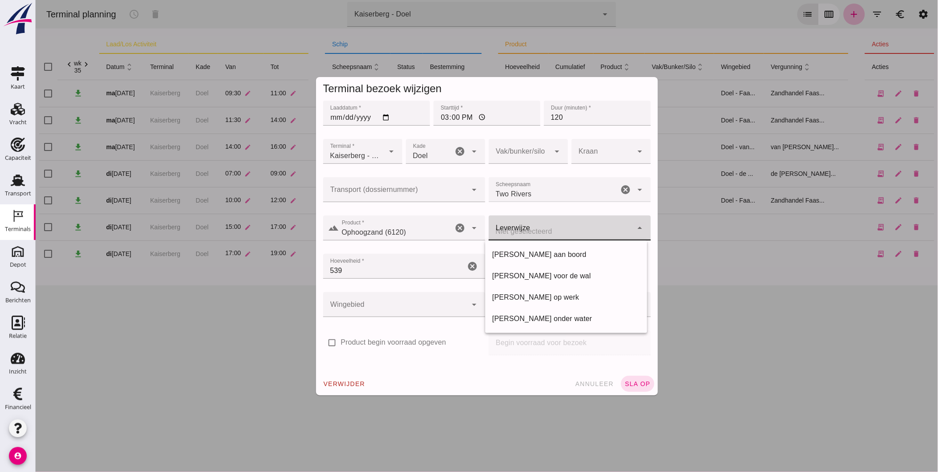
click at [541, 228] on div at bounding box center [560, 228] width 144 height 25
click at [540, 277] on div "[PERSON_NAME] voor de wal" at bounding box center [566, 276] width 148 height 11
type input "franco_on_shore"
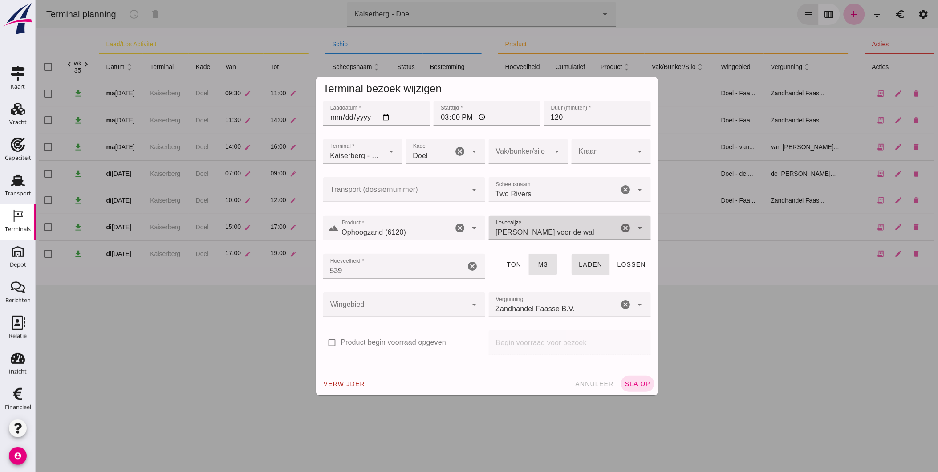
click at [434, 301] on div at bounding box center [395, 304] width 144 height 25
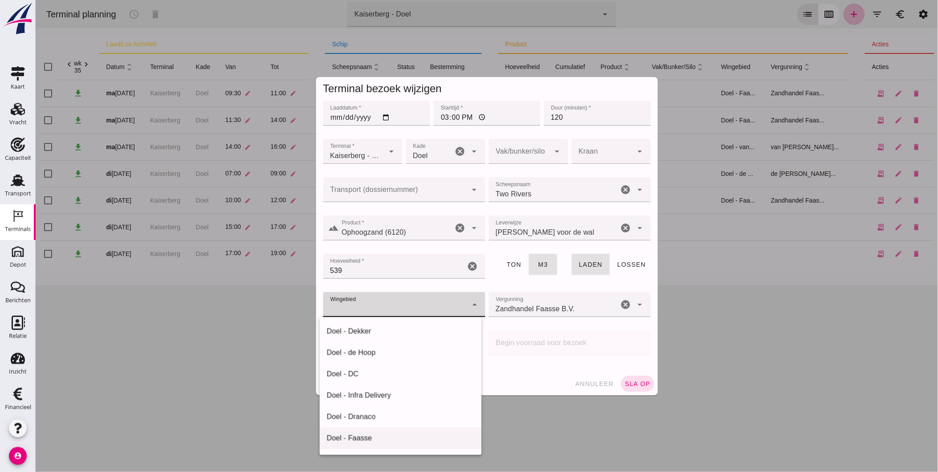
click at [395, 438] on div "Doel - Faasse" at bounding box center [400, 438] width 148 height 11
type input "197"
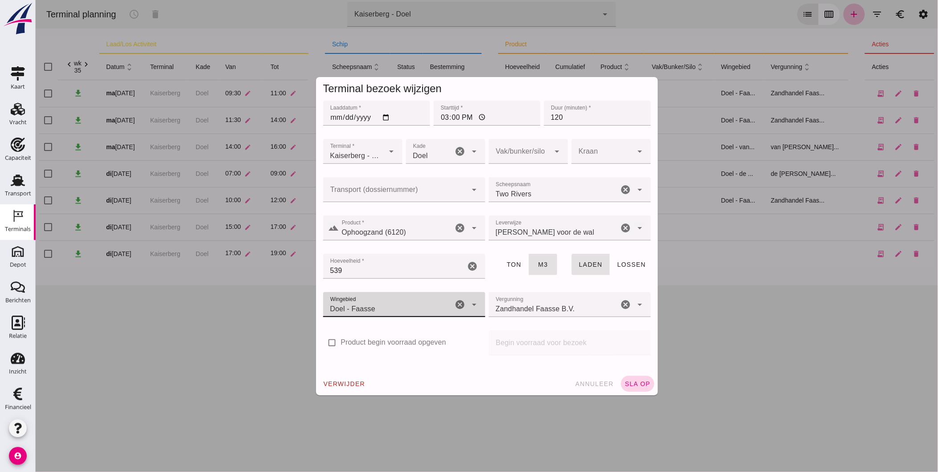
click at [634, 381] on span "sla op" at bounding box center [637, 383] width 26 height 7
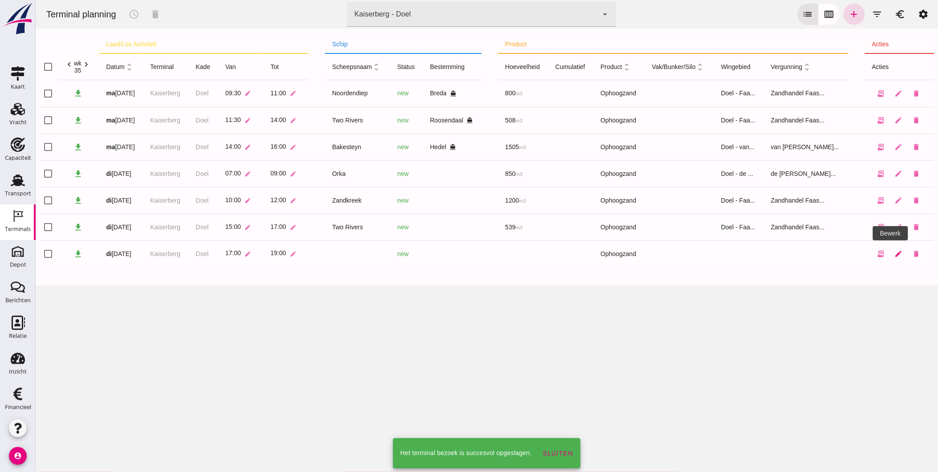
click at [895, 252] on icon "edit" at bounding box center [899, 254] width 8 height 8
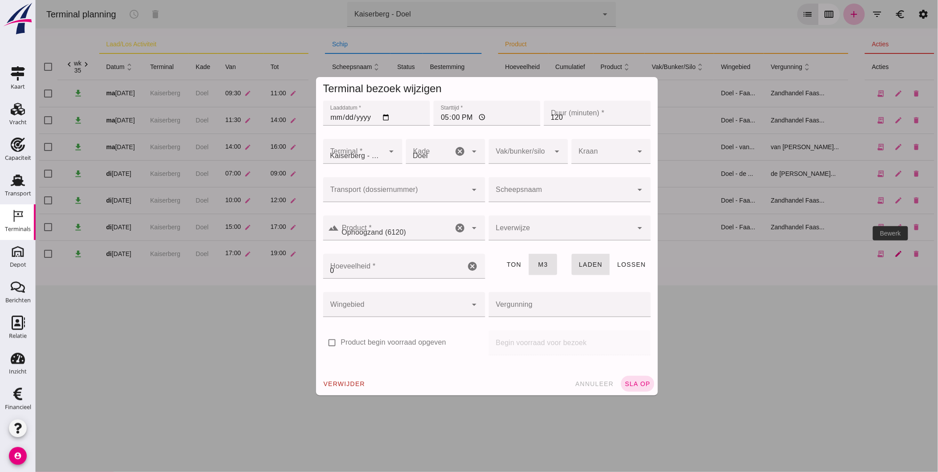
type input "Zandhandel Faasse B.V."
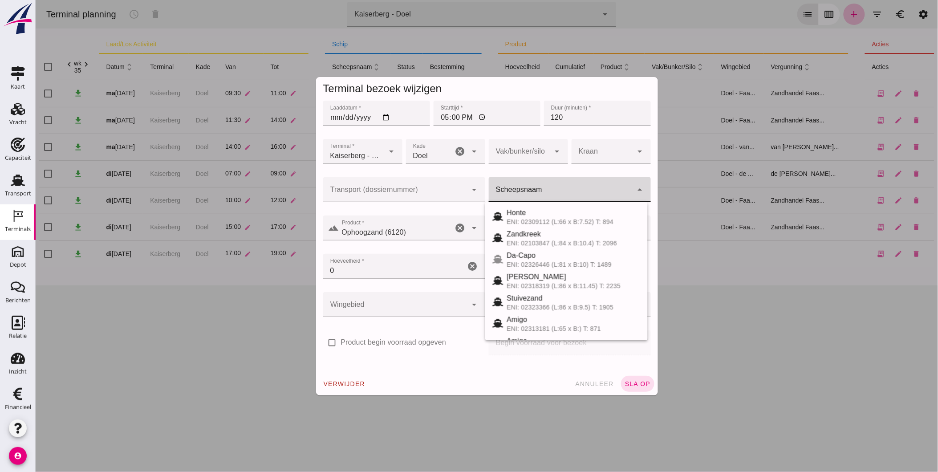
click at [535, 191] on input "Scheepsnaam" at bounding box center [560, 194] width 144 height 11
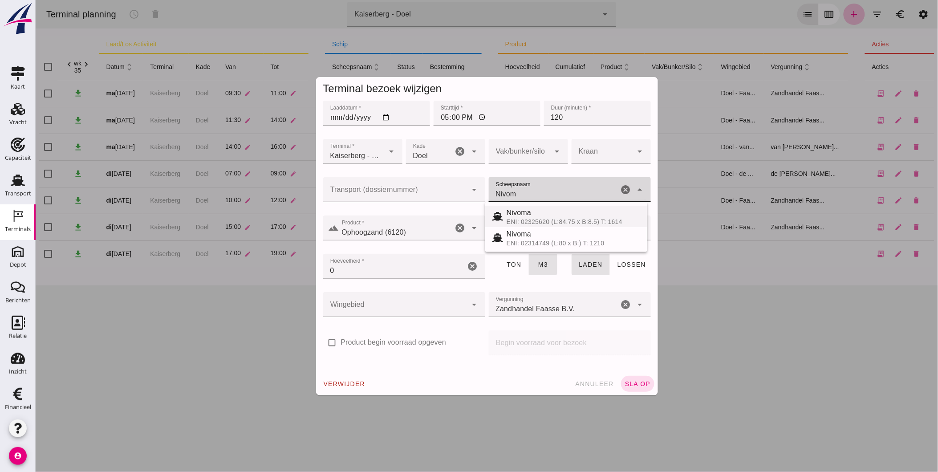
click at [559, 220] on div "ENI: 02325620 (L:84.75 x B:8.5) T: 1614" at bounding box center [573, 221] width 134 height 7
type input "Nivoma"
type input "914"
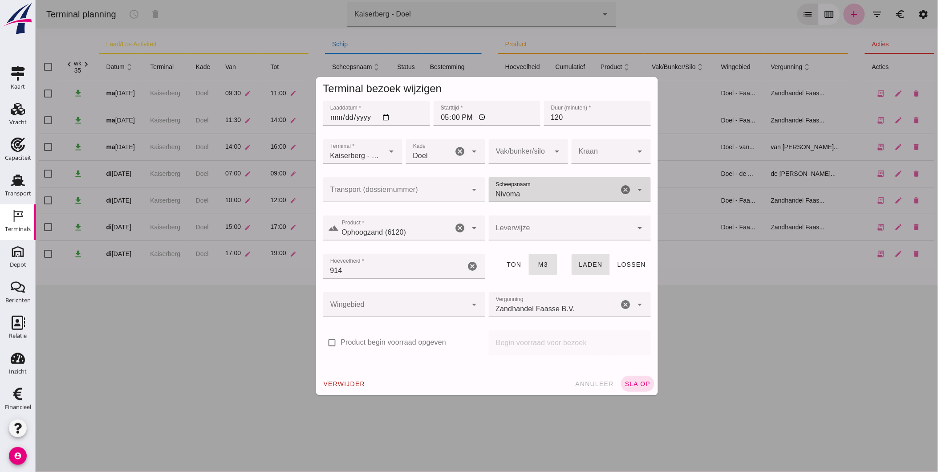
type input "Nivoma"
drag, startPoint x: 520, startPoint y: 226, endPoint x: 526, endPoint y: 276, distance: 50.6
click at [520, 227] on div at bounding box center [560, 228] width 144 height 25
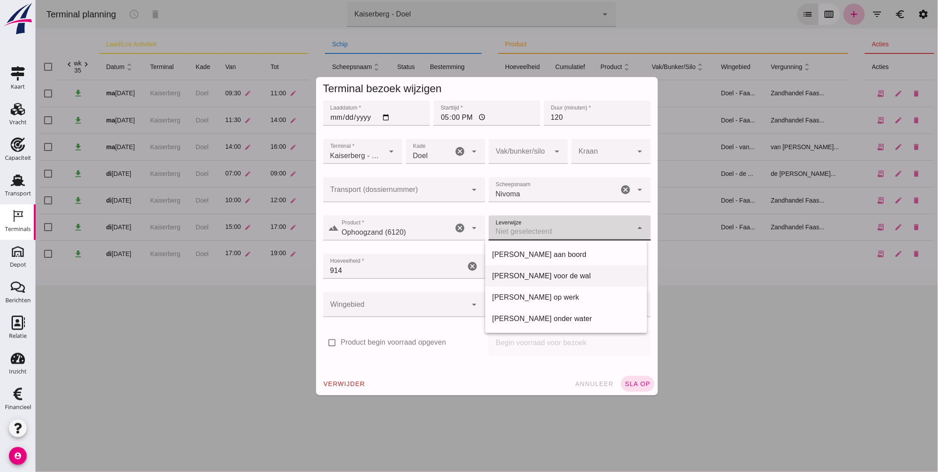
click at [516, 274] on div "[PERSON_NAME] voor de wal" at bounding box center [566, 276] width 148 height 11
type input "franco_on_shore"
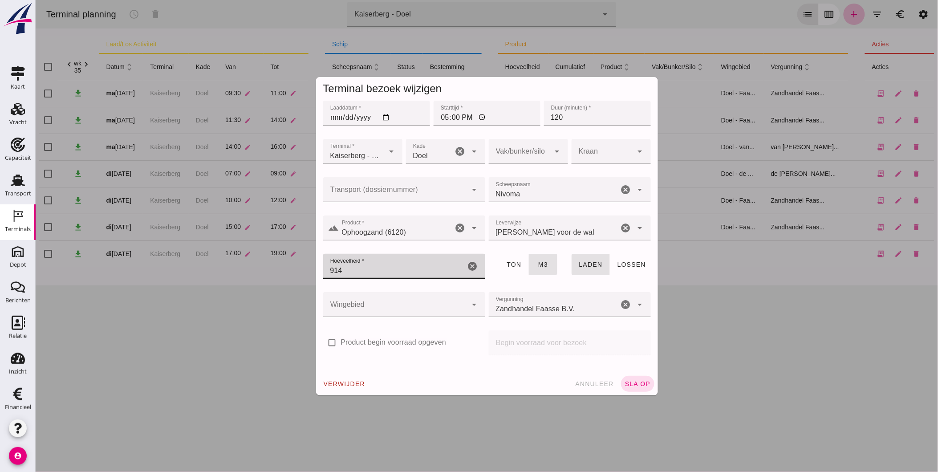
click at [379, 267] on input "914" at bounding box center [394, 266] width 142 height 25
drag, startPoint x: 367, startPoint y: 268, endPoint x: 222, endPoint y: 265, distance: 145.2
click at [222, 265] on div "Terminal bezoek wijzigen Laaddatum * Laaddatum * [DATE] Starttijd * Starttijd *…" at bounding box center [486, 236] width 903 height 472
type input "750"
click at [385, 305] on div at bounding box center [395, 304] width 144 height 25
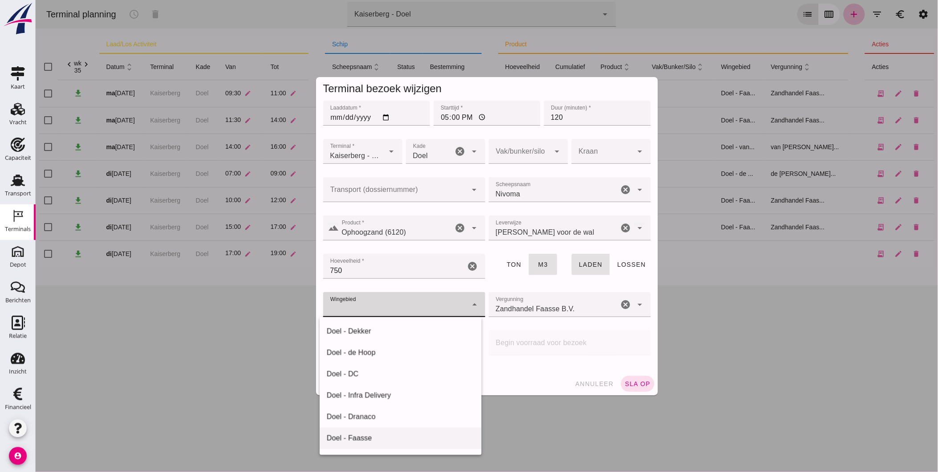
click at [403, 436] on div "Doel - Faasse" at bounding box center [400, 438] width 148 height 11
type input "197"
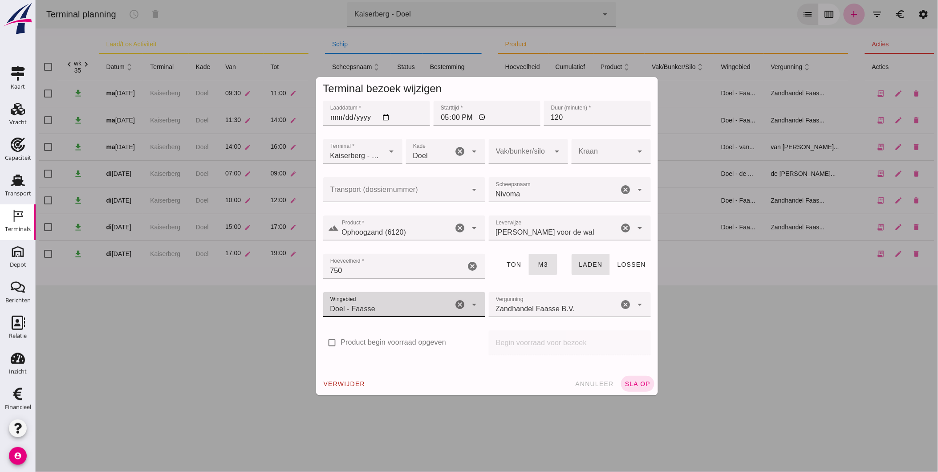
click at [637, 380] on button "sla op" at bounding box center [637, 384] width 33 height 16
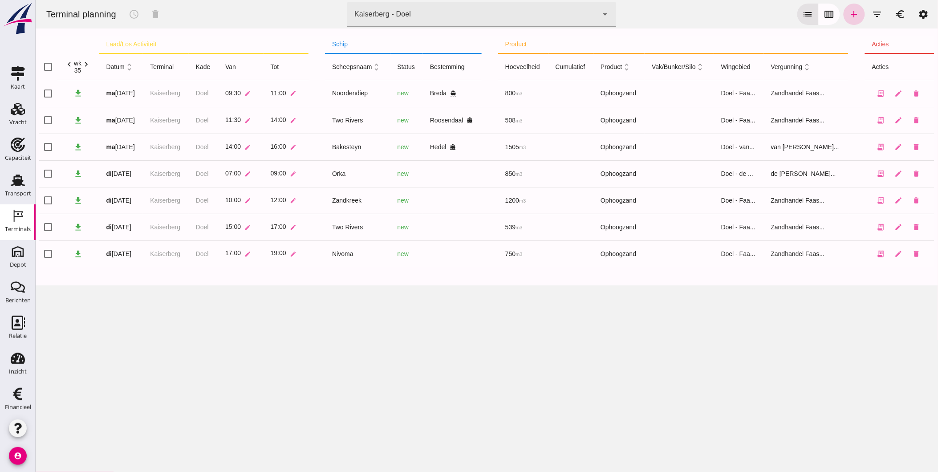
click at [849, 10] on icon "add" at bounding box center [854, 14] width 11 height 11
type input "Zandhandel Faasse B.V."
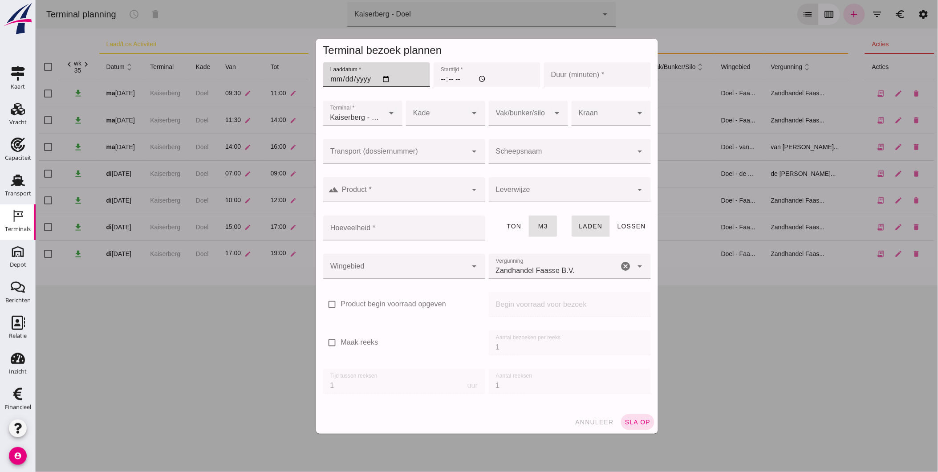
drag, startPoint x: 384, startPoint y: 77, endPoint x: 380, endPoint y: 79, distance: 4.8
click at [382, 77] on input "Laaddatum *" at bounding box center [376, 74] width 107 height 25
type input "[DATE]"
drag, startPoint x: 439, startPoint y: 77, endPoint x: 477, endPoint y: 108, distance: 49.0
click at [439, 78] on input "Starttijd *" at bounding box center [486, 74] width 107 height 25
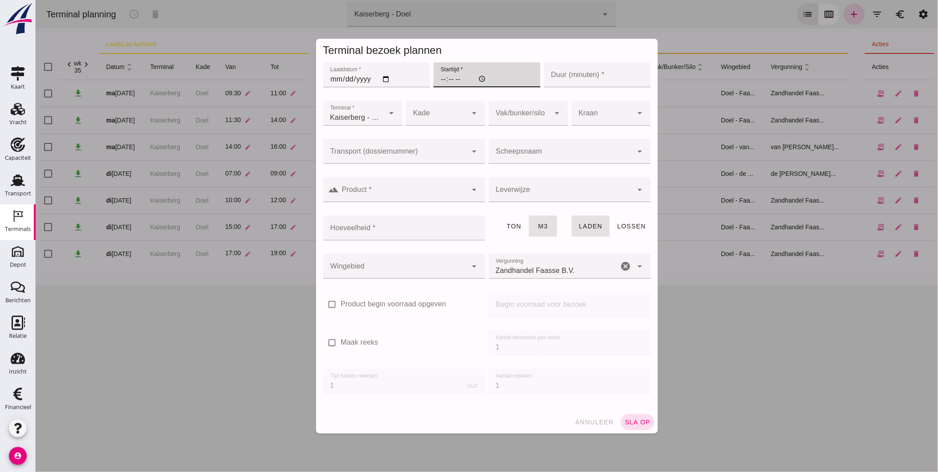
type input "17:00"
type input "120"
click at [447, 110] on div at bounding box center [436, 113] width 61 height 25
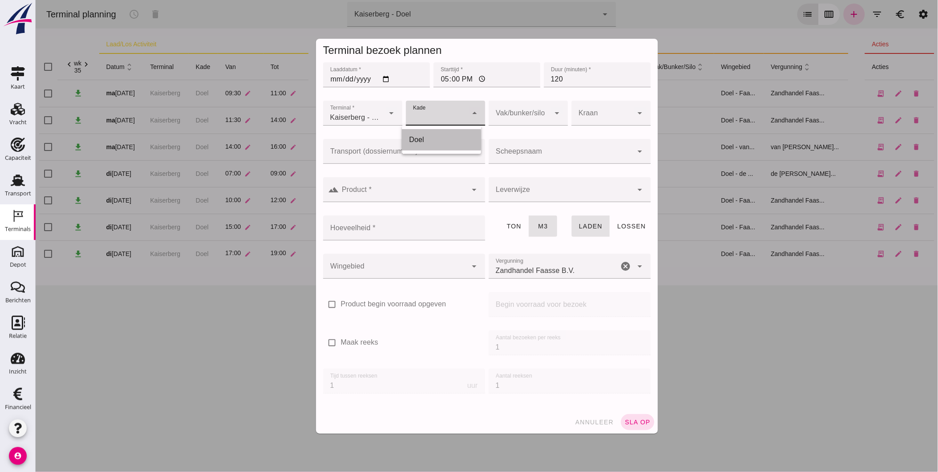
click at [439, 138] on div "Doel" at bounding box center [441, 139] width 65 height 11
type input "11"
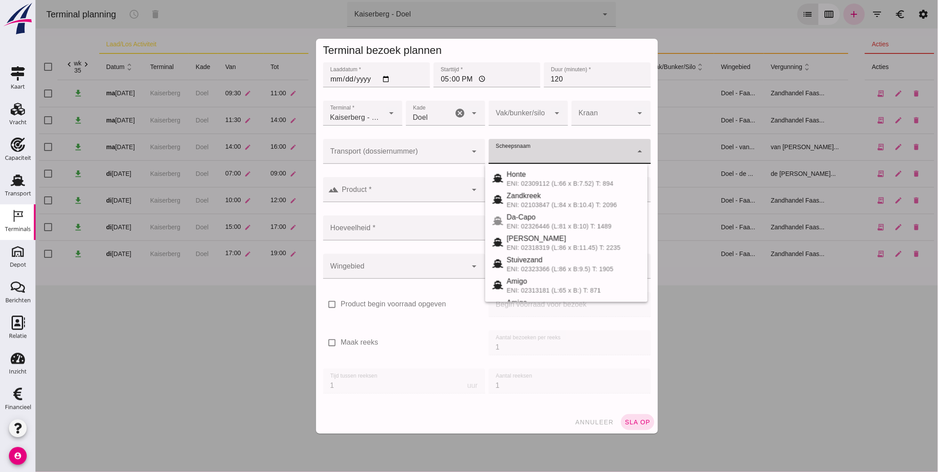
click at [516, 155] on input "Scheepsnaam" at bounding box center [560, 155] width 144 height 11
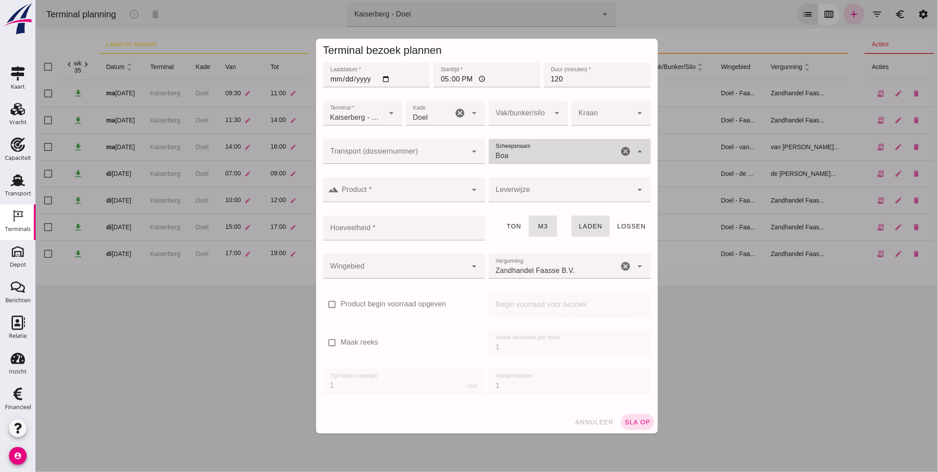
type input "Boaz"
click at [536, 177] on div "Boaz" at bounding box center [573, 174] width 134 height 11
type input "581"
type input "Boaz"
click at [456, 190] on input "Product *" at bounding box center [403, 194] width 128 height 11
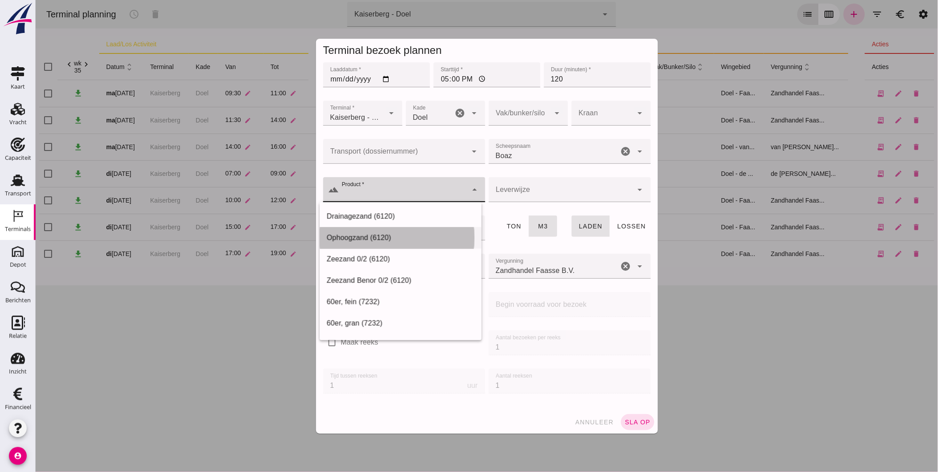
click at [393, 237] on div "Ophoogzand (6120)" at bounding box center [400, 237] width 148 height 11
type input "Ophoogzand (6120)"
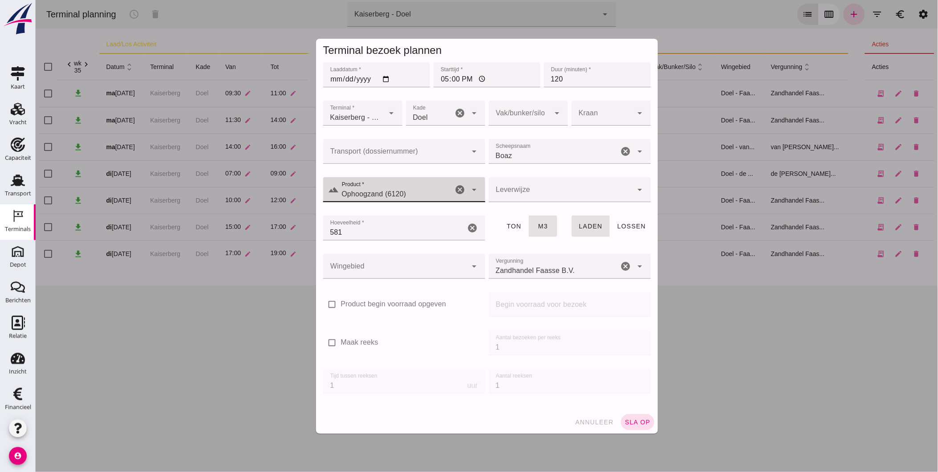
click at [513, 194] on div at bounding box center [560, 189] width 144 height 25
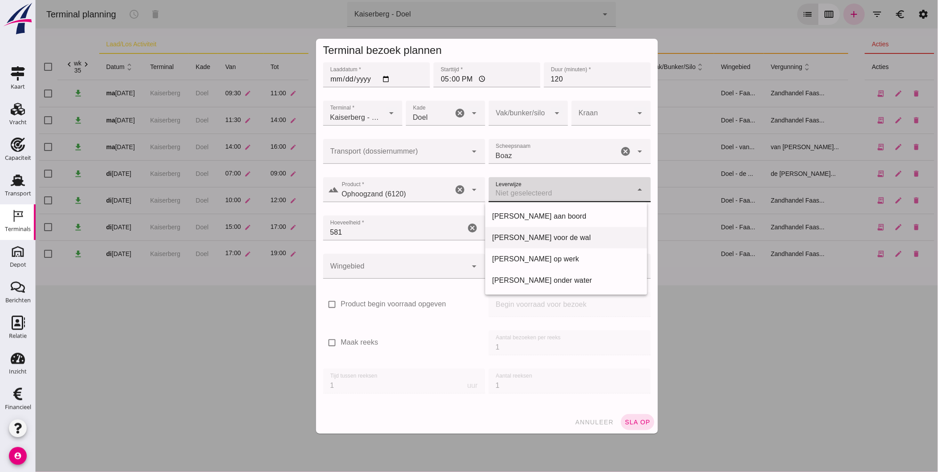
click at [518, 240] on div "[PERSON_NAME] voor de wal" at bounding box center [566, 237] width 148 height 11
click at [531, 197] on span "[PERSON_NAME] voor de wal" at bounding box center [545, 194] width 99 height 11
click at [522, 217] on div "[PERSON_NAME] aan boord" at bounding box center [566, 216] width 148 height 11
type input "franco_on_board"
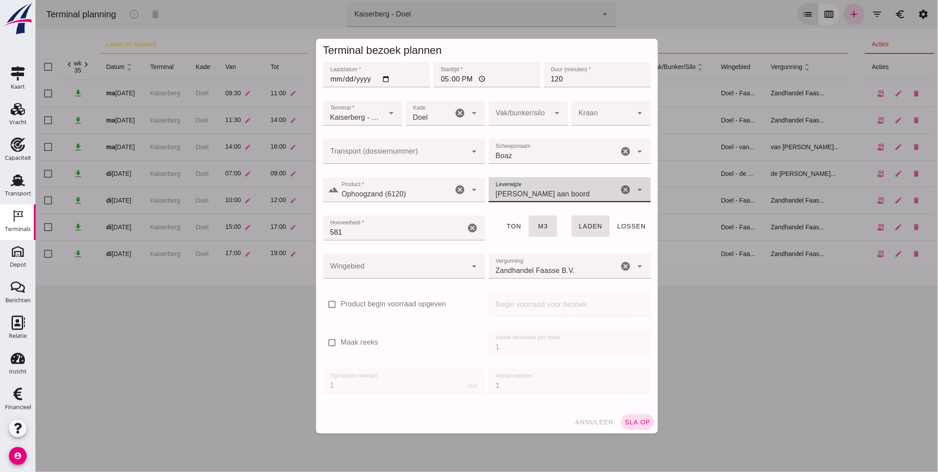
click at [440, 271] on div at bounding box center [395, 266] width 144 height 25
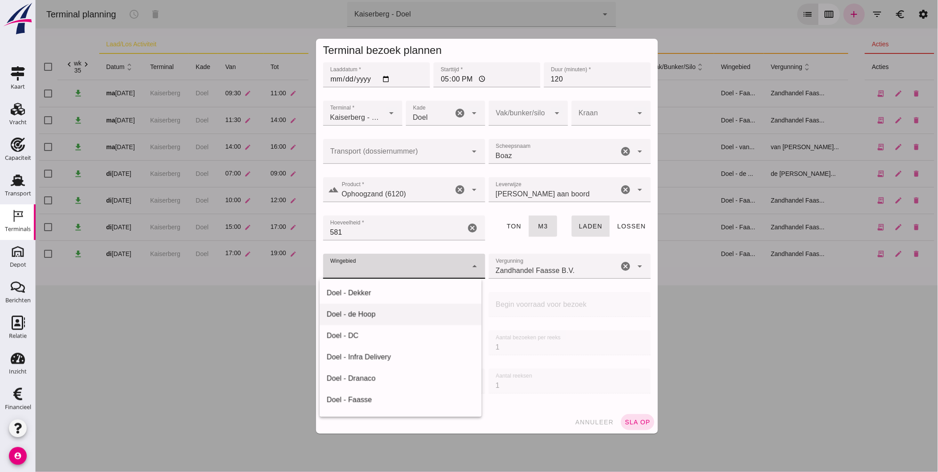
click at [403, 310] on div "Doel - de Hoop" at bounding box center [400, 314] width 148 height 11
type input "193"
click at [620, 265] on icon "cancel" at bounding box center [625, 266] width 11 height 11
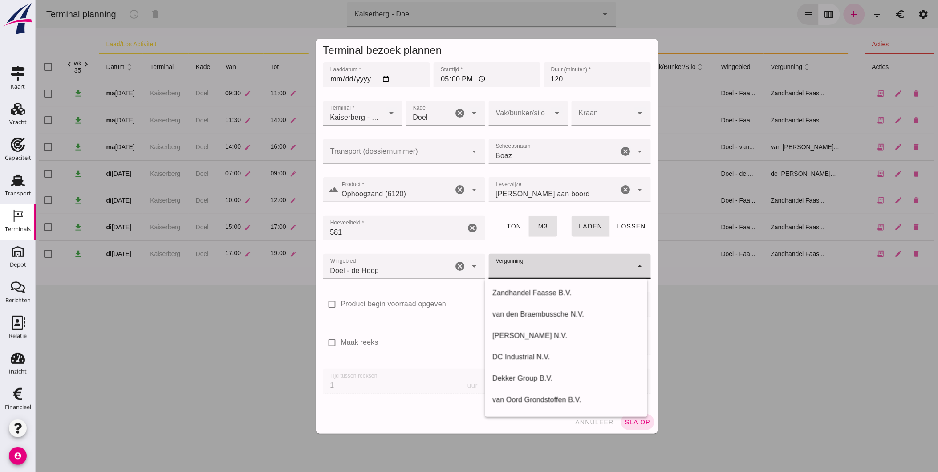
click at [599, 266] on input "Vergunning" at bounding box center [560, 270] width 144 height 11
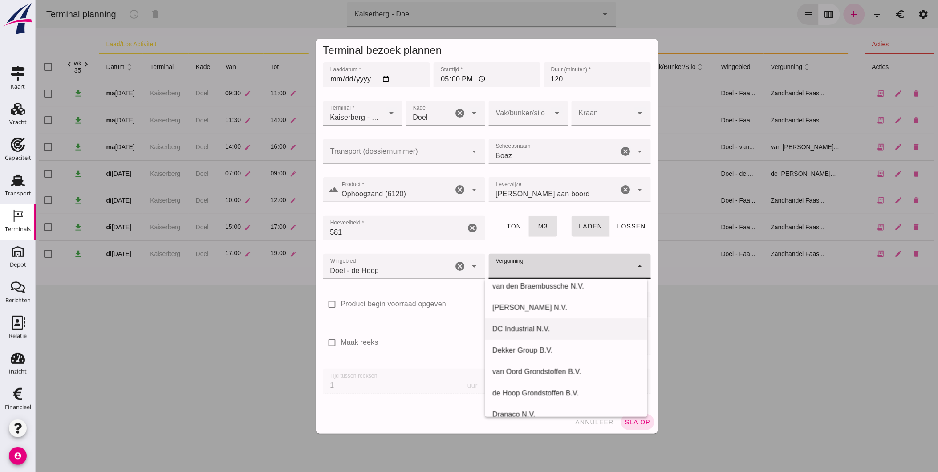
scroll to position [26, 0]
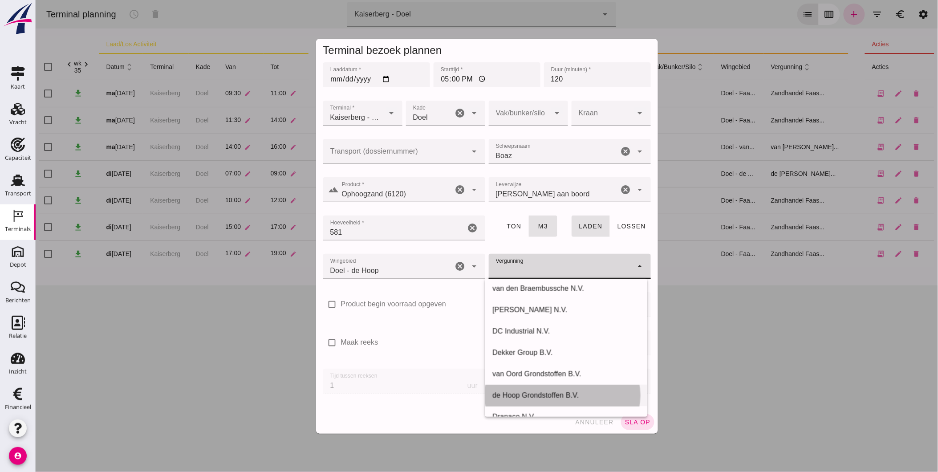
click at [550, 390] on div "de Hoop Grondstoffen B.V." at bounding box center [566, 395] width 148 height 11
type input "de Hoop Grondstoffen B.V."
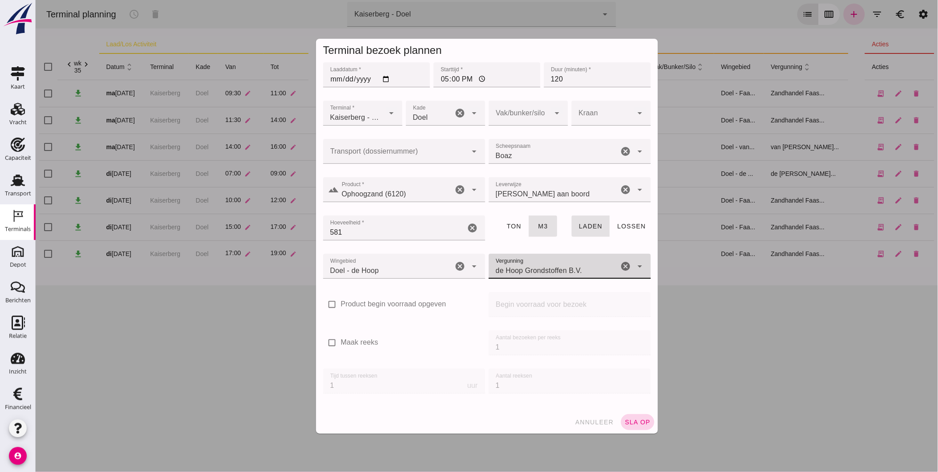
click at [626, 421] on span "sla op" at bounding box center [637, 422] width 26 height 7
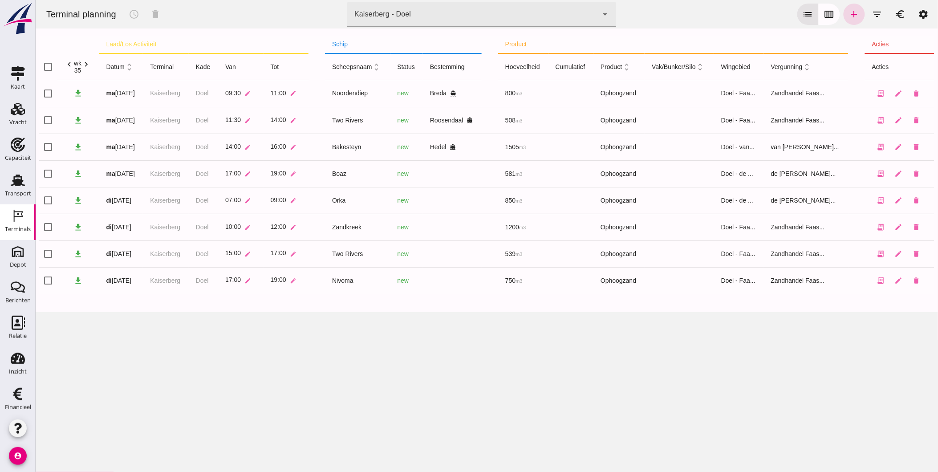
click at [239, 362] on div "Terminal planning schedule delete terminal Kaiserberg - Doel 7f603609-51ae-4e75…" at bounding box center [486, 236] width 903 height 472
click at [45, 170] on input "checkbox" at bounding box center [48, 174] width 18 height 18
checkbox input "true"
click at [130, 11] on icon "schedule" at bounding box center [133, 14] width 11 height 11
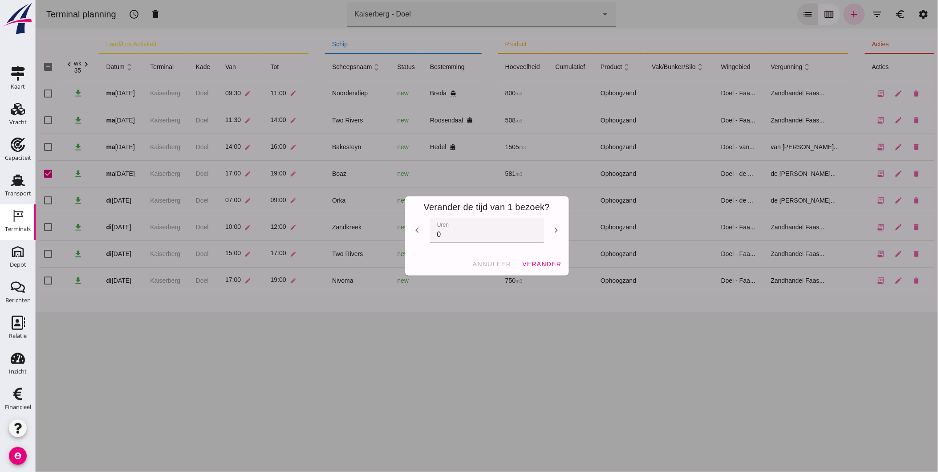
click at [417, 228] on icon "chevron_left" at bounding box center [417, 230] width 11 height 11
type input "-1"
click at [539, 267] on span "verander" at bounding box center [541, 263] width 40 height 7
checkbox input "false"
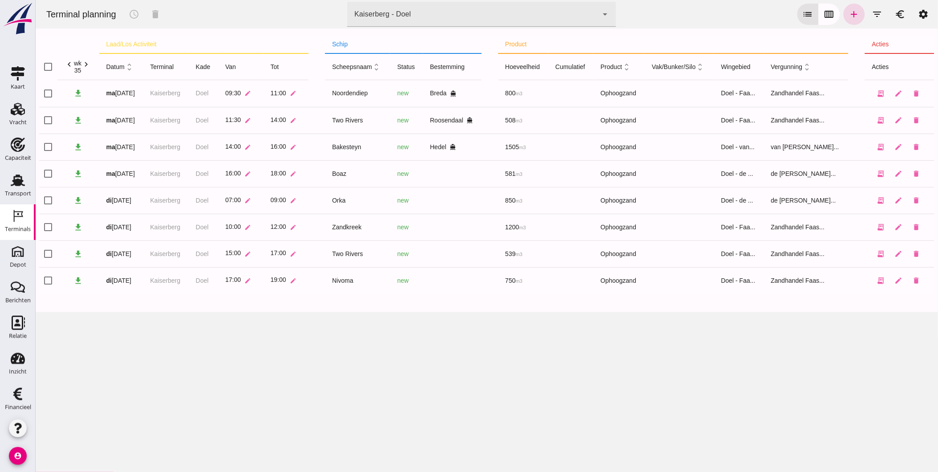
click at [509, 381] on div "Terminal planning schedule delete terminal Kaiserberg - Doel 7f603609-51ae-4e75…" at bounding box center [486, 236] width 903 height 472
click at [375, 15] on div "Kaiserberg - Doel" at bounding box center [382, 14] width 57 height 11
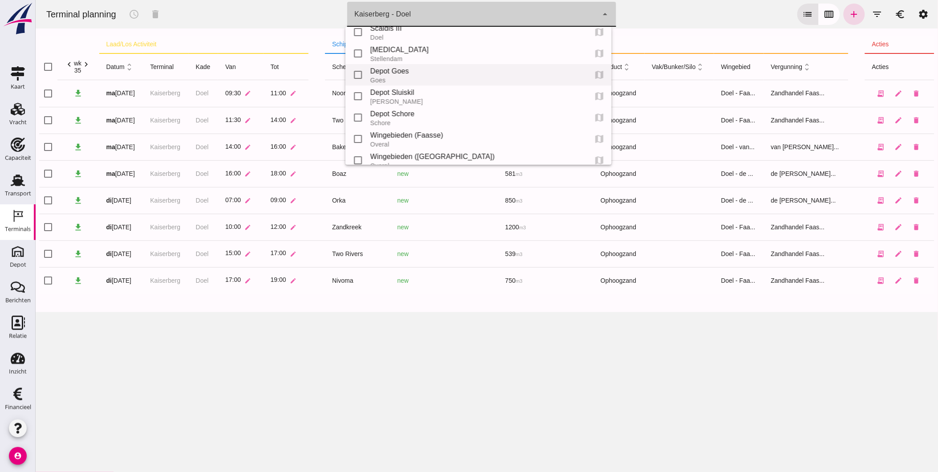
scroll to position [0, 0]
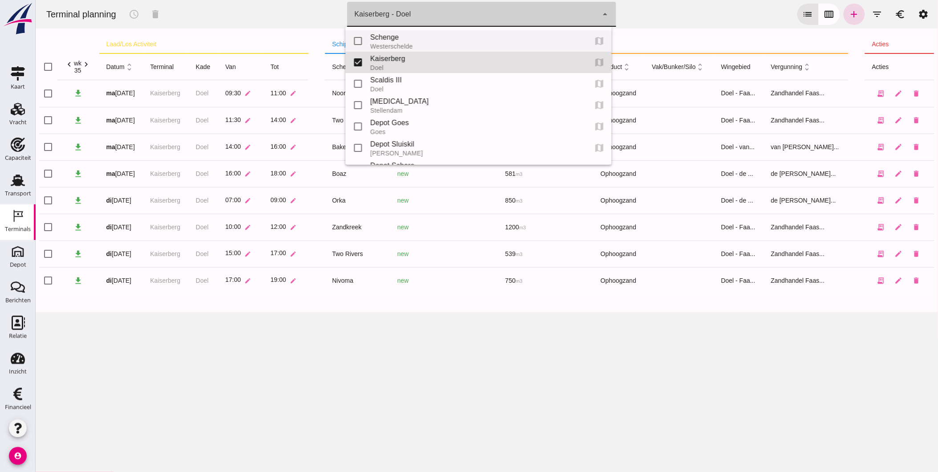
click at [430, 46] on div "Westerschelde" at bounding box center [475, 46] width 210 height 7
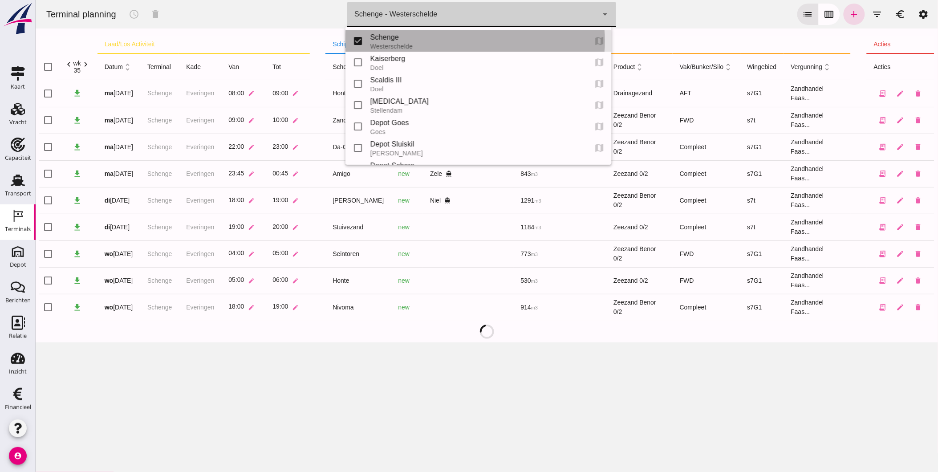
type input "9c876888-926f-4f5f-969d-c779b766b815"
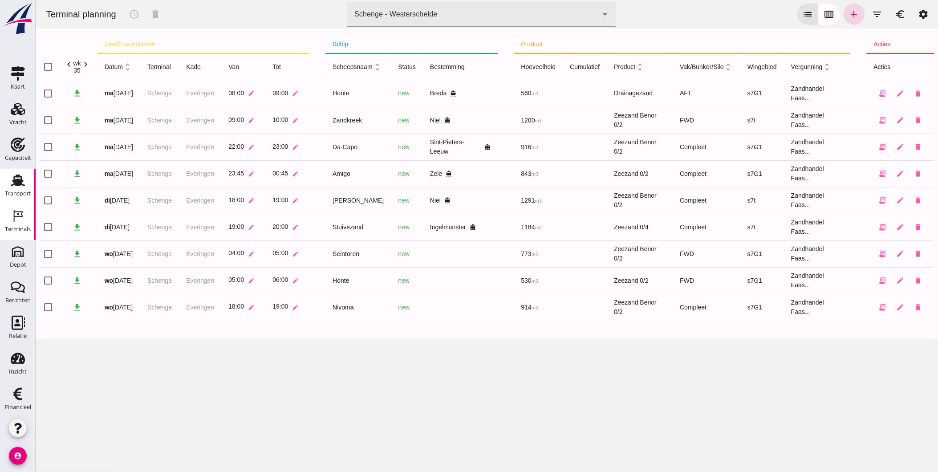
click at [16, 183] on use at bounding box center [18, 181] width 14 height 12
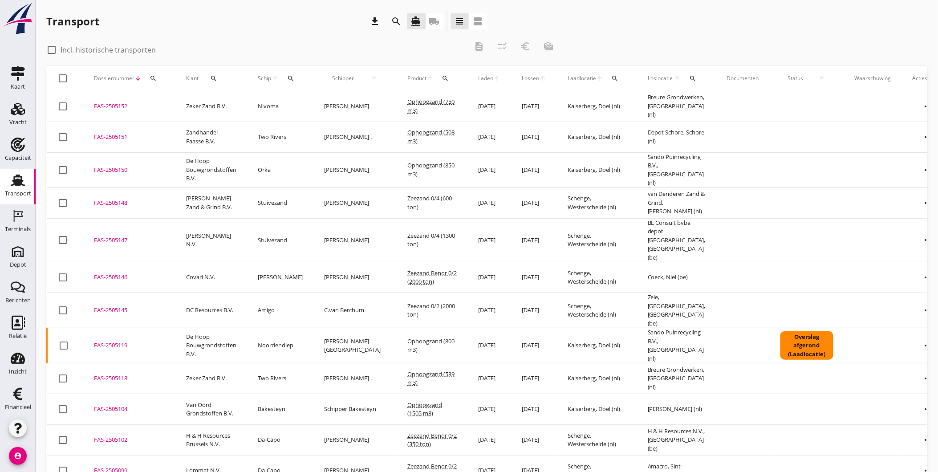
click at [272, 27] on div "Transport download search directions_boat local_shipping view_headline view_age…" at bounding box center [266, 21] width 441 height 21
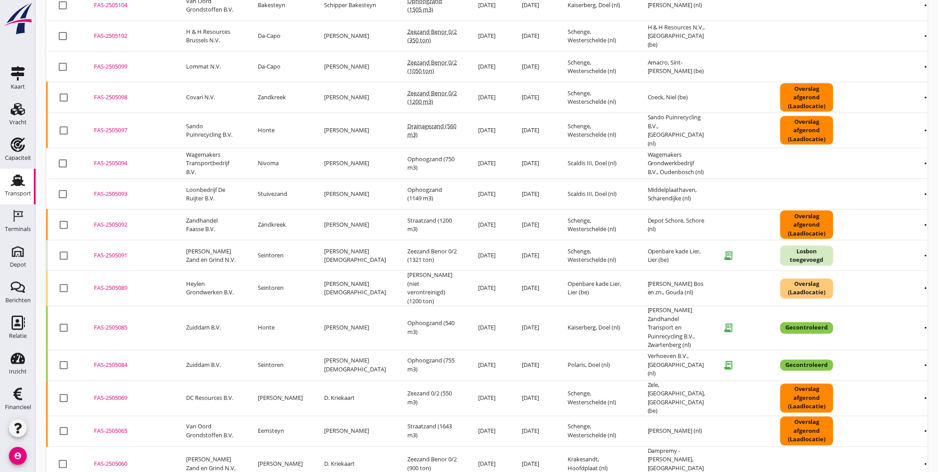
scroll to position [404, 0]
click at [16, 228] on div "Terminals" at bounding box center [18, 229] width 26 height 6
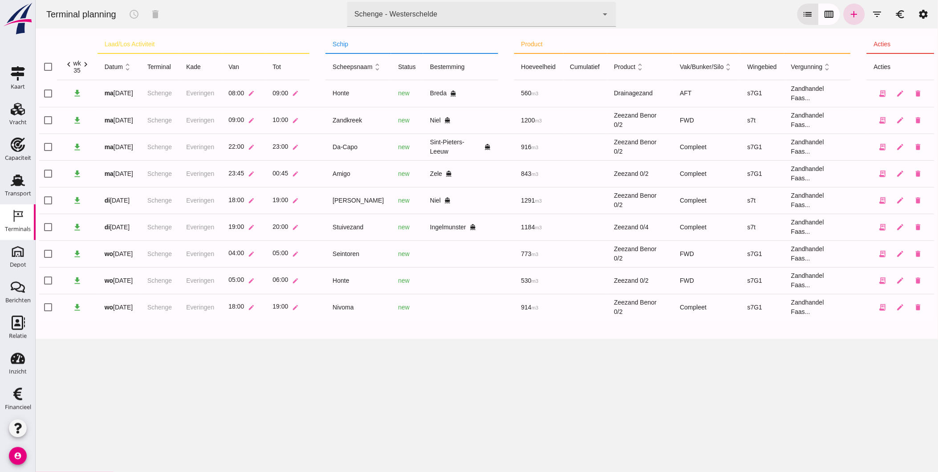
click at [575, 16] on div "Schenge - Westerschelde 9c876888-926f-4f5f-969d-c779b766b815" at bounding box center [472, 14] width 251 height 25
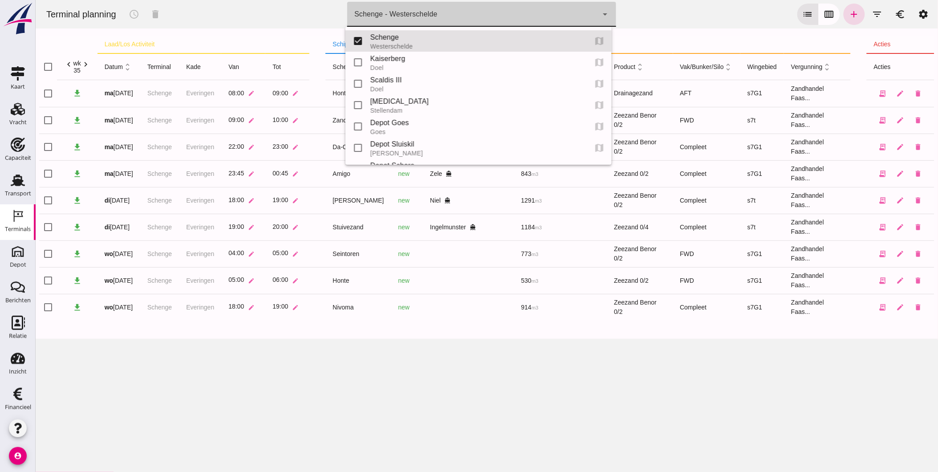
click at [563, 13] on div "Schenge - Westerschelde 9c876888-926f-4f5f-969d-c779b766b815" at bounding box center [472, 14] width 251 height 25
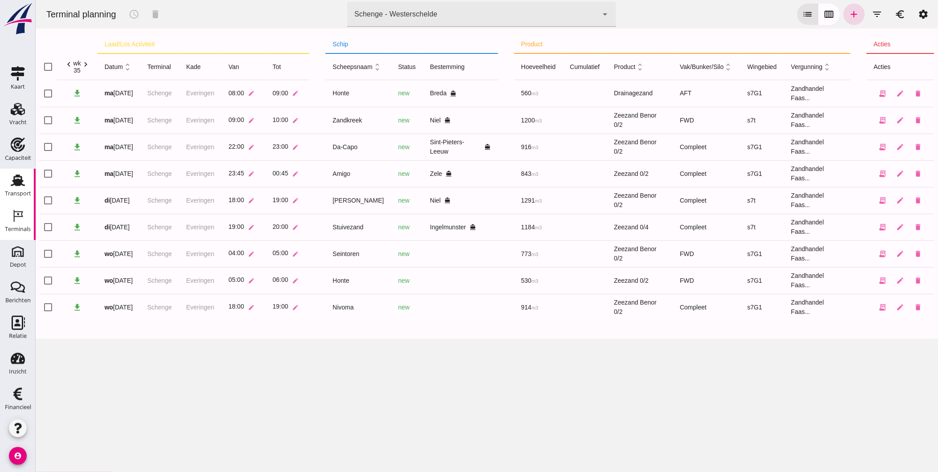
click at [19, 180] on use at bounding box center [18, 181] width 14 height 12
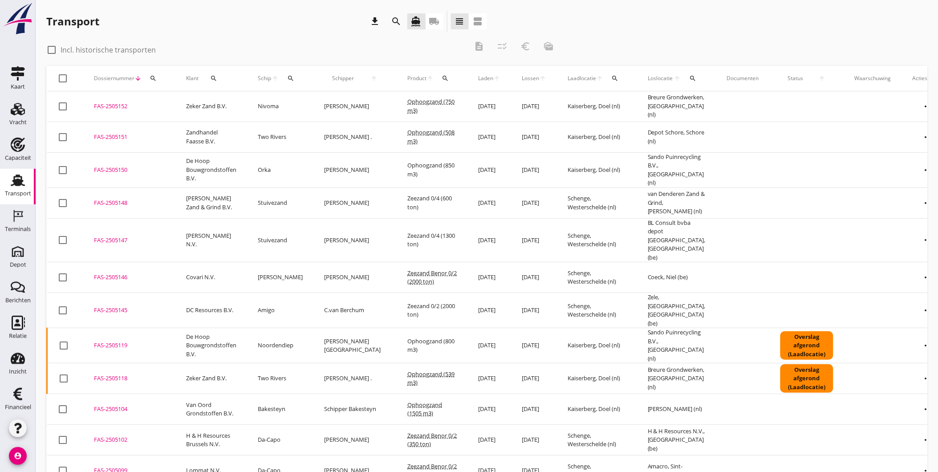
click at [327, 29] on div "Transport download search directions_boat local_shipping view_headline view_age…" at bounding box center [266, 21] width 441 height 21
click at [304, 33] on div "Transport download search directions_boat local_shipping view_headline view_age…" at bounding box center [266, 23] width 441 height 25
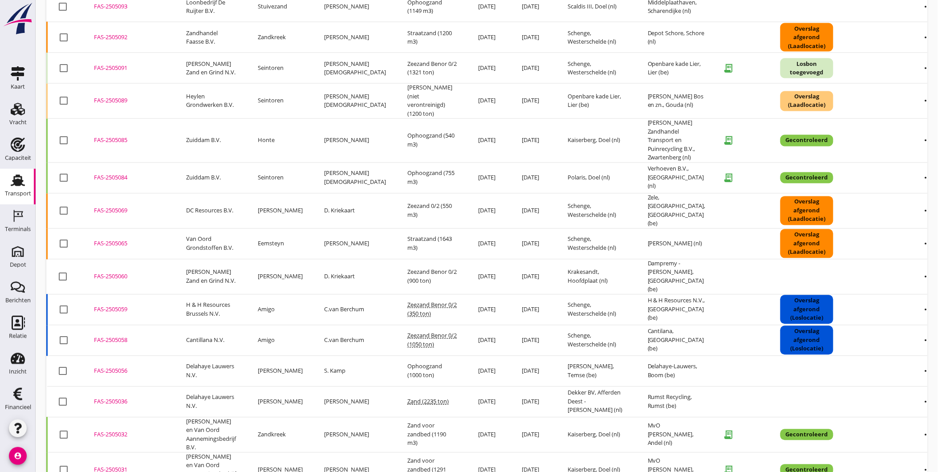
scroll to position [574, 0]
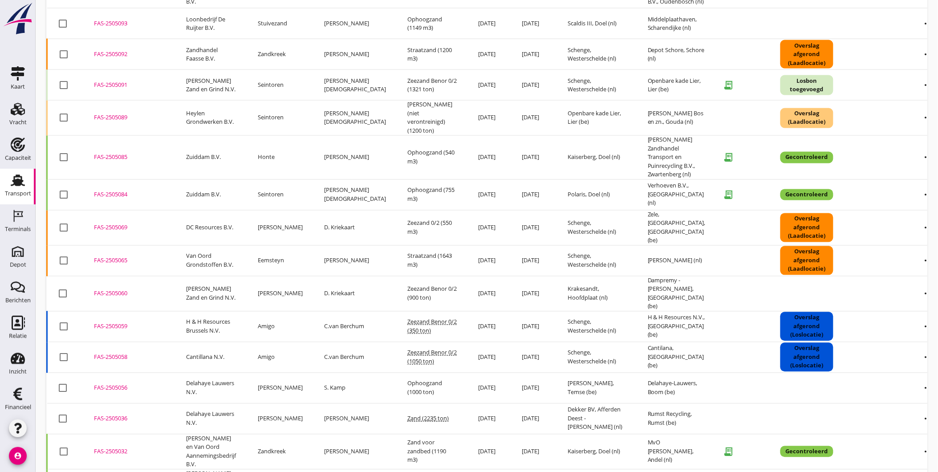
click at [117, 191] on div "FAS-2505084" at bounding box center [129, 195] width 71 height 9
click at [116, 153] on div "FAS-2505085" at bounding box center [129, 157] width 71 height 9
click at [61, 187] on div at bounding box center [63, 194] width 15 height 15
checkbox input "true"
click at [65, 150] on div at bounding box center [63, 157] width 15 height 15
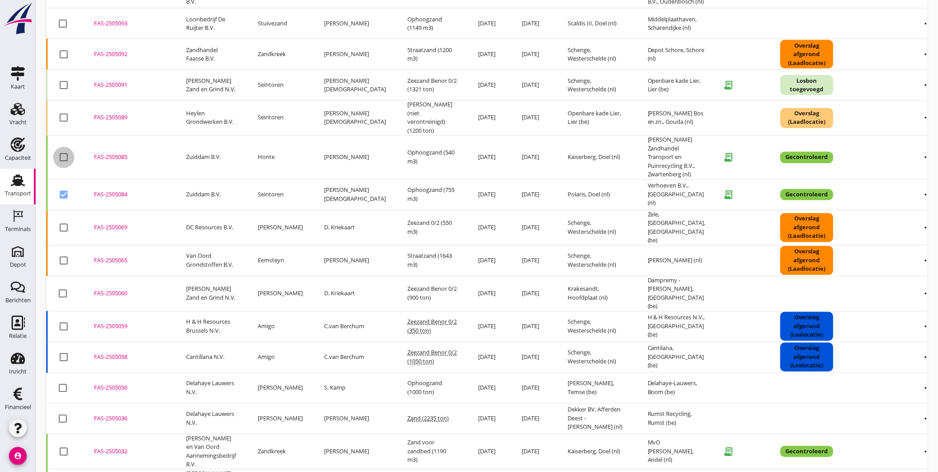
checkbox input "true"
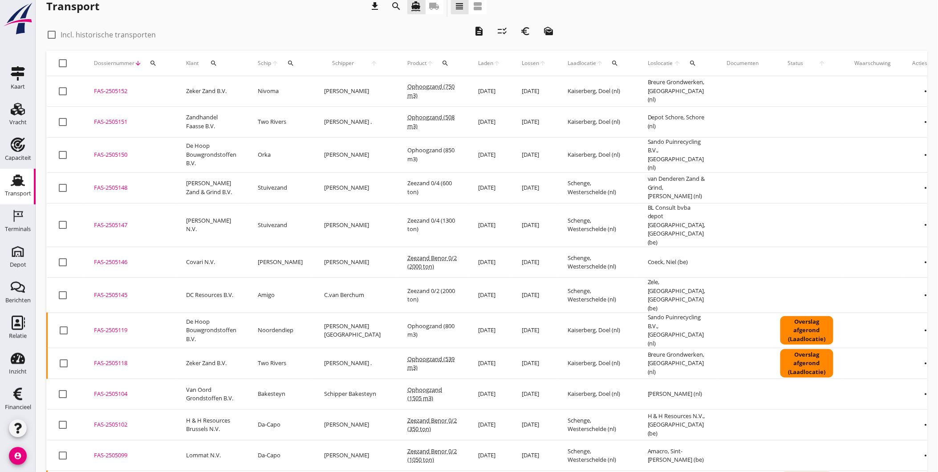
scroll to position [0, 0]
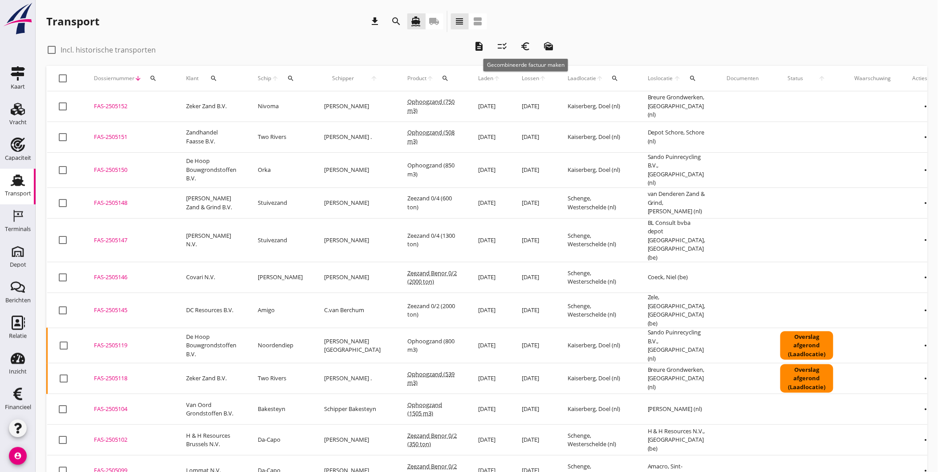
click at [529, 47] on icon "euro_symbol" at bounding box center [525, 46] width 11 height 11
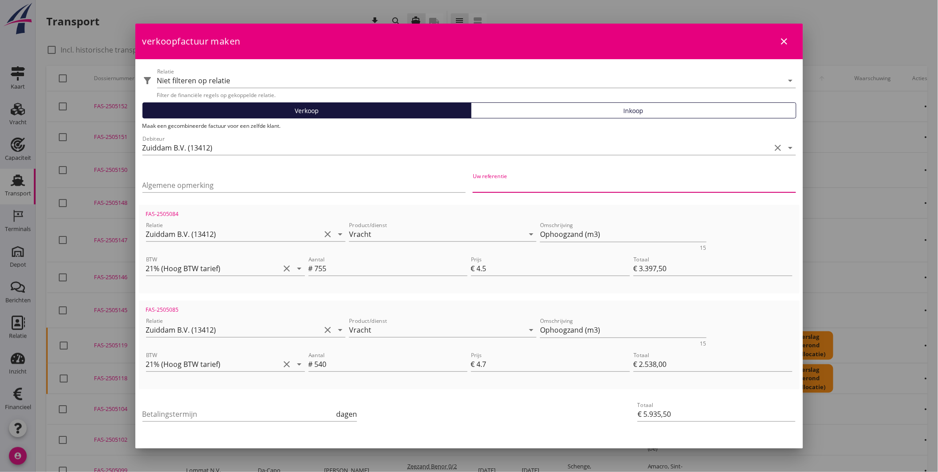
click at [501, 184] on input "Uw referentie" at bounding box center [634, 185] width 323 height 14
type input "Vrachten week 34"
click at [276, 413] on input "Betalingstermijn" at bounding box center [238, 414] width 192 height 14
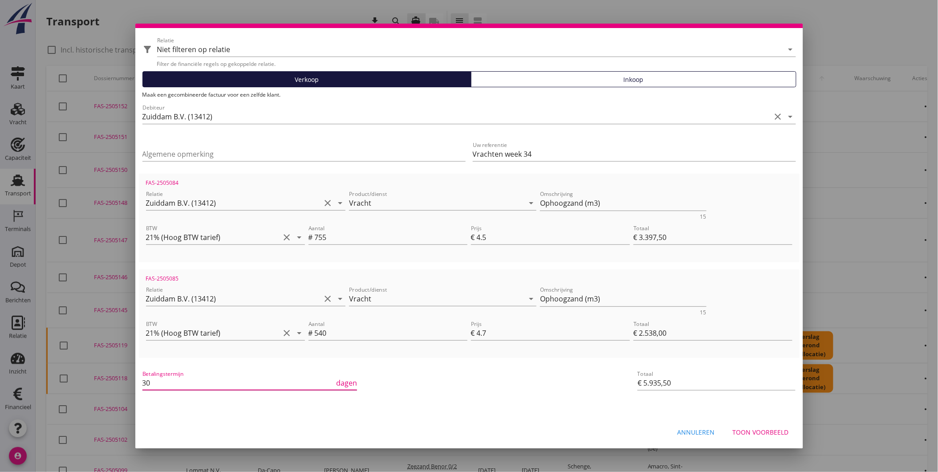
click at [345, 382] on div "dagen" at bounding box center [345, 383] width 23 height 11
type input "30"
drag, startPoint x: 748, startPoint y: 428, endPoint x: 748, endPoint y: 403, distance: 25.4
click at [748, 403] on form "verkoopfactuur maken close filter_alt Relatie Niet filteren op relatie arrow_dr…" at bounding box center [469, 219] width 668 height 455
click at [754, 433] on div "Toon voorbeeld" at bounding box center [761, 431] width 56 height 9
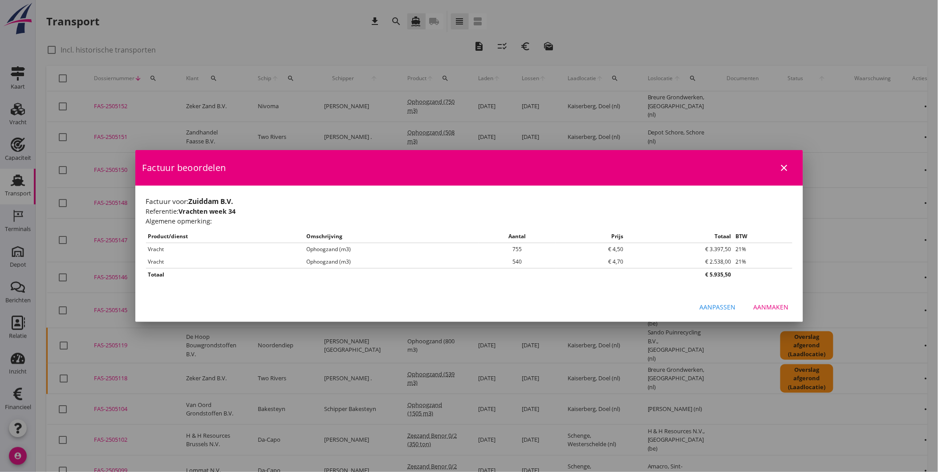
scroll to position [0, 0]
click at [763, 309] on div "Aanmaken" at bounding box center [771, 306] width 35 height 9
checkbox input "false"
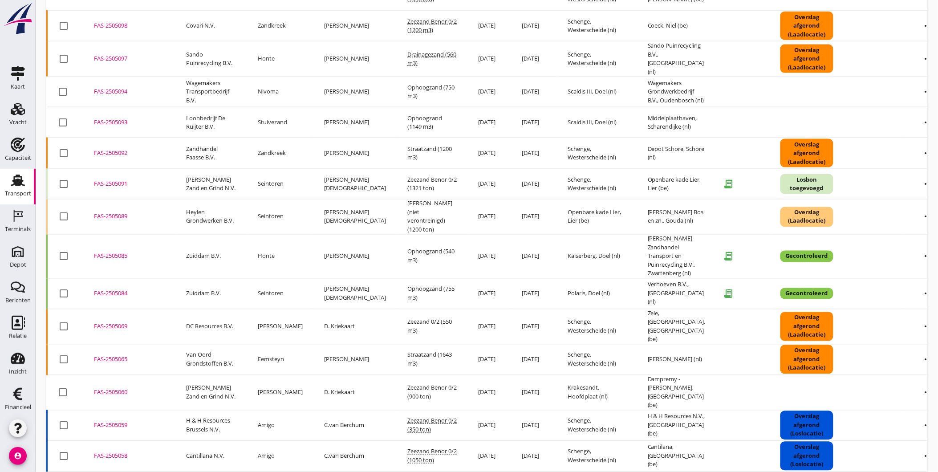
scroll to position [475, 0]
click at [118, 290] on div "FAS-2505084" at bounding box center [129, 294] width 71 height 9
click at [119, 252] on div "FAS-2505085" at bounding box center [129, 256] width 71 height 9
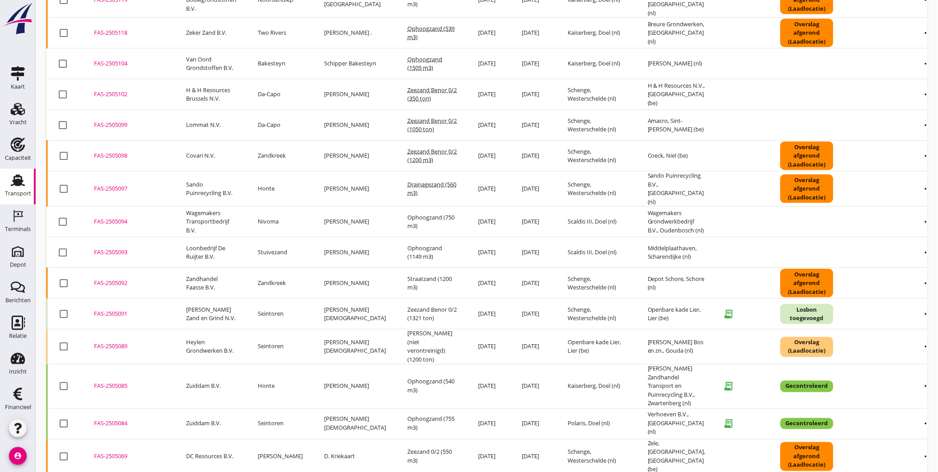
scroll to position [327, 0]
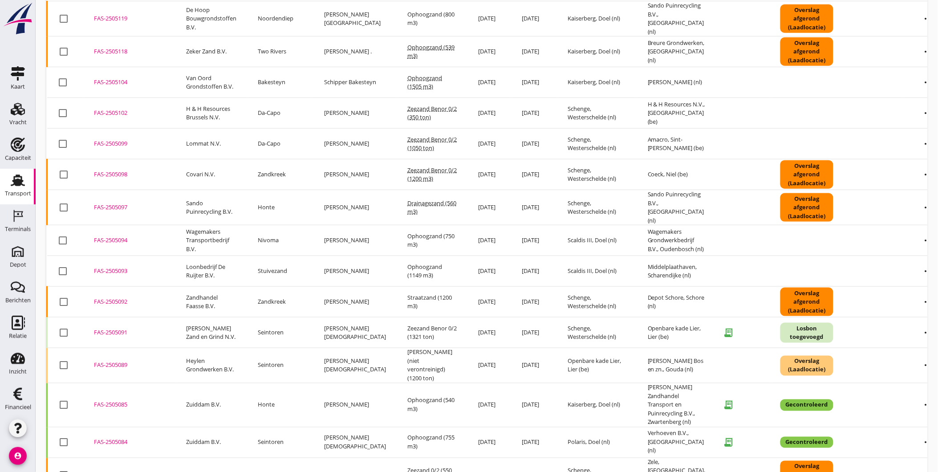
click at [105, 297] on div "FAS-2505092" at bounding box center [129, 301] width 71 height 9
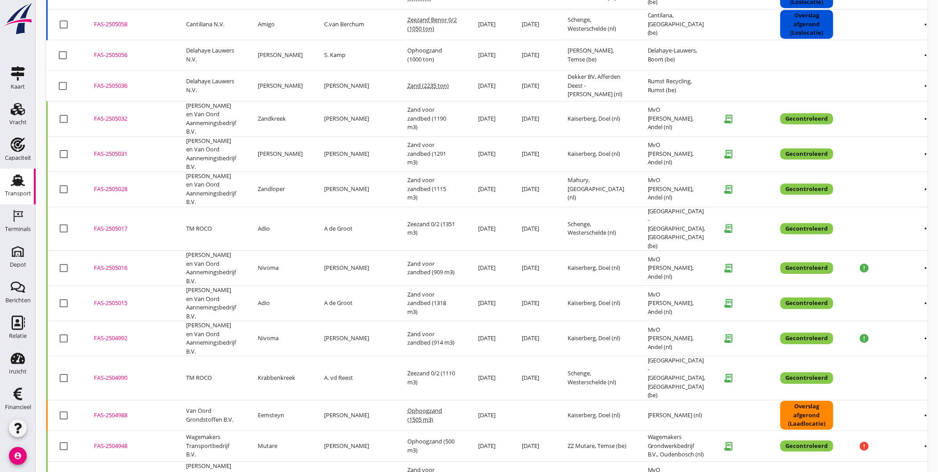
scroll to position [970, 0]
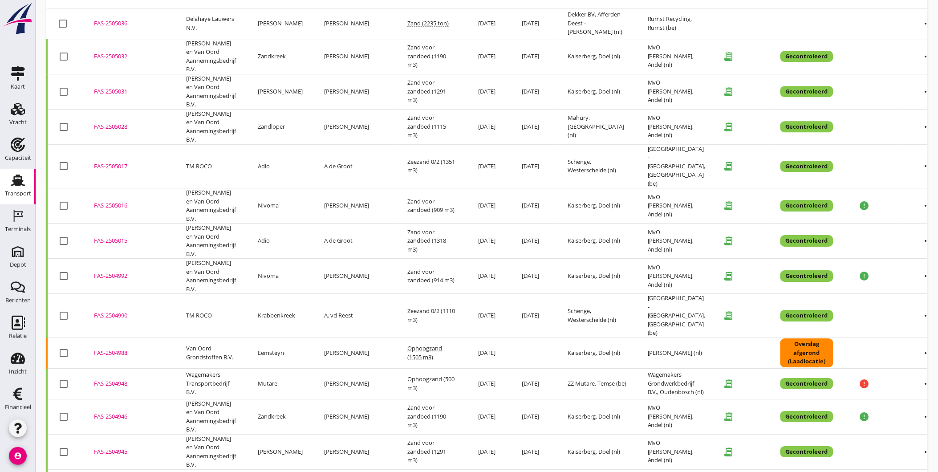
click at [109, 379] on div "FAS-2504948" at bounding box center [129, 383] width 71 height 9
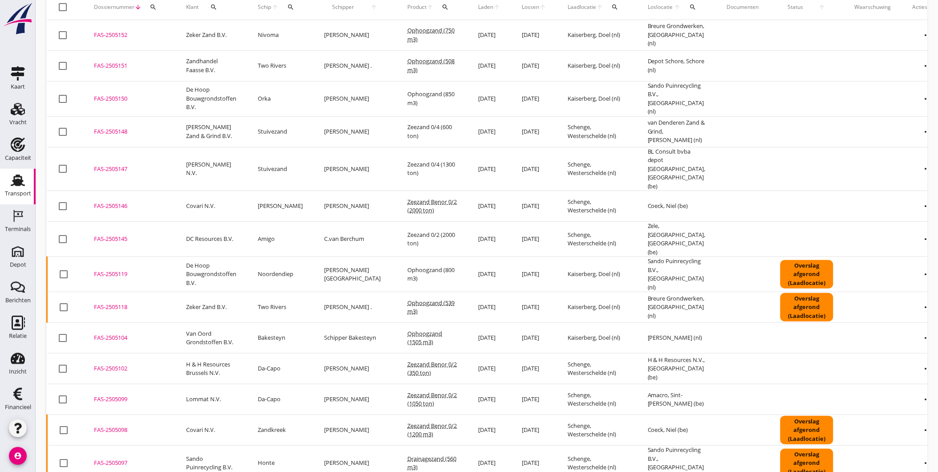
scroll to position [0, 0]
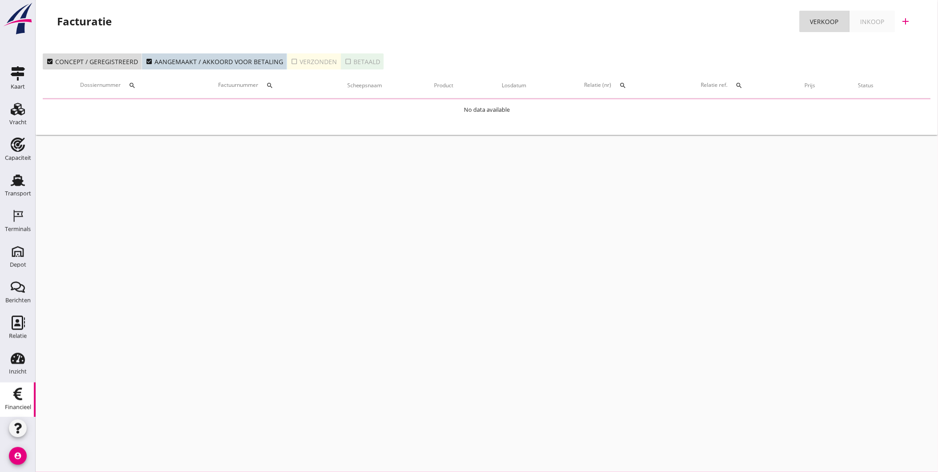
click at [462, 18] on div "Facturatie Verkoop Inkoop add" at bounding box center [486, 21] width 881 height 21
